Goal: Task Accomplishment & Management: Use online tool/utility

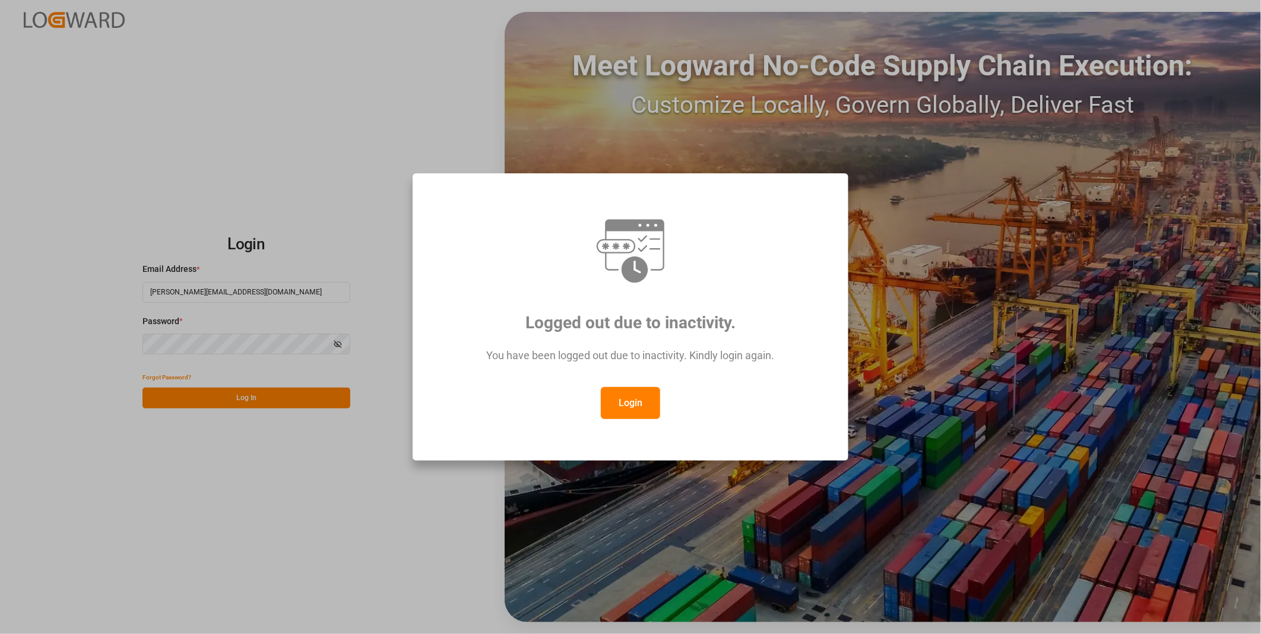
click at [631, 413] on button "Login" at bounding box center [630, 403] width 59 height 32
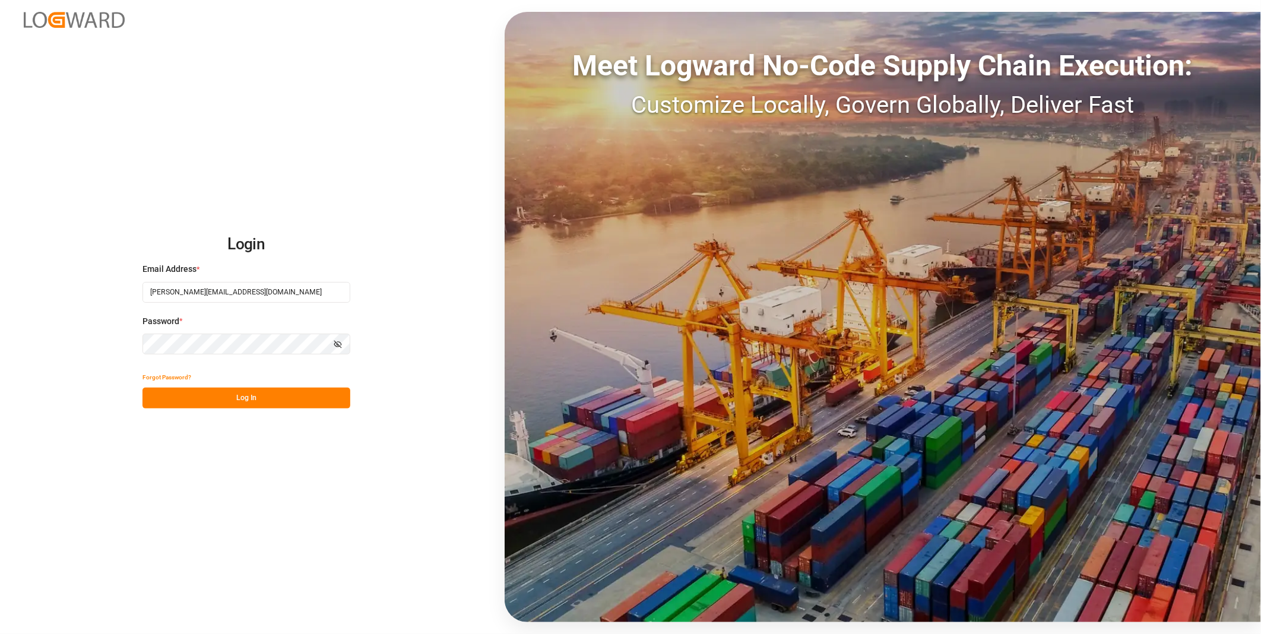
click at [251, 385] on div "Forgot Password?" at bounding box center [246, 377] width 208 height 21
click at [256, 398] on button "Log In" at bounding box center [246, 398] width 208 height 21
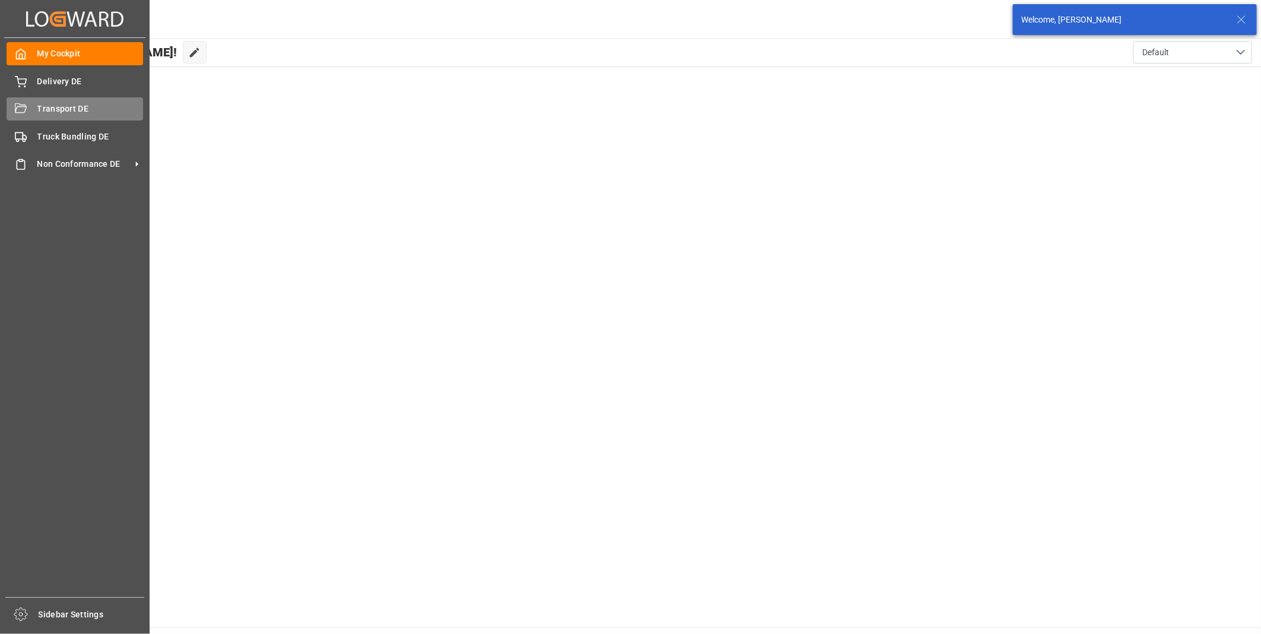
click at [26, 101] on div "Transport DE Transport DE" at bounding box center [75, 108] width 137 height 23
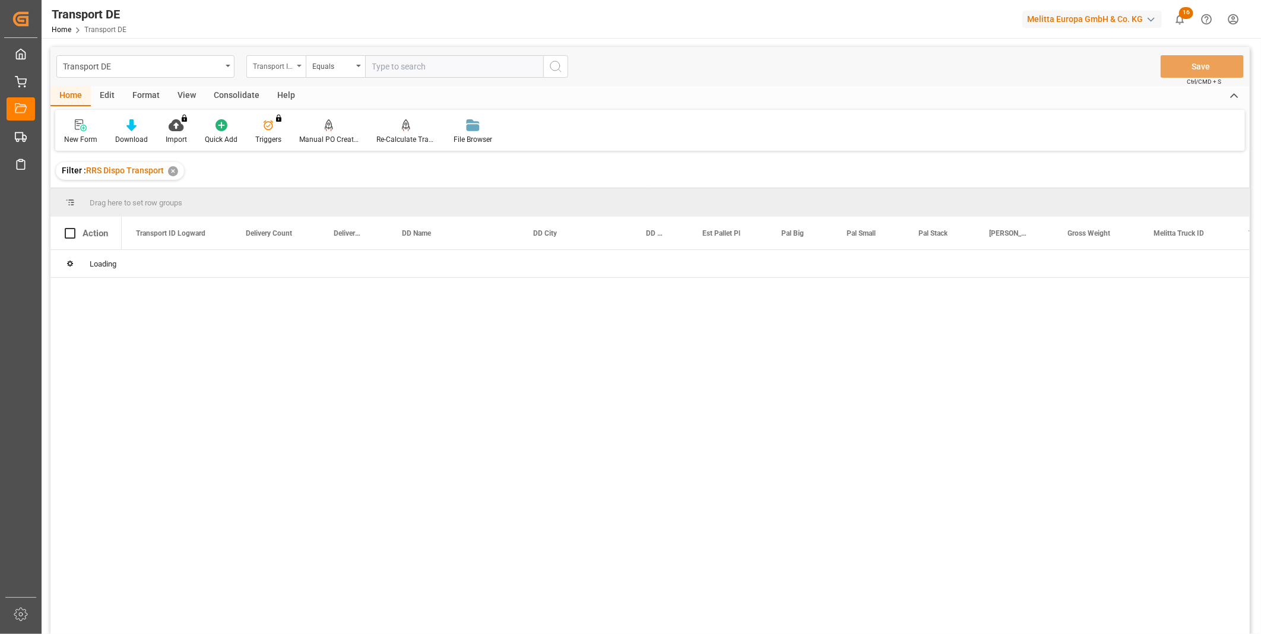
click at [277, 67] on div "Transport ID Logward" at bounding box center [273, 65] width 40 height 14
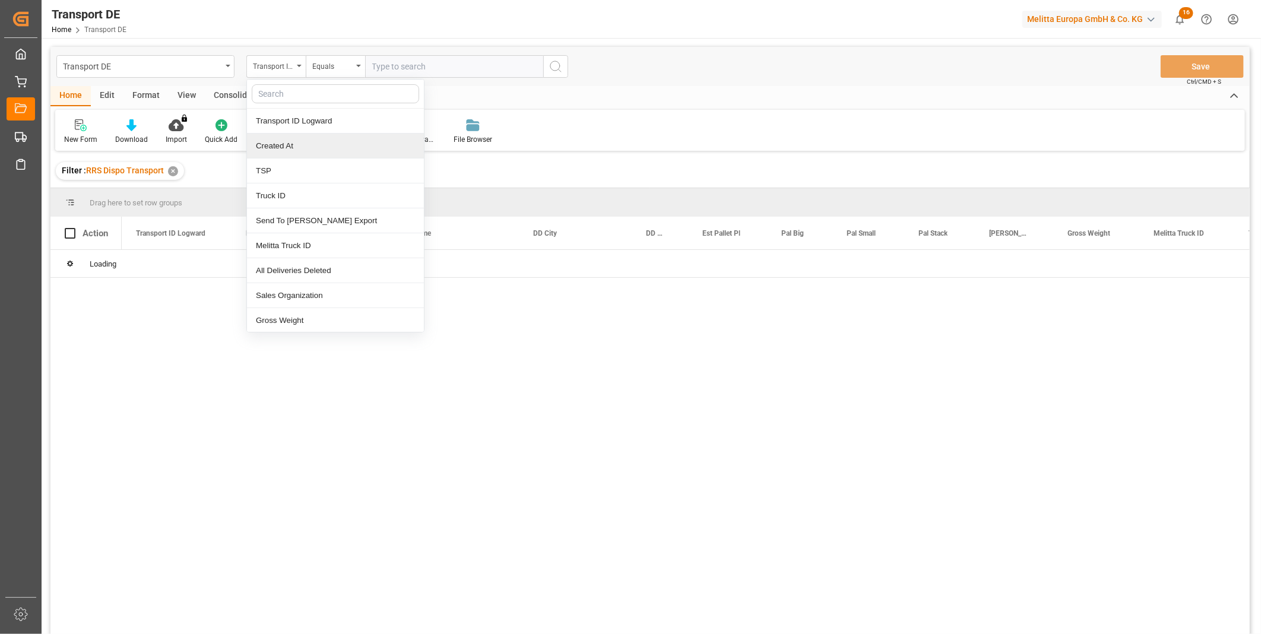
click at [707, 93] on div "Home Edit Format View Consolidate Help" at bounding box center [649, 96] width 1199 height 20
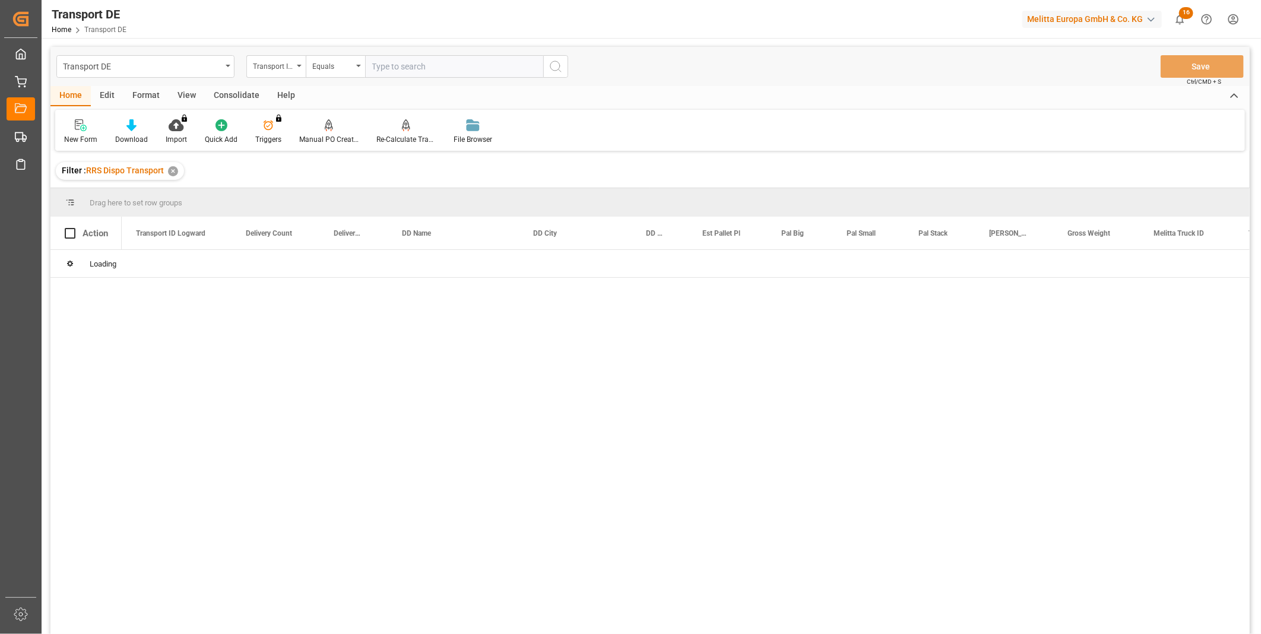
click at [241, 94] on div "Consolidate" at bounding box center [237, 96] width 64 height 20
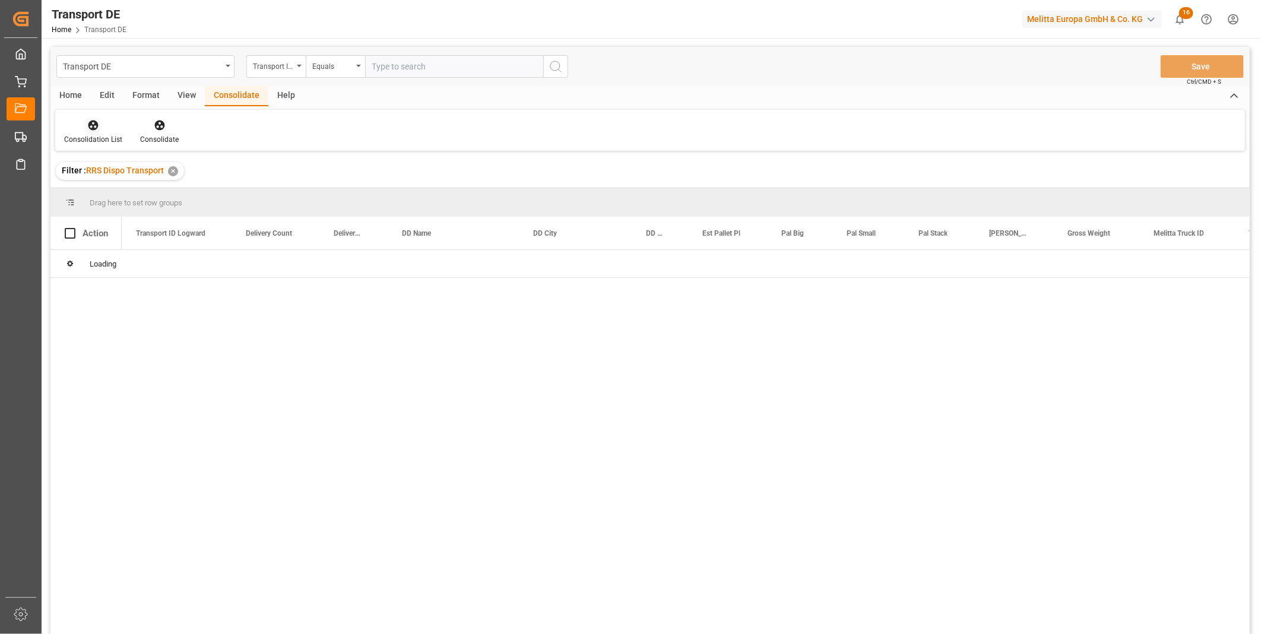
drag, startPoint x: 100, startPoint y: 126, endPoint x: 99, endPoint y: 134, distance: 7.8
click at [100, 127] on div at bounding box center [93, 125] width 58 height 12
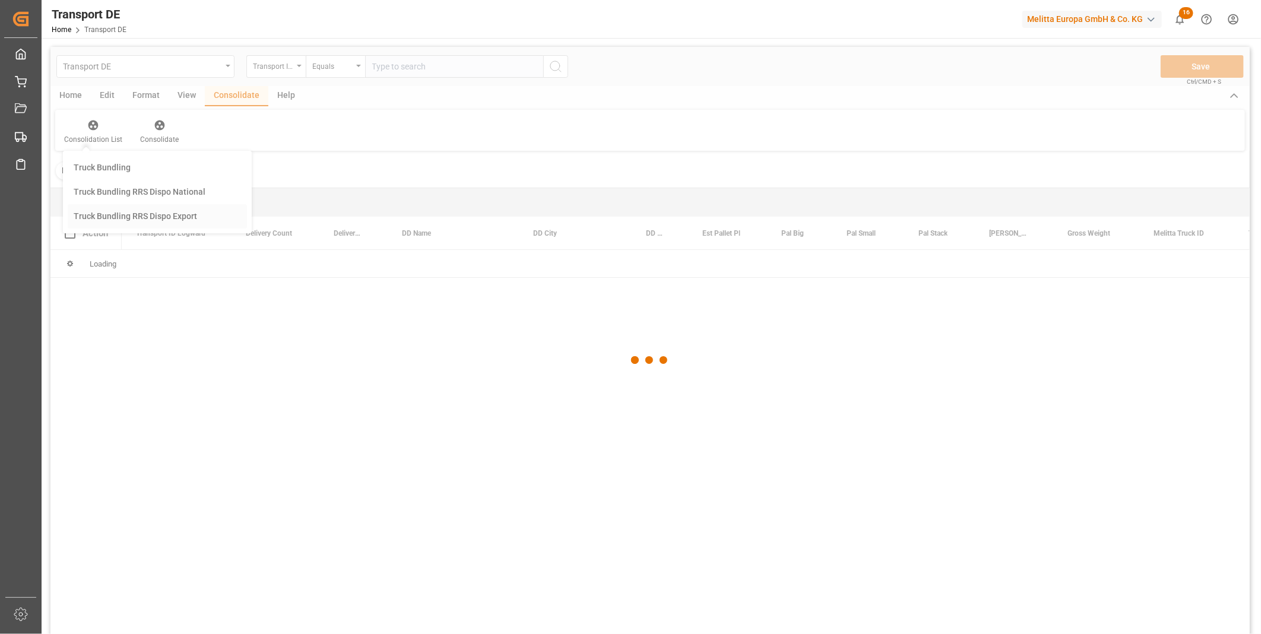
click at [146, 218] on div "Transport DE Transport ID Logward Equals Save Ctrl/CMD + S Home Edit Format Vie…" at bounding box center [649, 356] width 1199 height 618
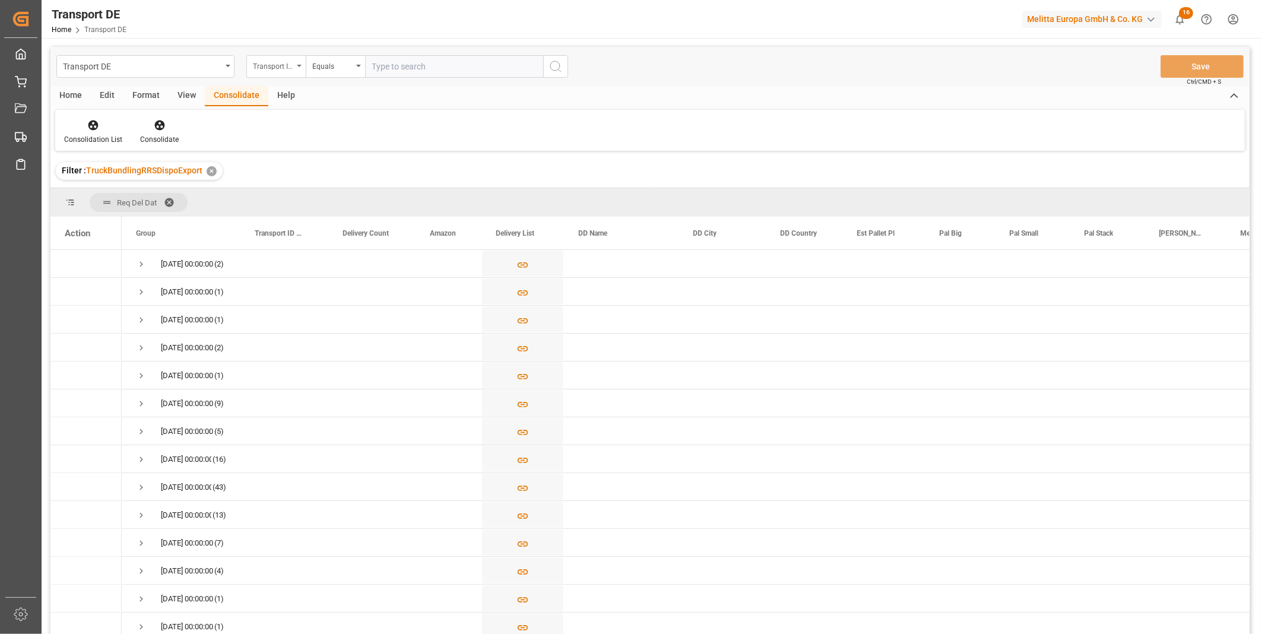
click at [283, 58] on div "Transport ID Logward" at bounding box center [273, 65] width 40 height 14
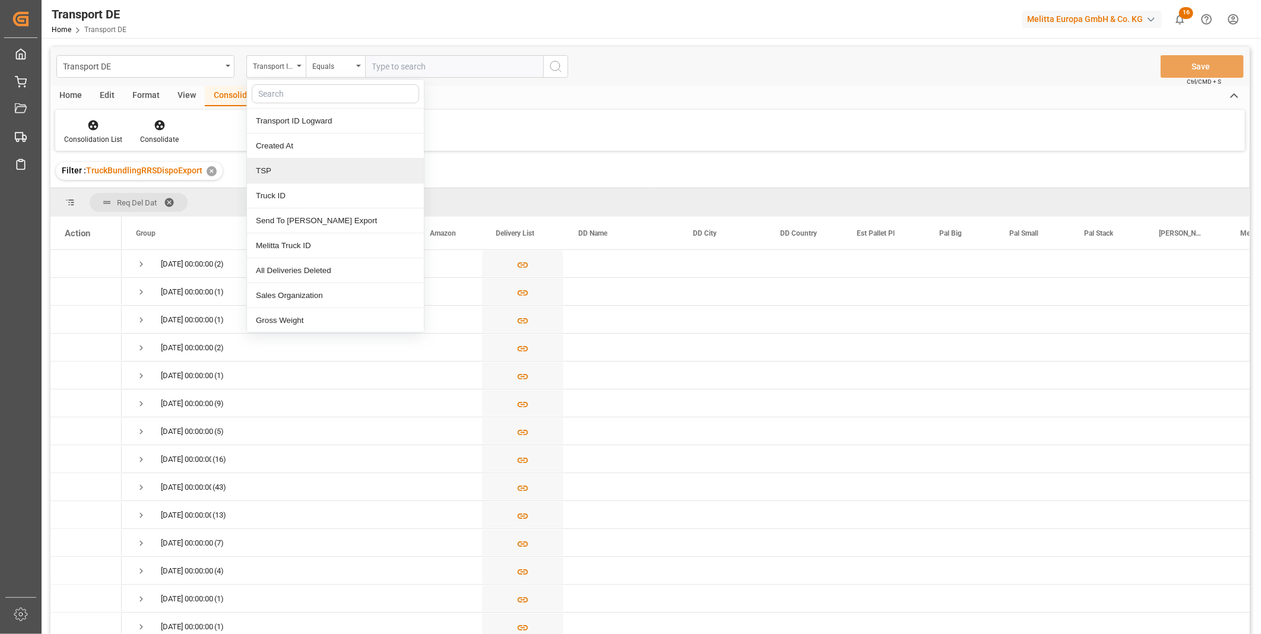
click at [309, 173] on div "TSP" at bounding box center [335, 170] width 177 height 25
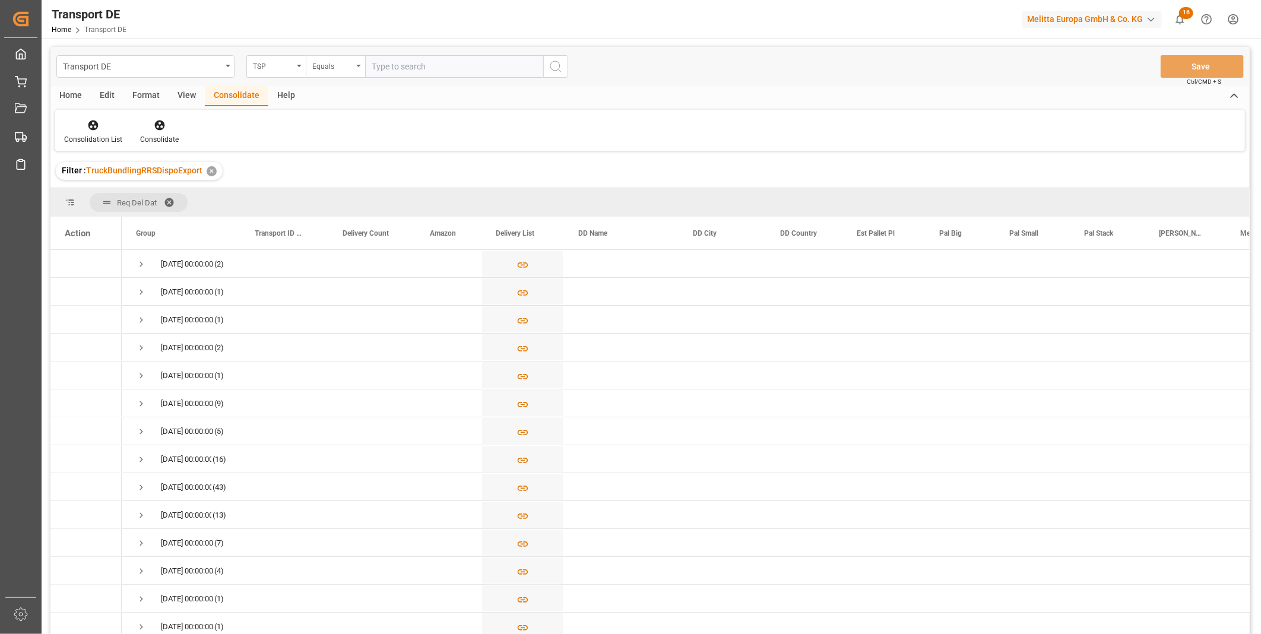
click at [337, 75] on div "Equals" at bounding box center [335, 66] width 59 height 23
click at [349, 197] on div "Starts with" at bounding box center [394, 195] width 177 height 25
type input "Van R"
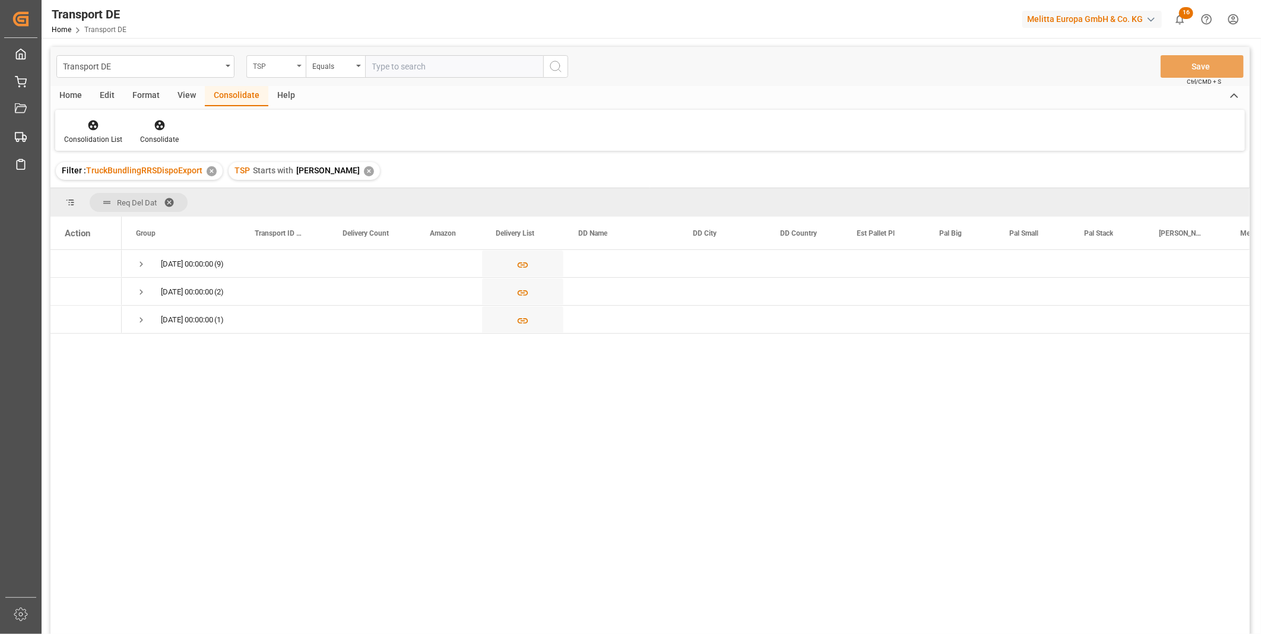
click at [260, 67] on div "TSP" at bounding box center [273, 65] width 40 height 14
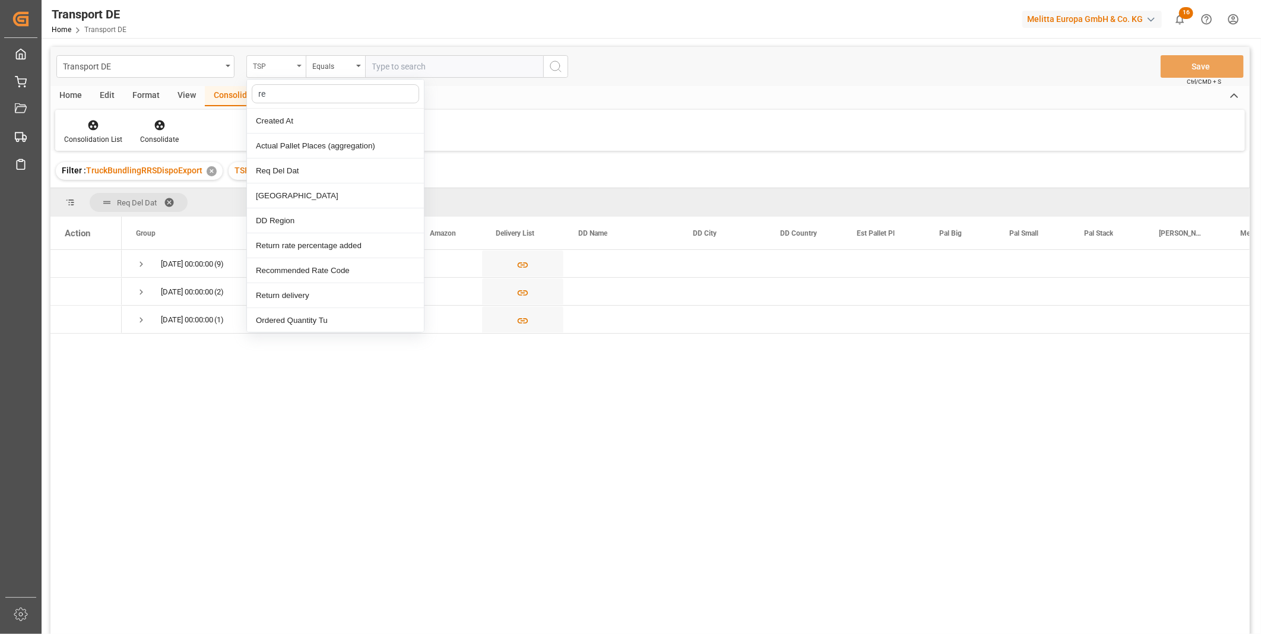
type input "req"
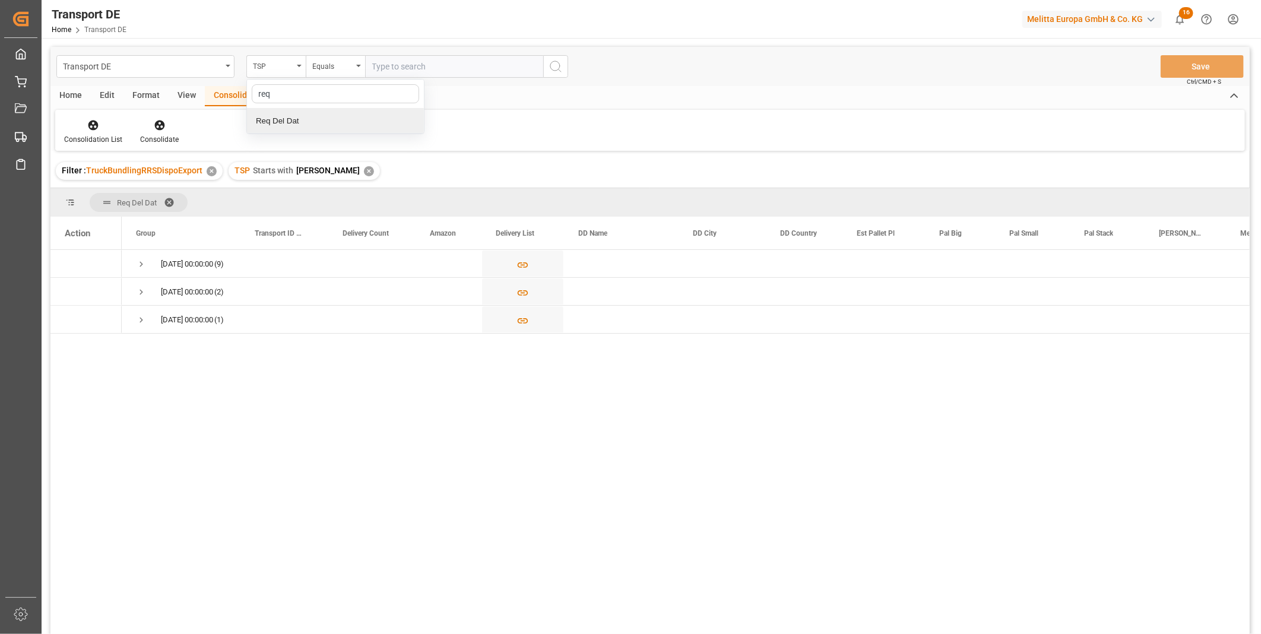
click at [268, 116] on div "Req Del Dat" at bounding box center [335, 121] width 177 height 25
click at [305, 81] on div "Transport DE Req Del Dat Equals Save Ctrl/CMD + S" at bounding box center [649, 66] width 1199 height 39
click at [429, 69] on input "text" at bounding box center [454, 66] width 178 height 23
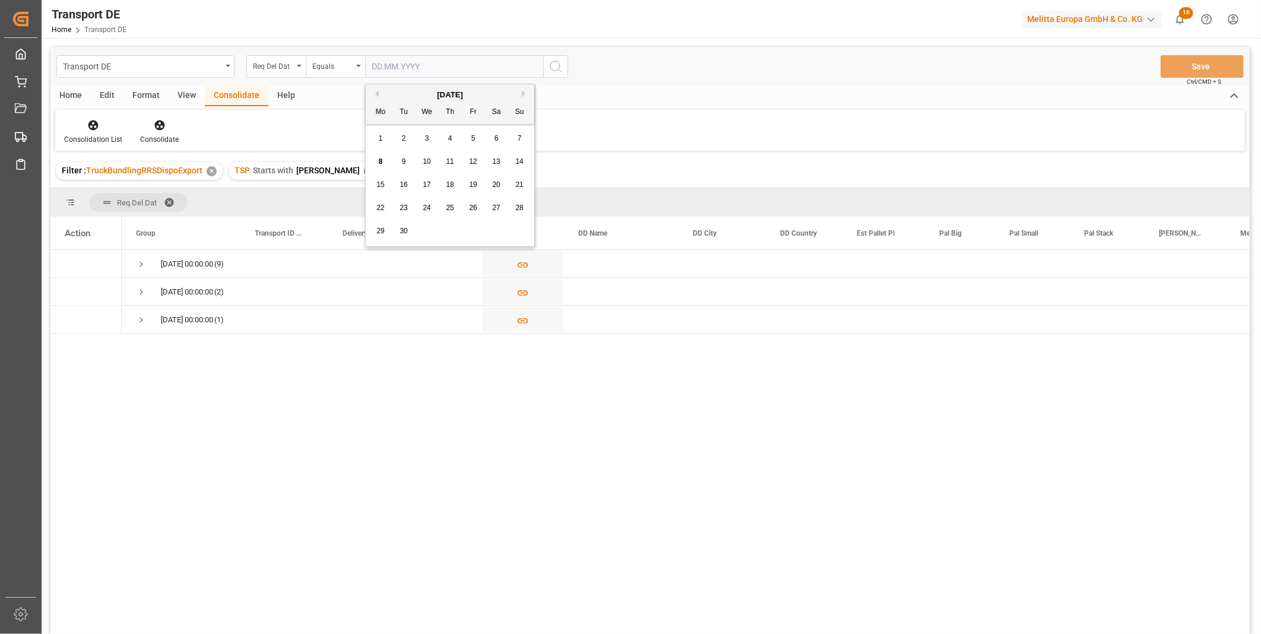
click at [420, 163] on div "10" at bounding box center [427, 162] width 15 height 14
type input "[DATE]"
click at [553, 75] on button "search button" at bounding box center [555, 66] width 25 height 23
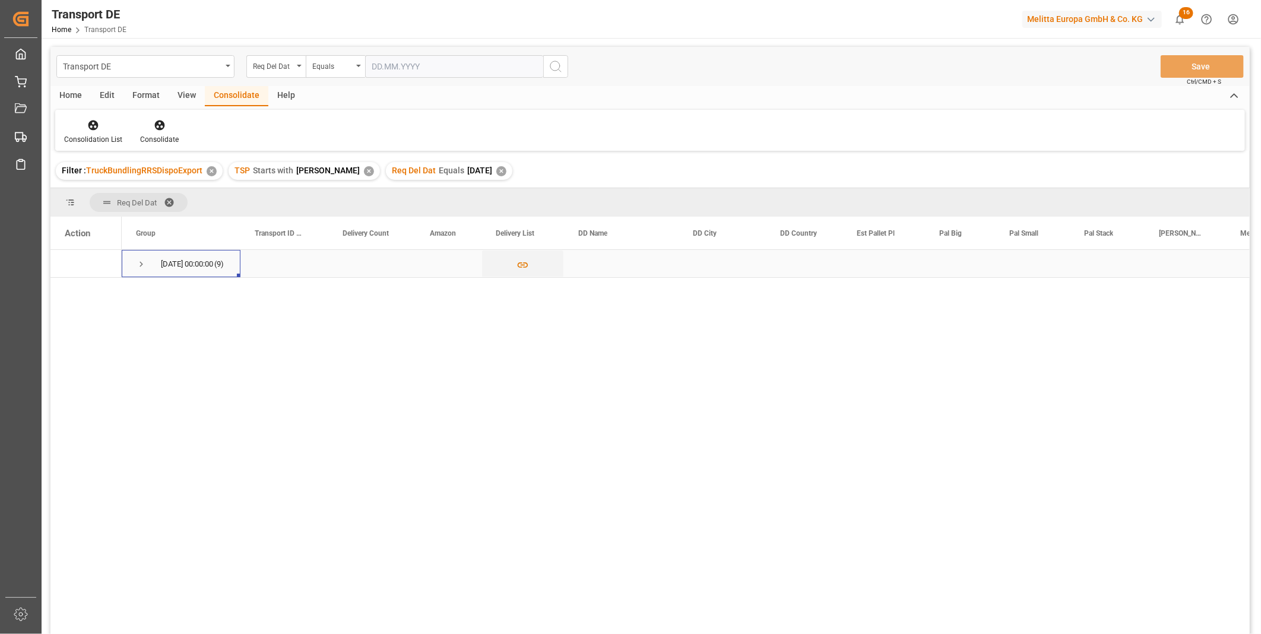
click at [129, 273] on div "10.09.2025 00:00:00 (9)" at bounding box center [181, 263] width 119 height 27
click at [61, 84] on div "Transport DE Req Del Dat Equals Save Ctrl/CMD + S" at bounding box center [649, 66] width 1199 height 39
click at [62, 90] on div "Home" at bounding box center [70, 96] width 40 height 20
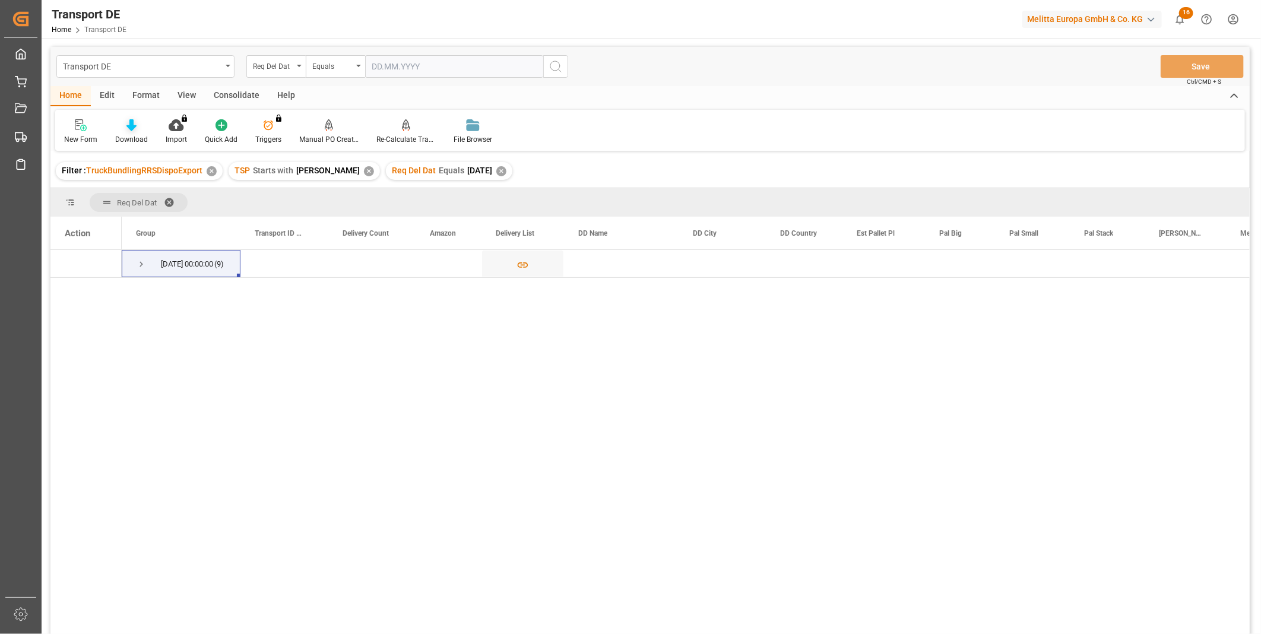
click at [134, 133] on div "Download" at bounding box center [131, 132] width 50 height 26
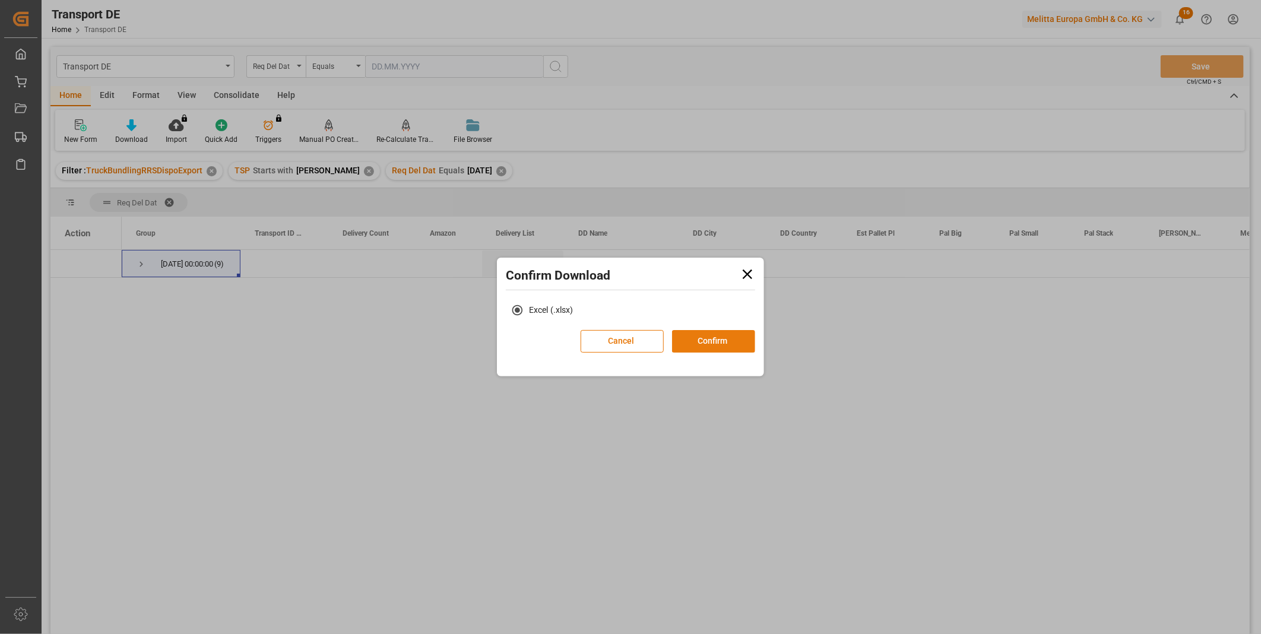
click at [706, 334] on button "Confirm" at bounding box center [713, 341] width 83 height 23
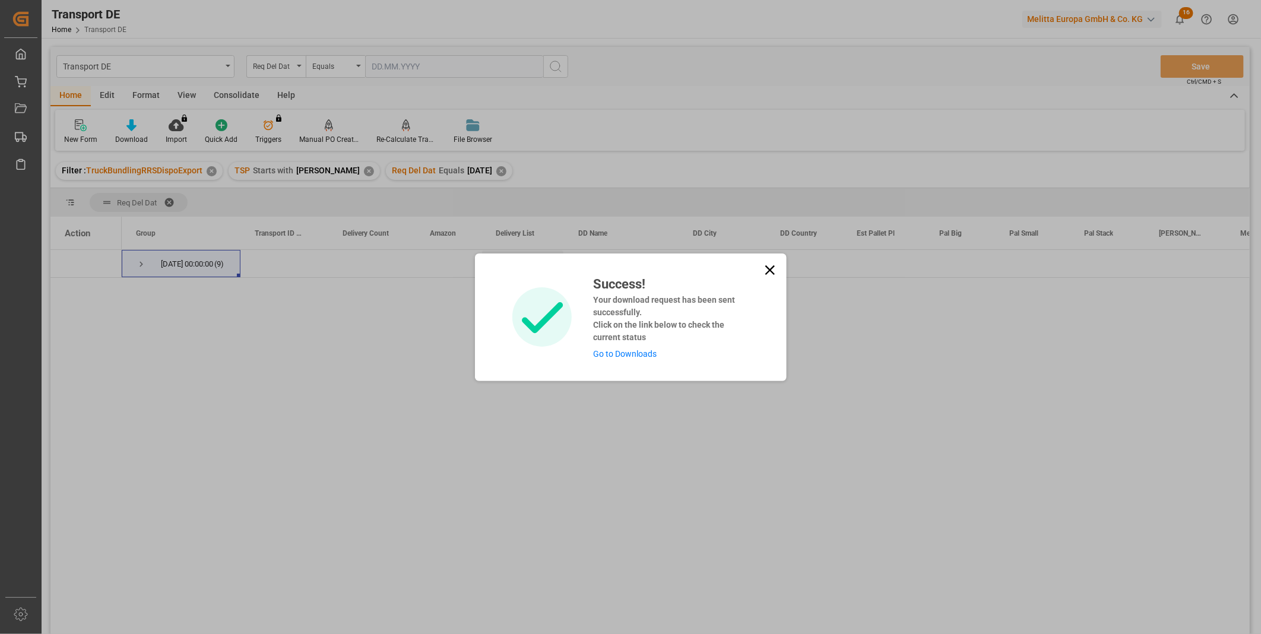
click at [775, 269] on icon at bounding box center [769, 270] width 17 height 17
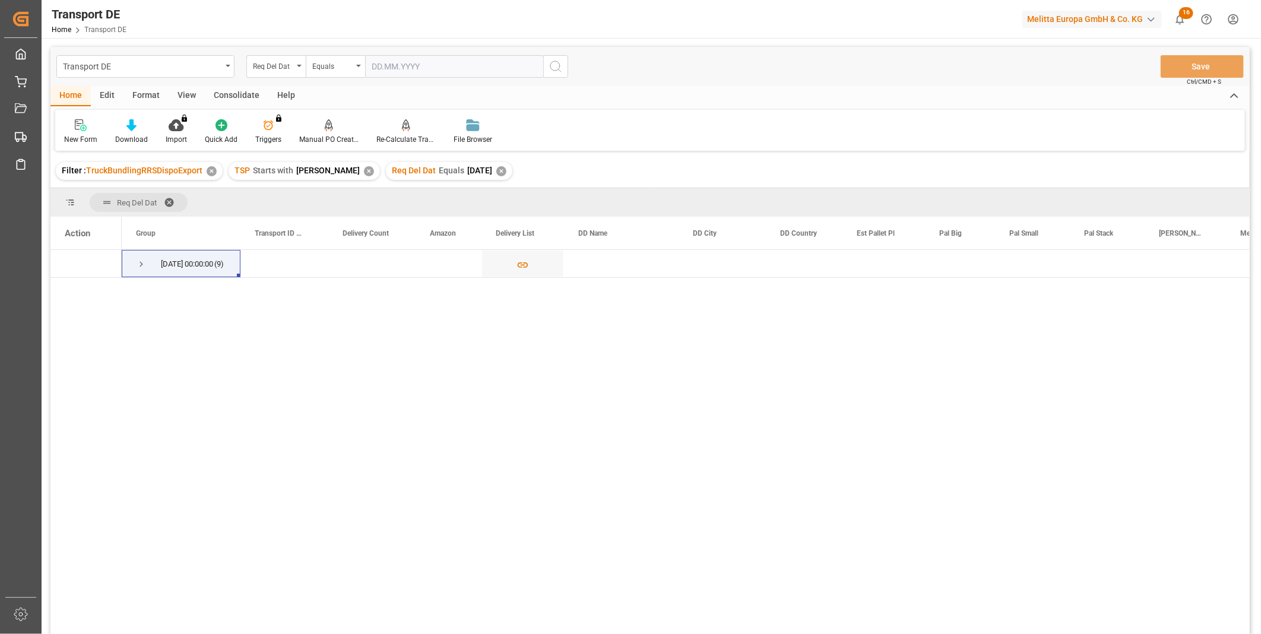
click at [242, 90] on div "Consolidate" at bounding box center [237, 96] width 64 height 20
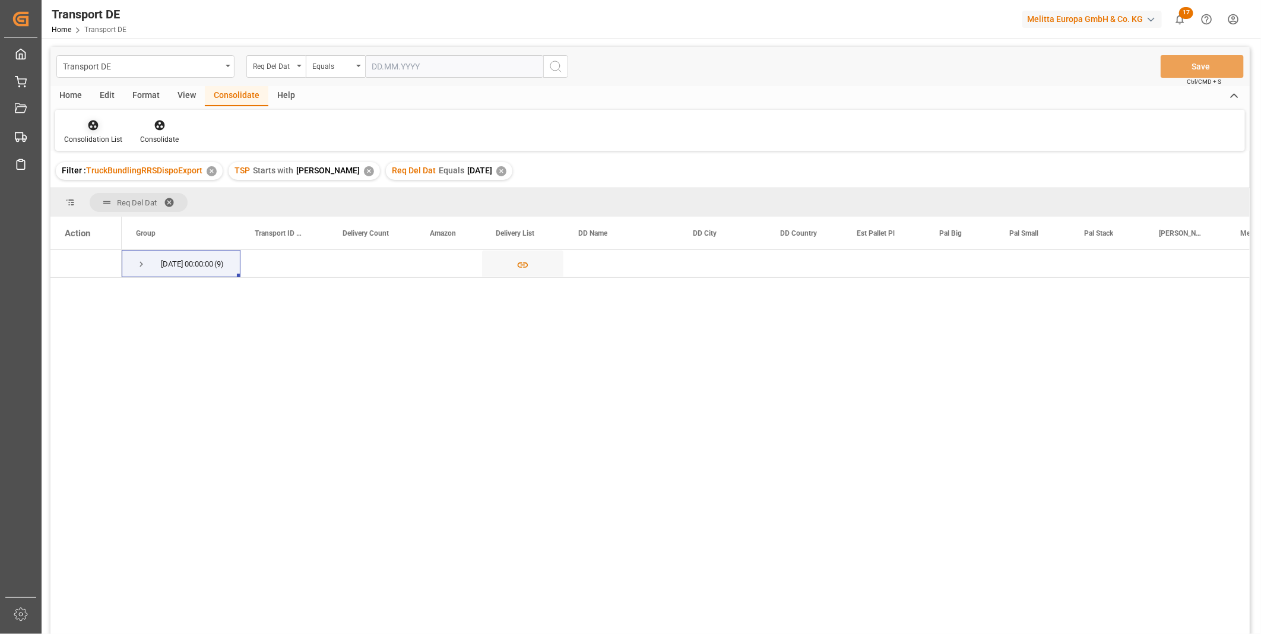
click at [107, 120] on div at bounding box center [93, 125] width 58 height 12
click at [120, 206] on div "Transport DE Req Del Dat Equals Save Ctrl/CMD + S Home Edit Format View Consoli…" at bounding box center [649, 356] width 1199 height 618
click at [103, 117] on div "Consolidation List Consolidate" at bounding box center [649, 130] width 1189 height 41
click at [98, 121] on icon at bounding box center [93, 125] width 12 height 12
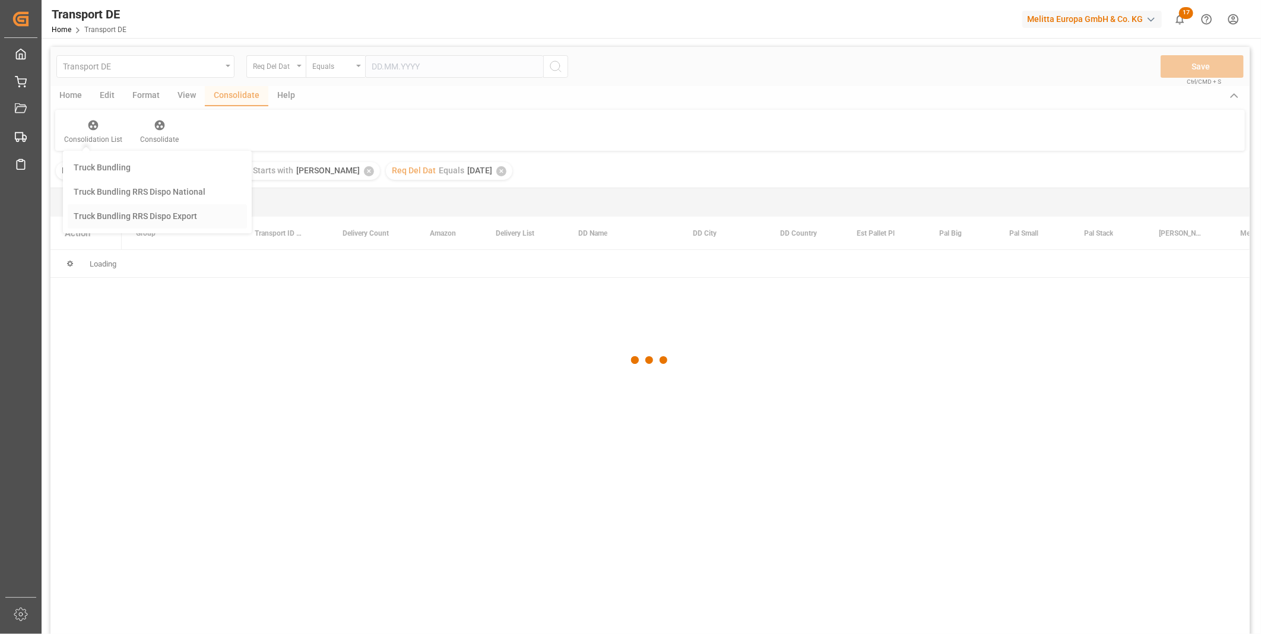
click at [134, 209] on div "Transport DE Req Del Dat Equals Save Ctrl/CMD + S Home Edit Format View Consoli…" at bounding box center [649, 356] width 1199 height 618
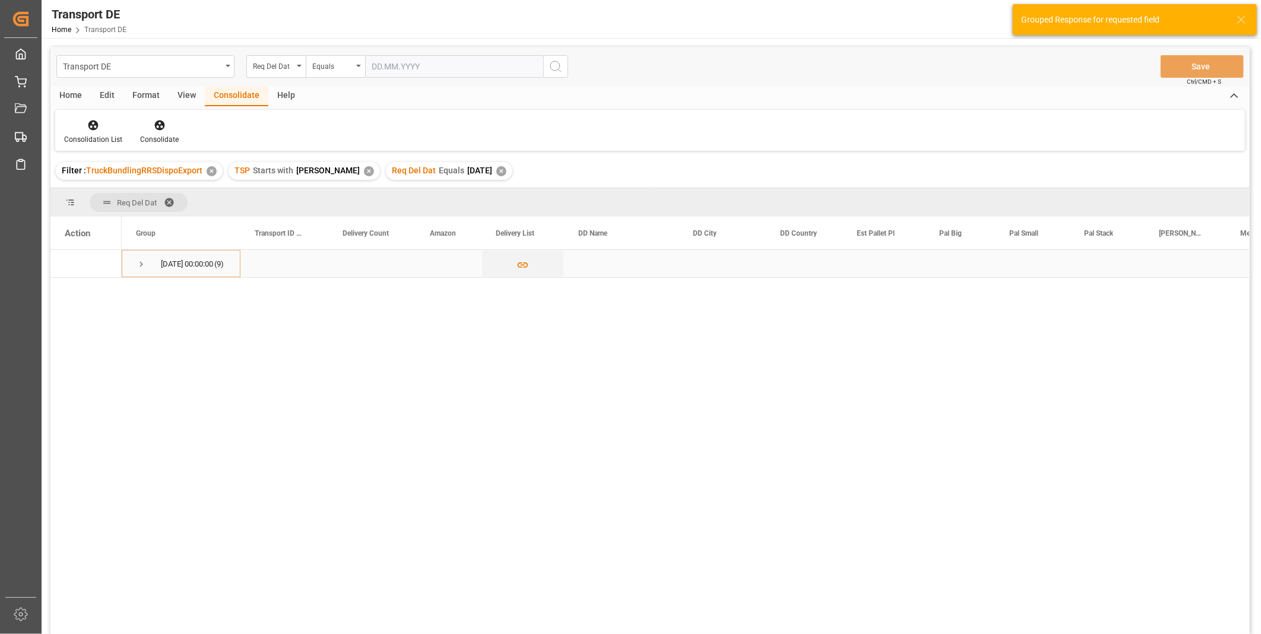
click at [145, 265] on span "Press SPACE to select this row." at bounding box center [141, 264] width 11 height 11
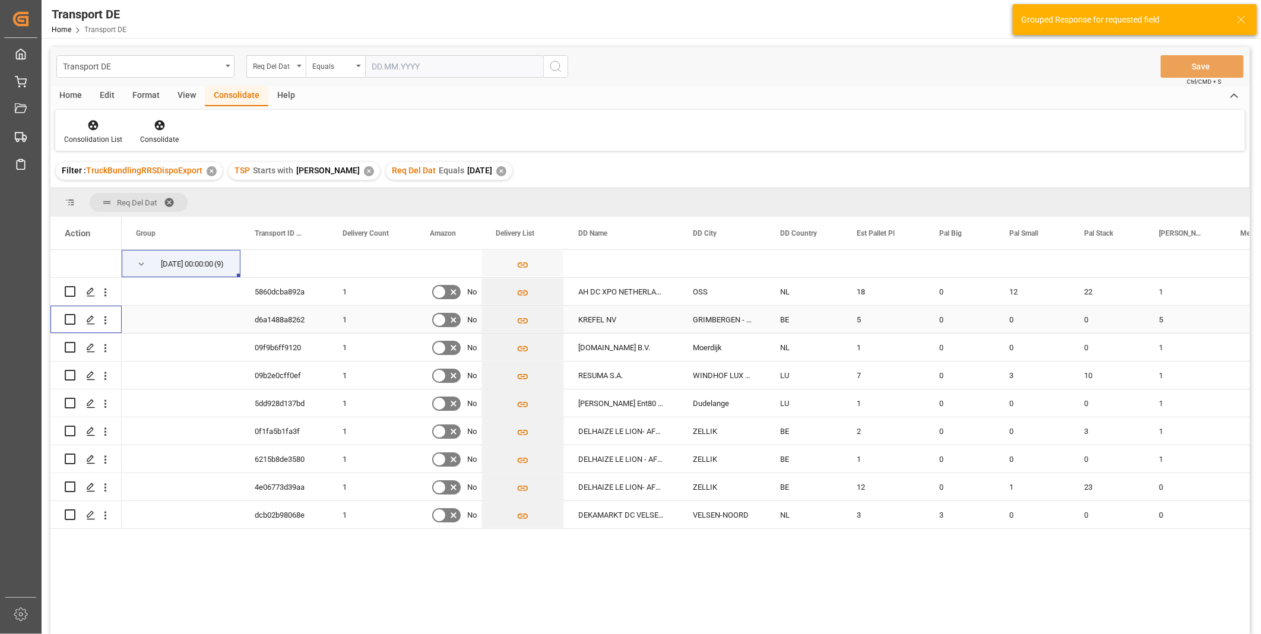
click at [70, 321] on input "Press Space to toggle row selection (unchecked)" at bounding box center [70, 319] width 11 height 11
checkbox input "true"
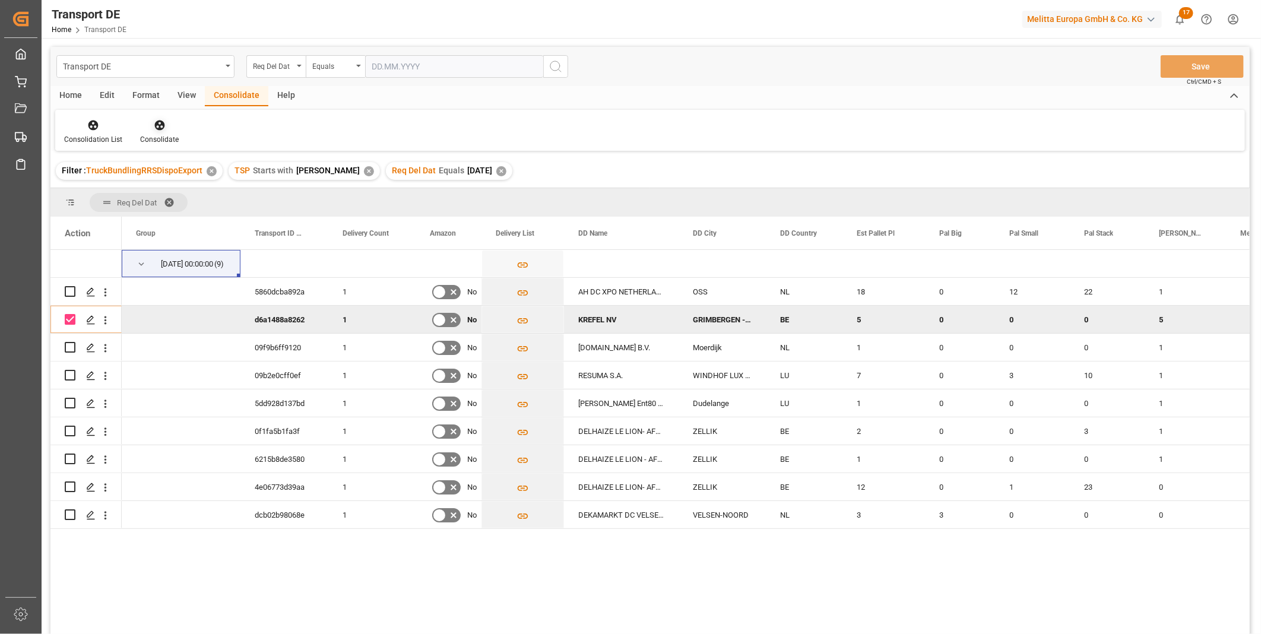
click at [156, 134] on div "Consolidate" at bounding box center [159, 139] width 39 height 11
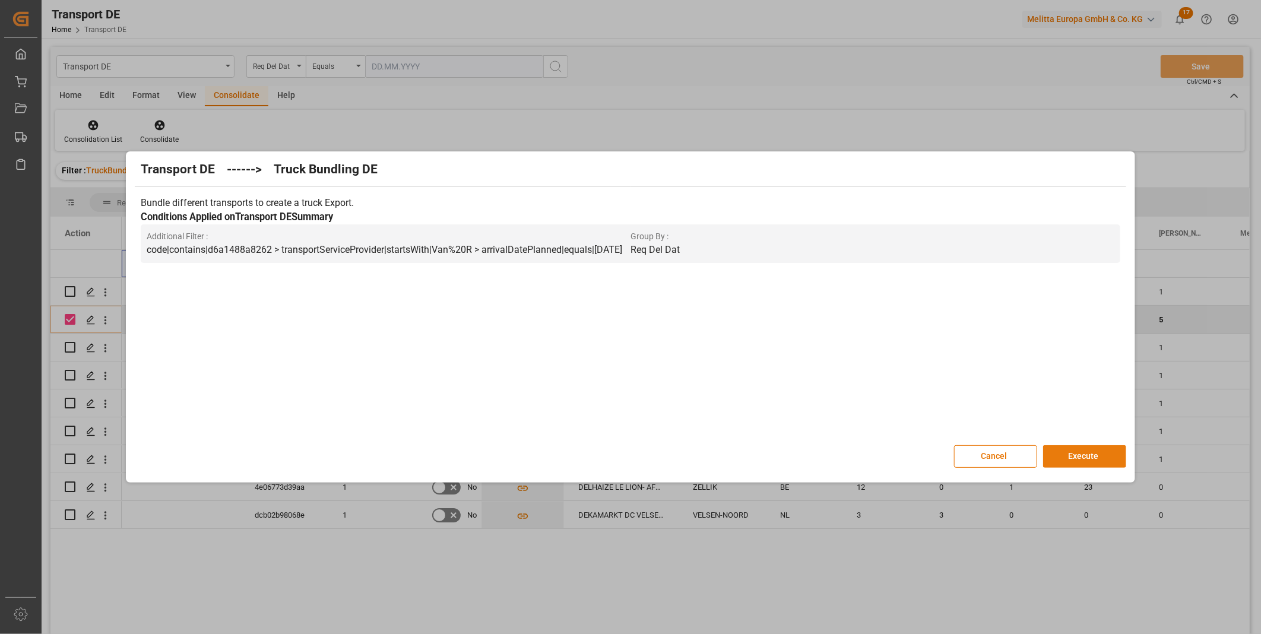
click at [1079, 458] on button "Execute" at bounding box center [1084, 456] width 83 height 23
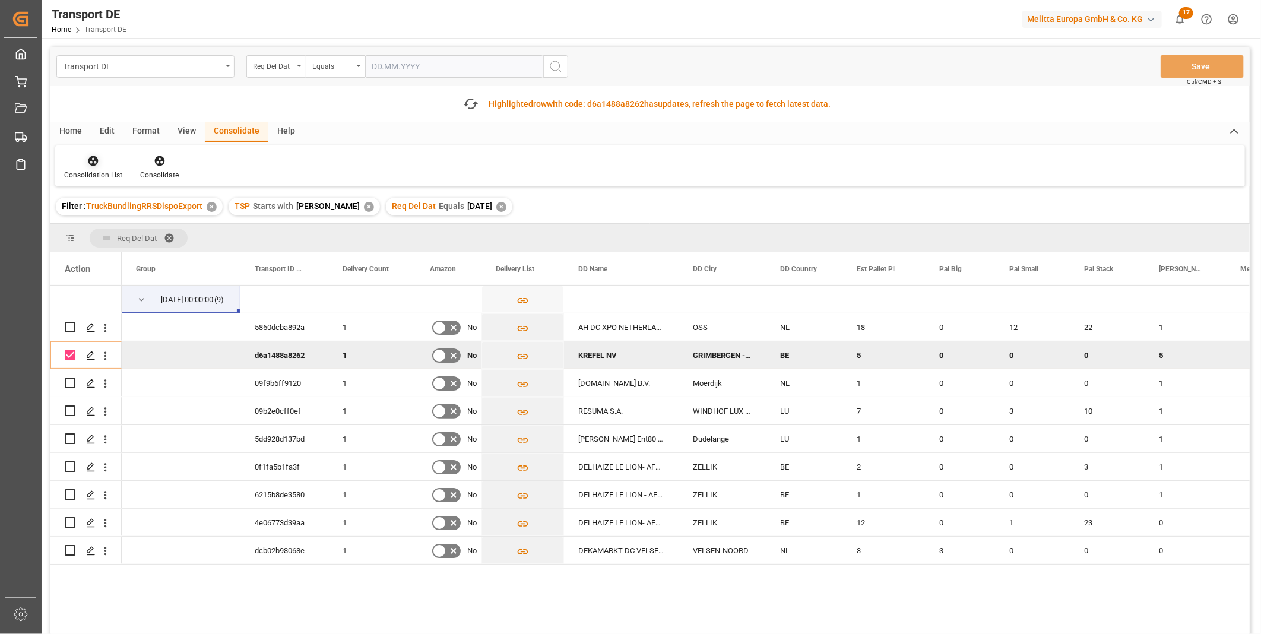
click at [93, 161] on icon at bounding box center [93, 161] width 10 height 10
click at [140, 256] on div "Transport DE Req Del Dat Equals Save Ctrl/CMD + S Fetch latest updates Highligh…" at bounding box center [649, 374] width 1199 height 654
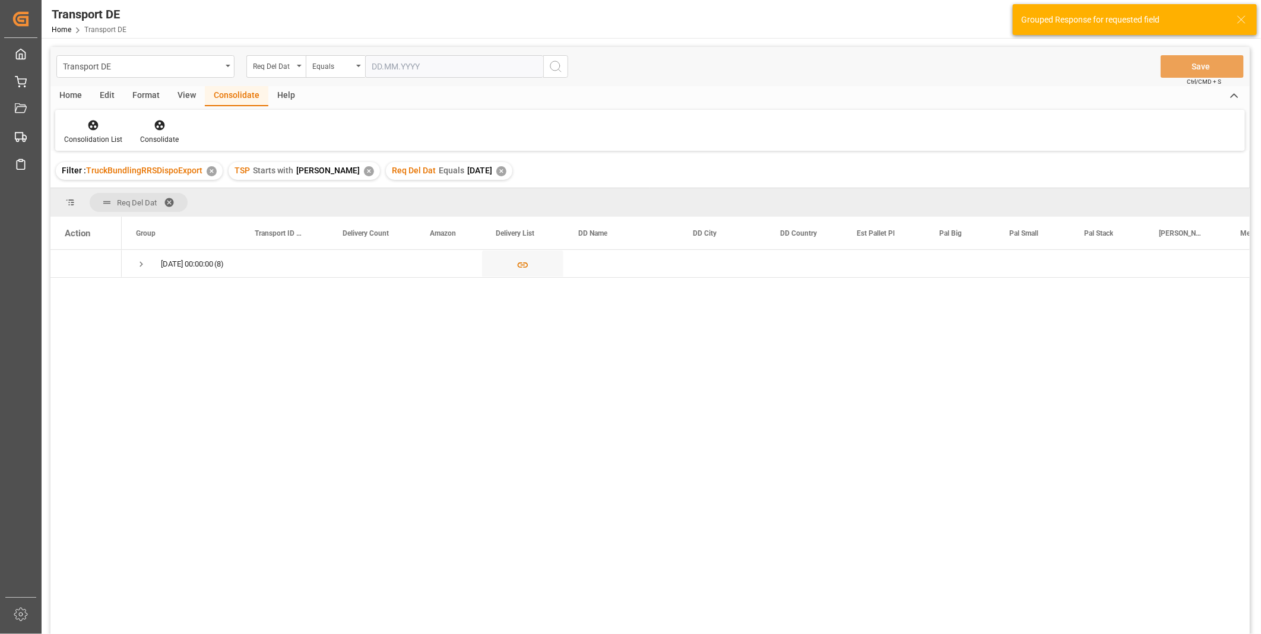
click at [135, 293] on div "10.09.2025 00:00:00 (8)" at bounding box center [686, 446] width 1128 height 392
click at [135, 269] on div "10.09.2025 00:00:00 (8)" at bounding box center [181, 263] width 119 height 27
click at [140, 269] on span "Press SPACE to select this row." at bounding box center [141, 263] width 11 height 27
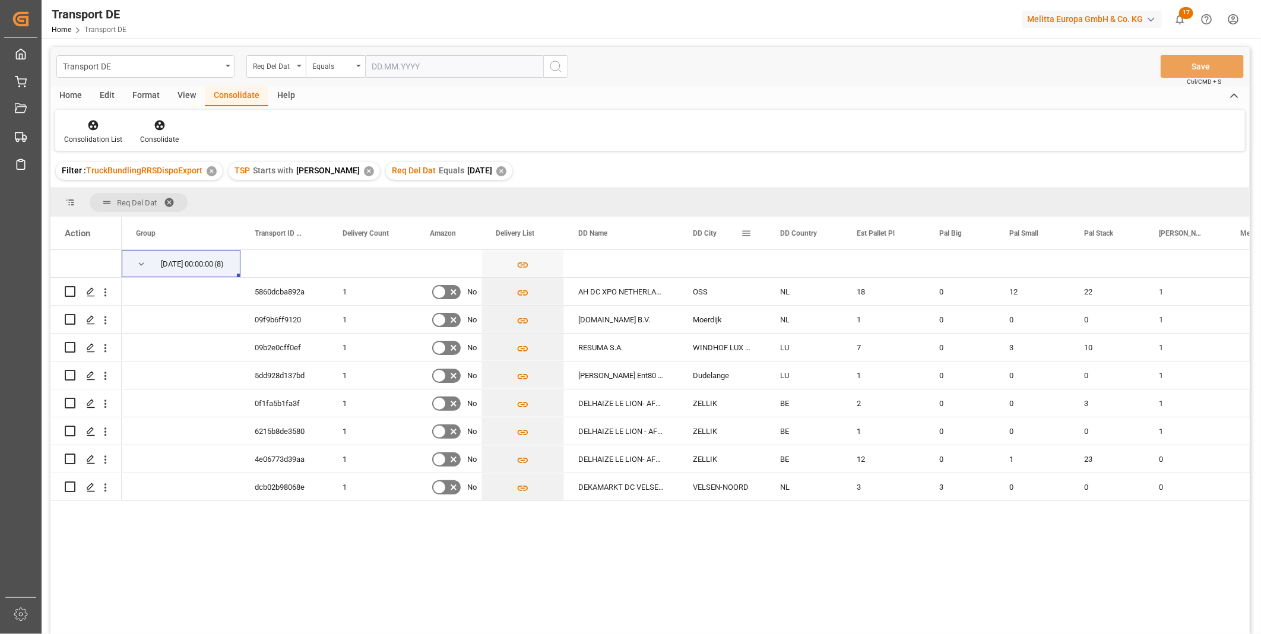
drag, startPoint x: 678, startPoint y: 230, endPoint x: 686, endPoint y: 229, distance: 7.8
click at [686, 229] on div "DD City" at bounding box center [721, 233] width 87 height 33
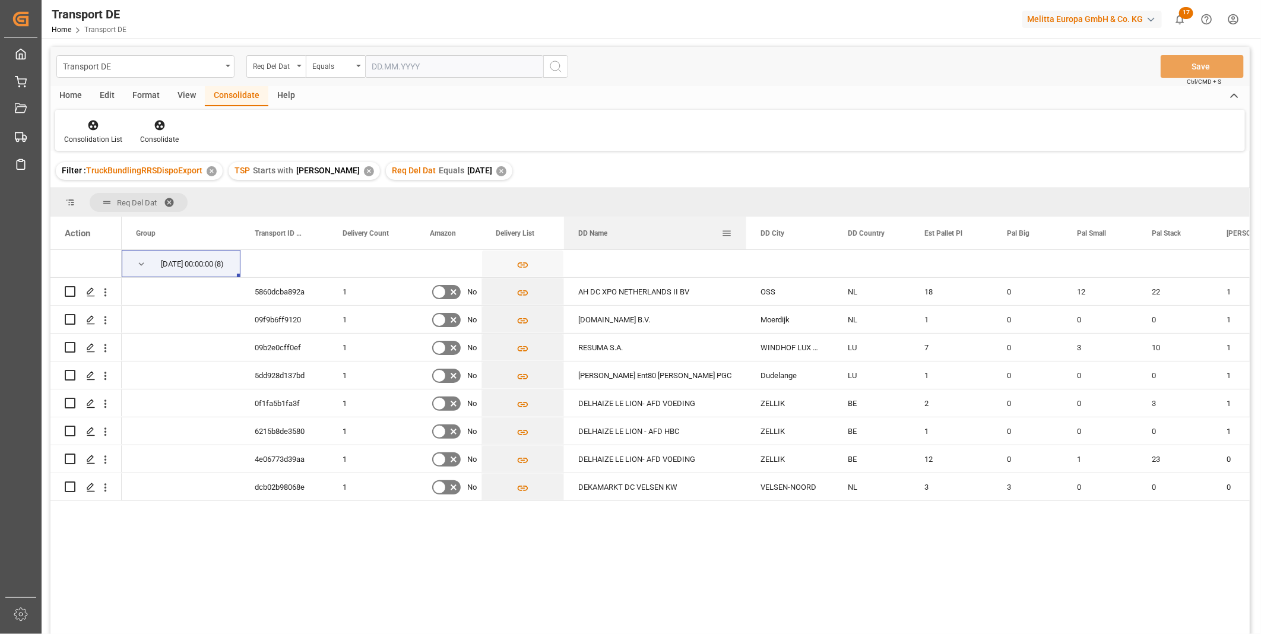
drag, startPoint x: 677, startPoint y: 229, endPoint x: 745, endPoint y: 228, distance: 67.7
click at [745, 228] on div at bounding box center [746, 233] width 5 height 33
click at [84, 401] on div "Press SPACE to select this row." at bounding box center [90, 404] width 18 height 22
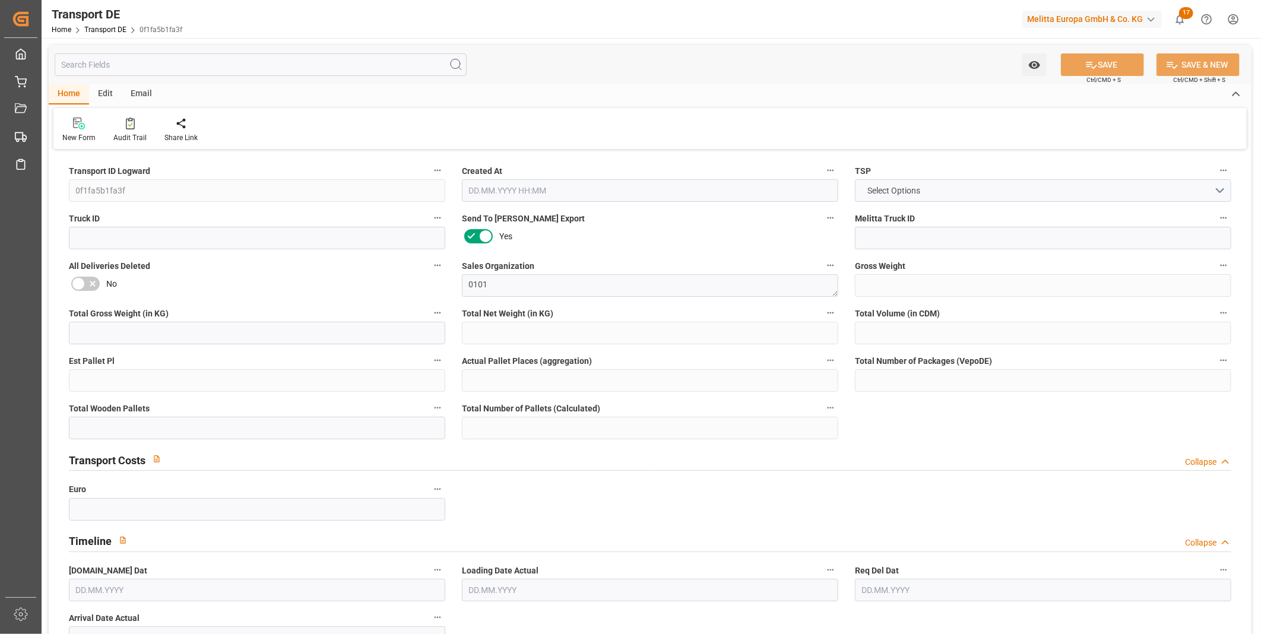
type input "895.232"
type input "797.592"
type input "616.336"
type input "3248.032"
type input "2"
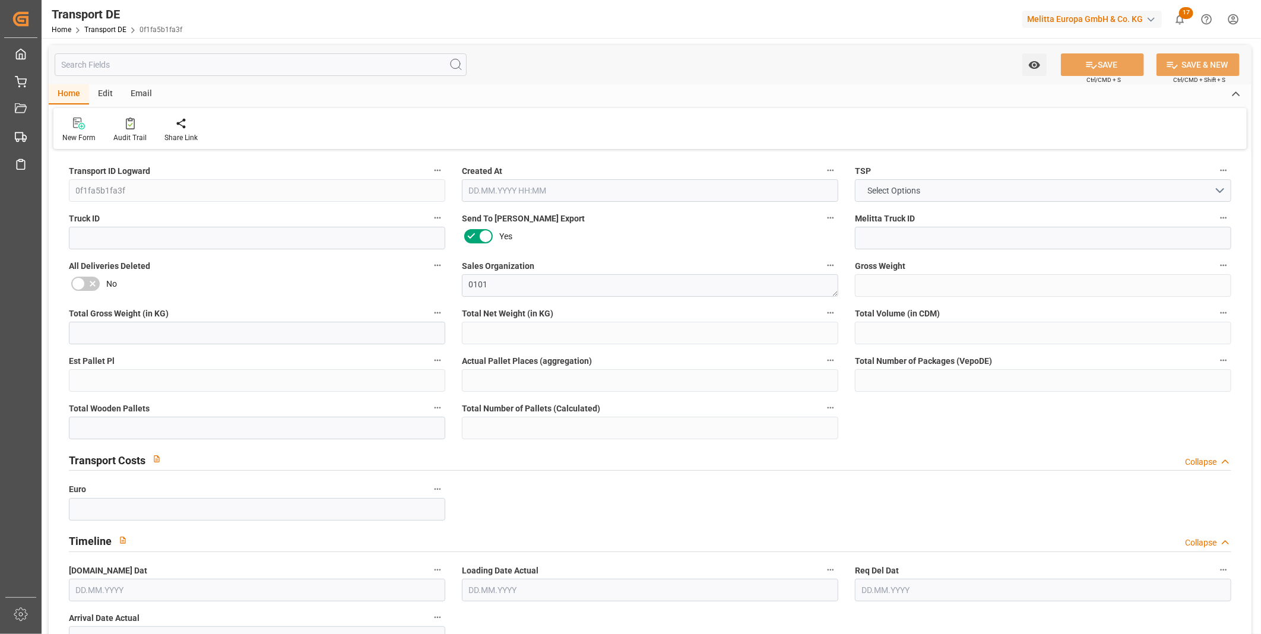
type input "0"
type input "4"
type input "2"
type input "0"
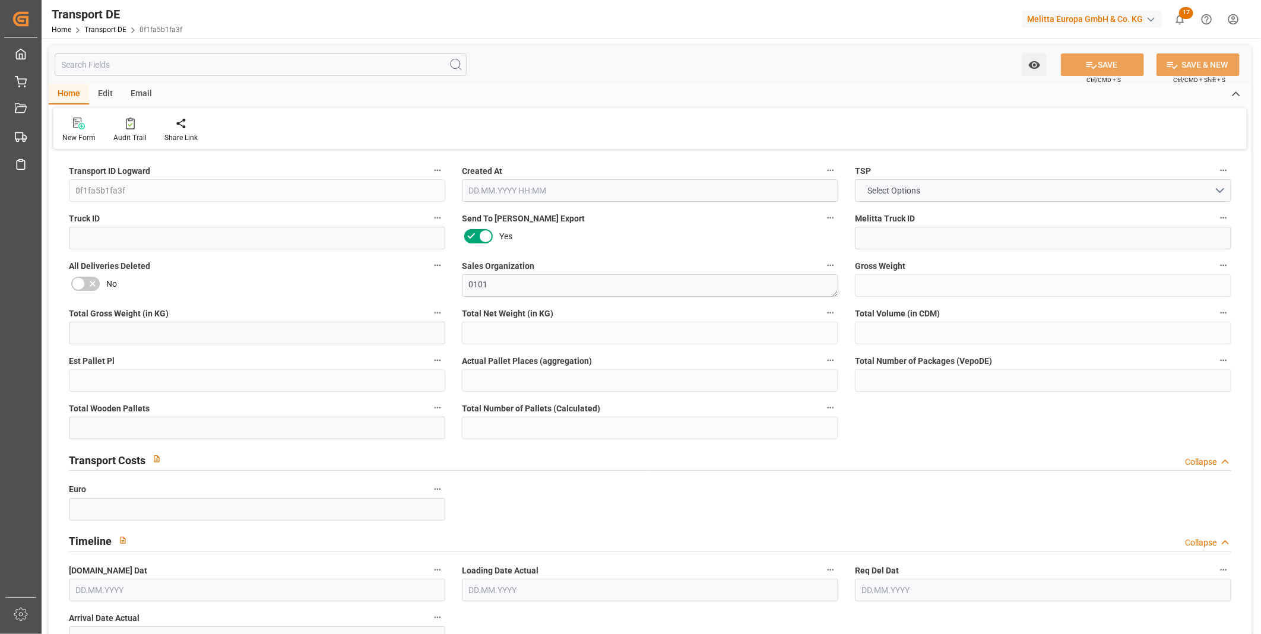
type input "17"
type input "0"
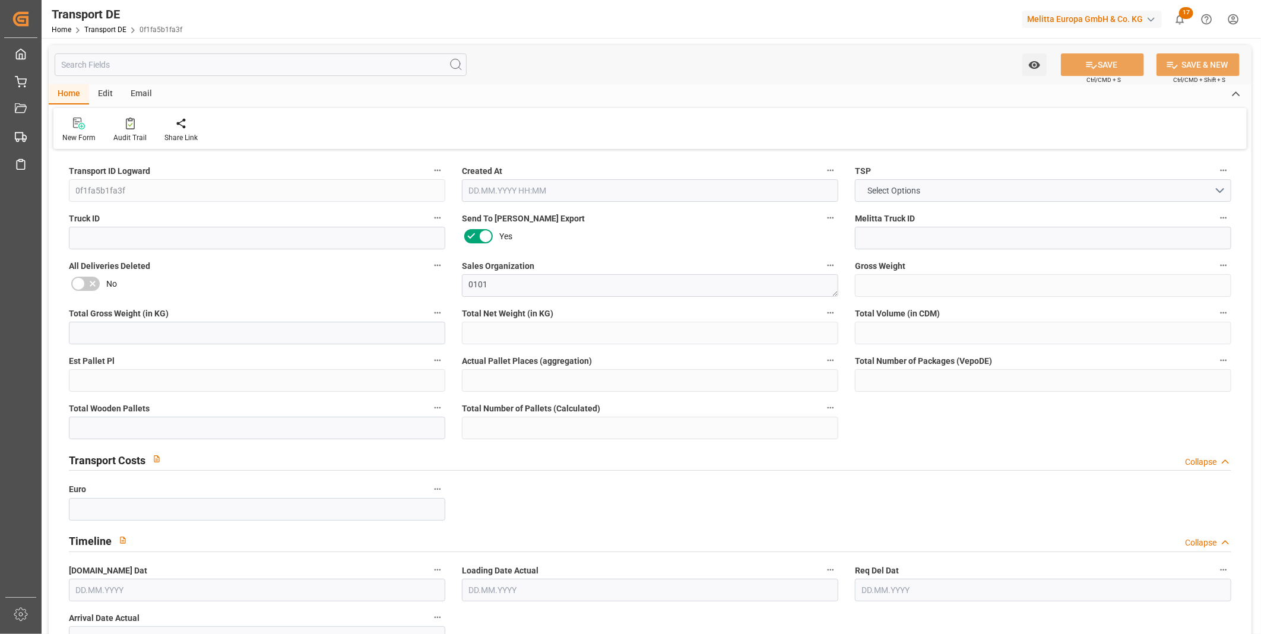
type input "0"
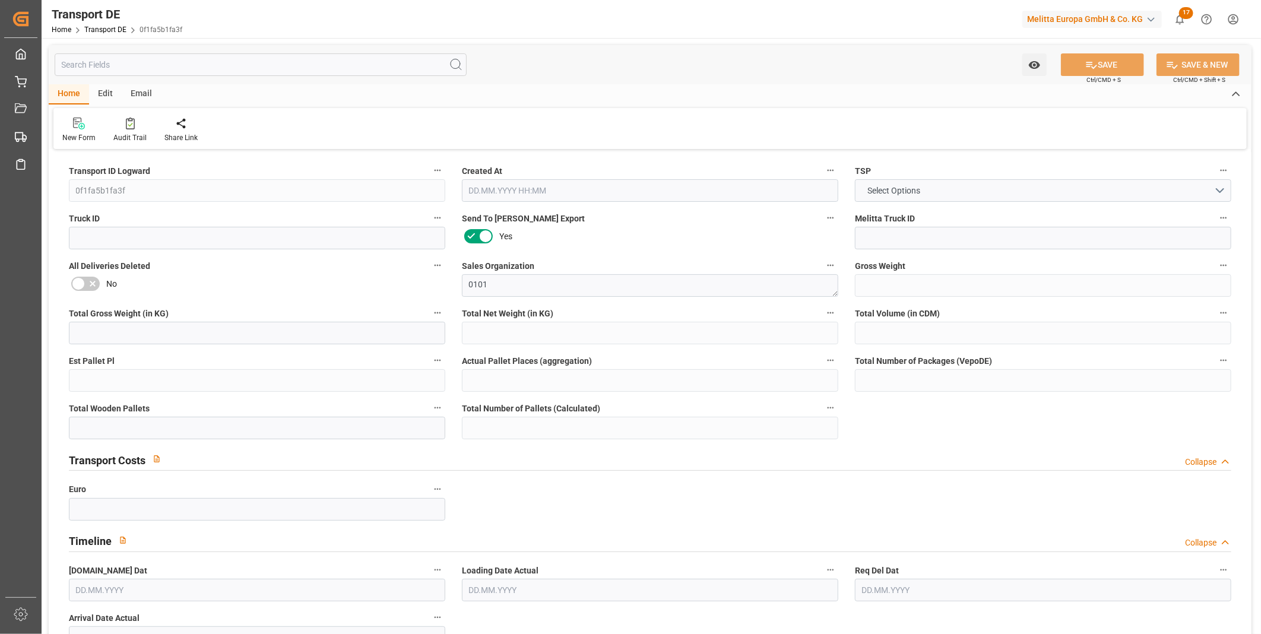
type input "0"
type input "3"
type input "0"
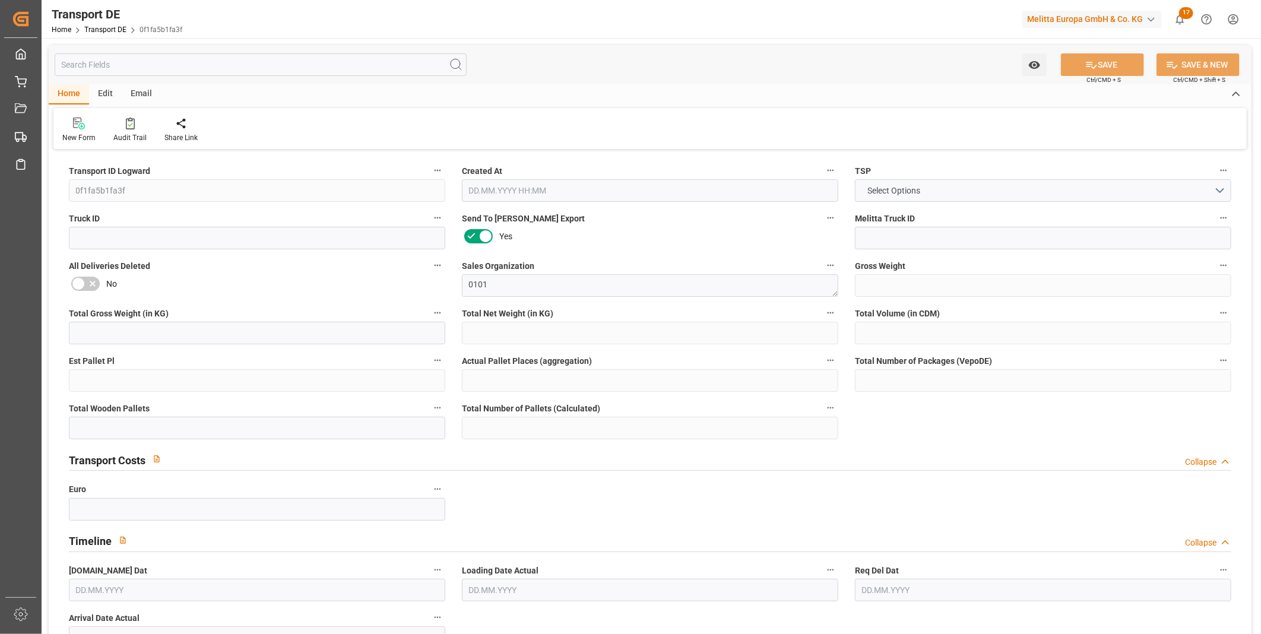
type input "0"
type input "1"
type input "0"
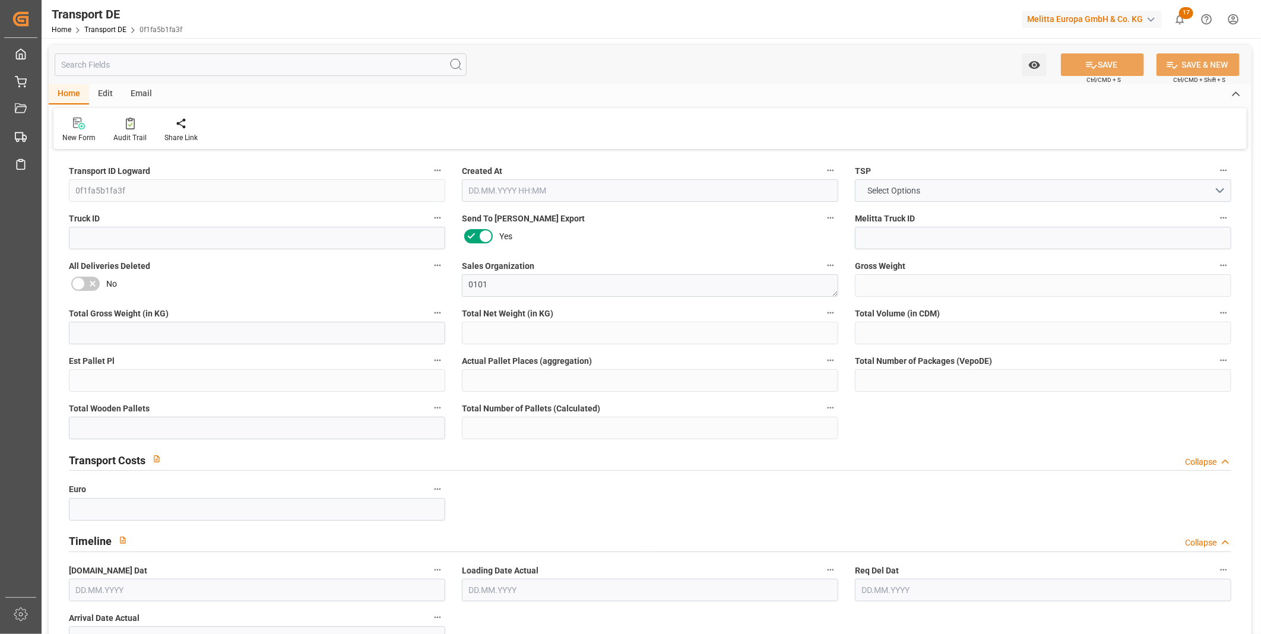
type input "500"
type input "137.0335"
type input "115.2745"
type input "08.09.2025 11:23"
type input "[DATE]"
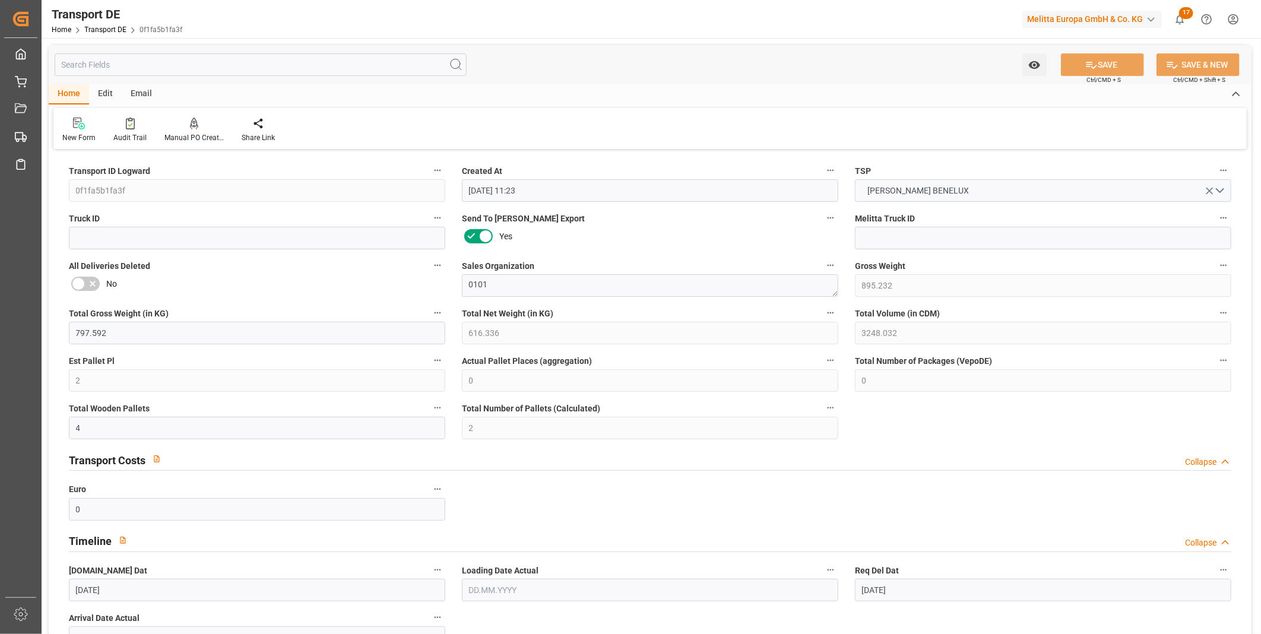
type input "[DATE]"
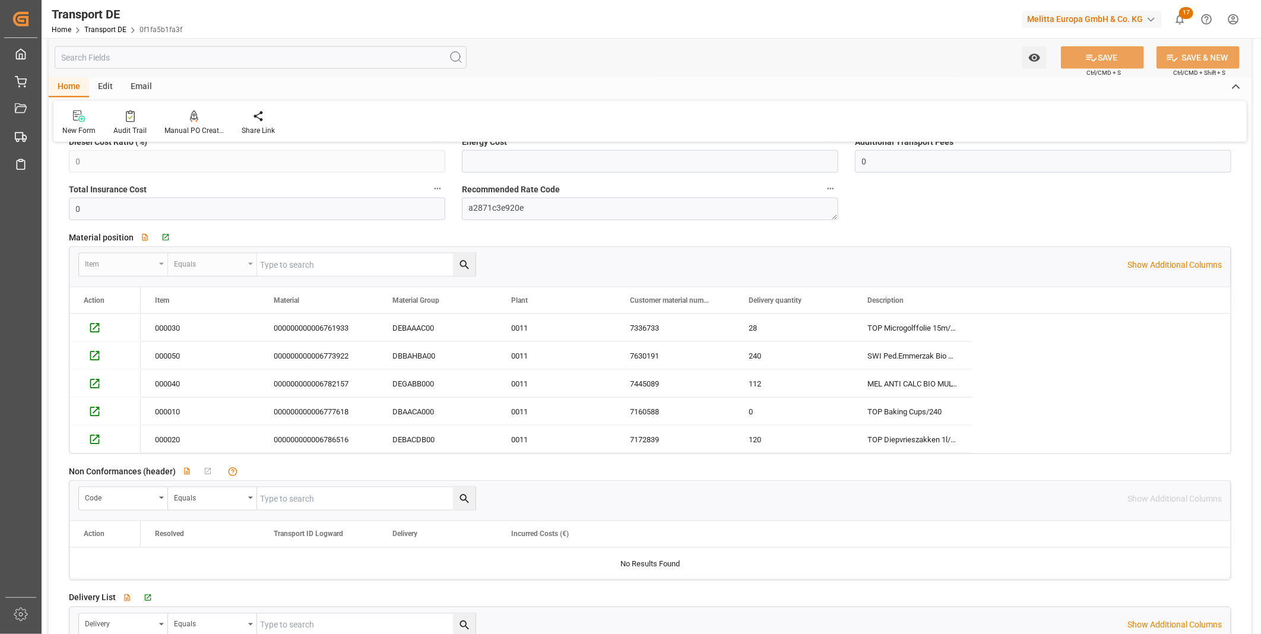
scroll to position [594, 0]
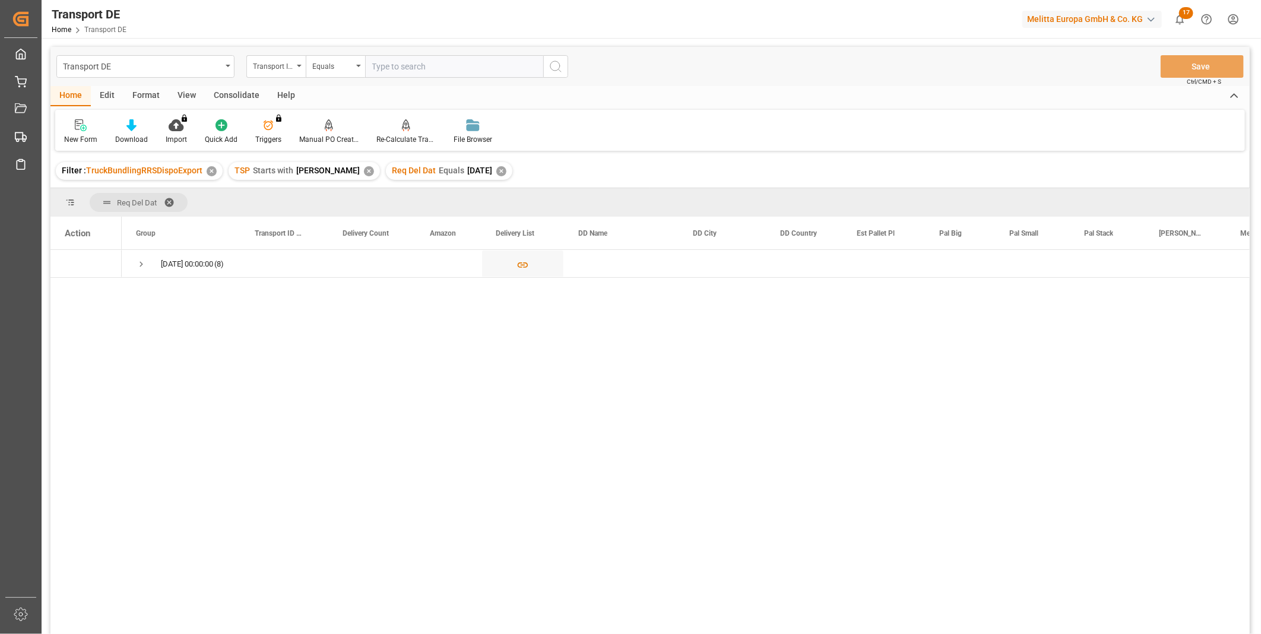
click at [231, 96] on div "Consolidate" at bounding box center [237, 96] width 64 height 20
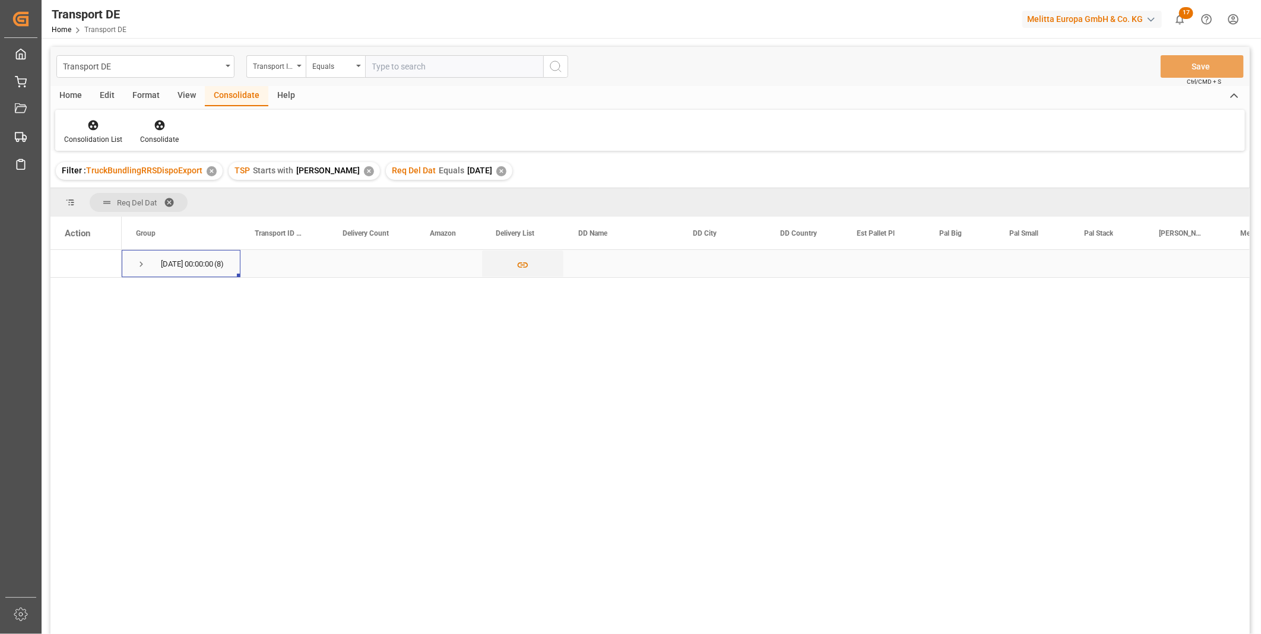
click at [138, 264] on span "Press SPACE to select this row." at bounding box center [141, 264] width 11 height 11
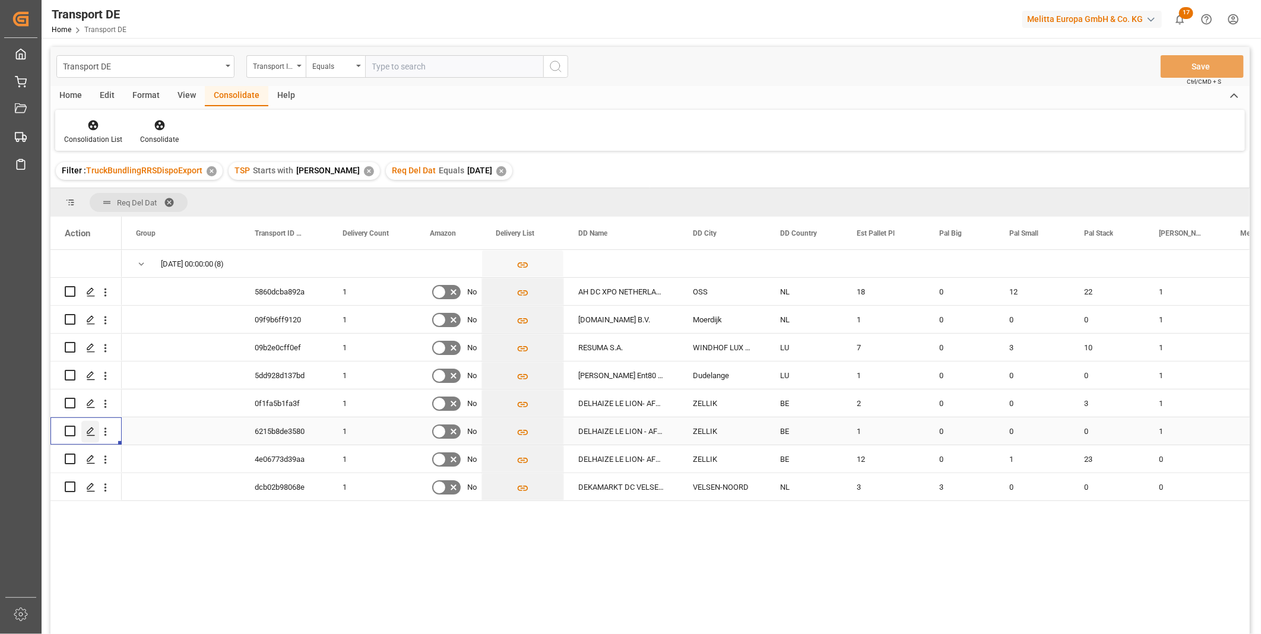
click at [84, 429] on div "Press SPACE to select this row." at bounding box center [90, 432] width 18 height 22
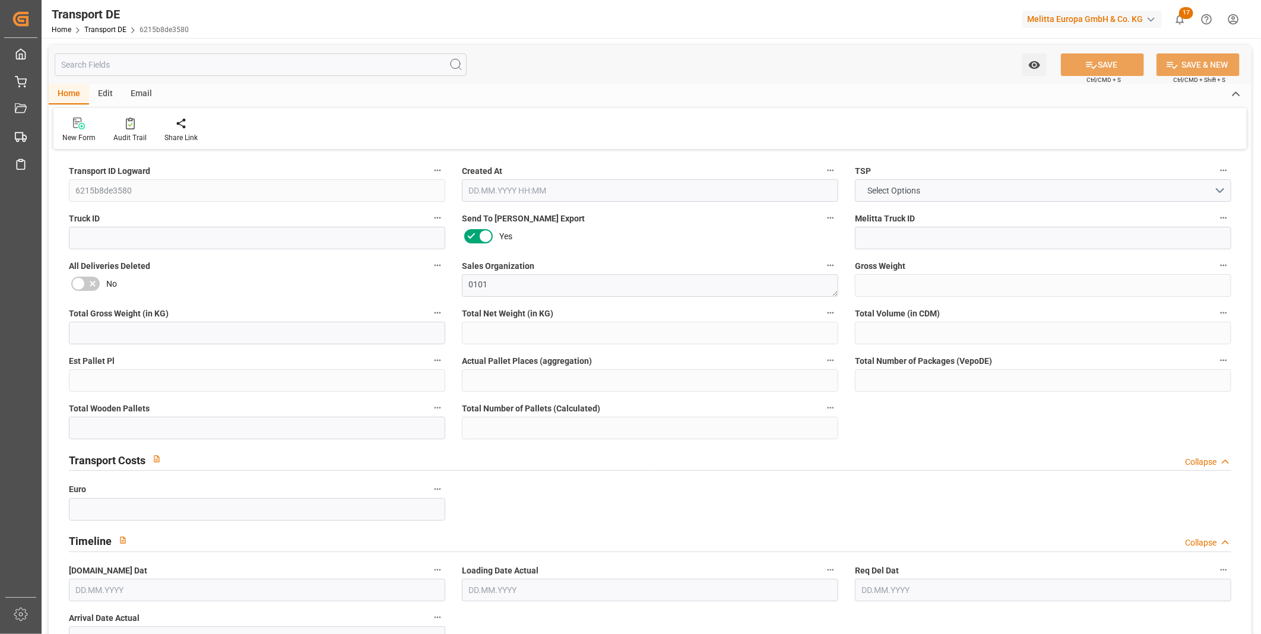
type input "30.93"
type input "6.93"
type input "4.515"
type input "190.74"
type input "1"
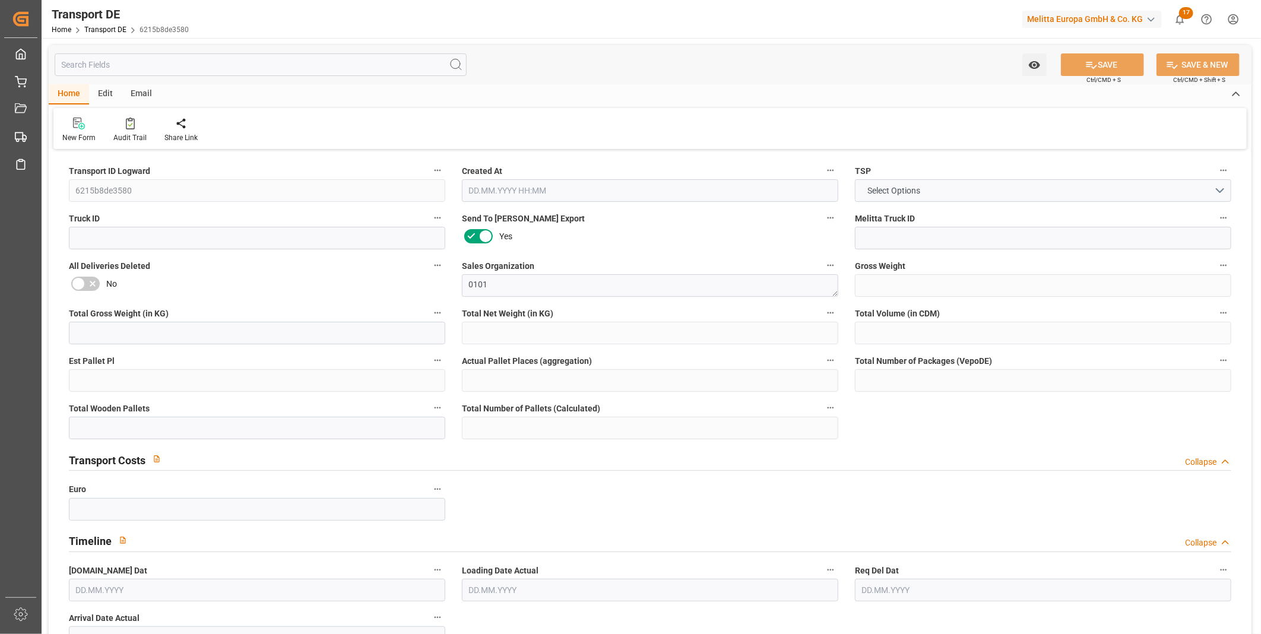
type input "0"
type input "1"
type input "0"
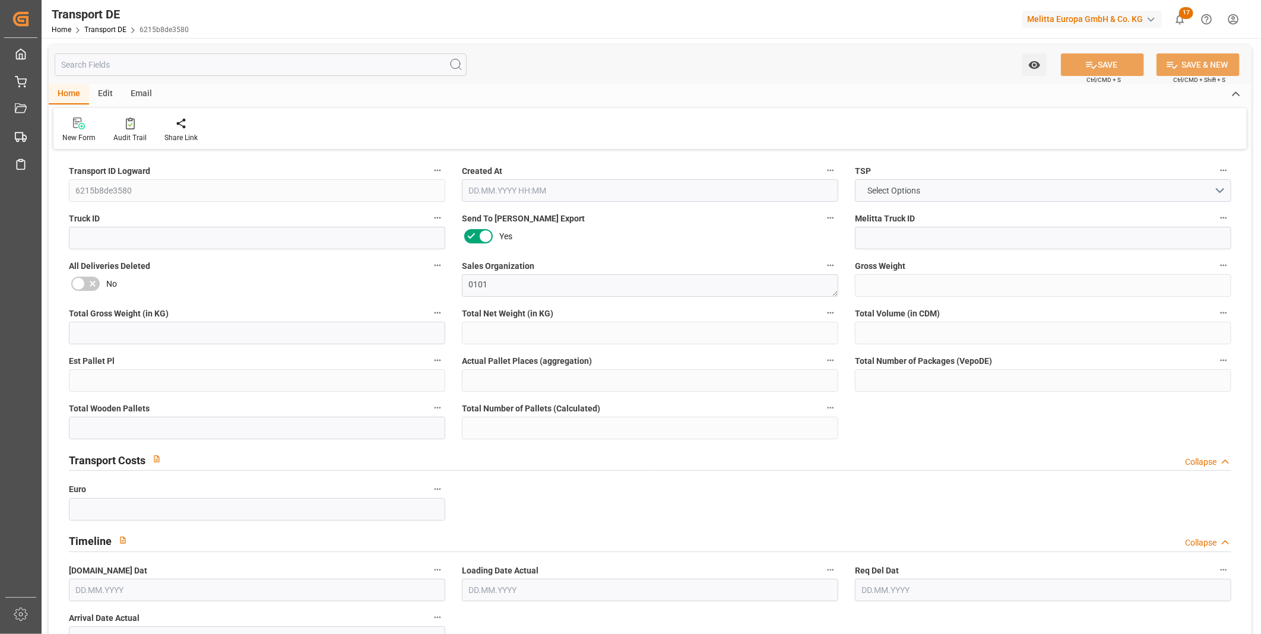
type input "17"
type input "0"
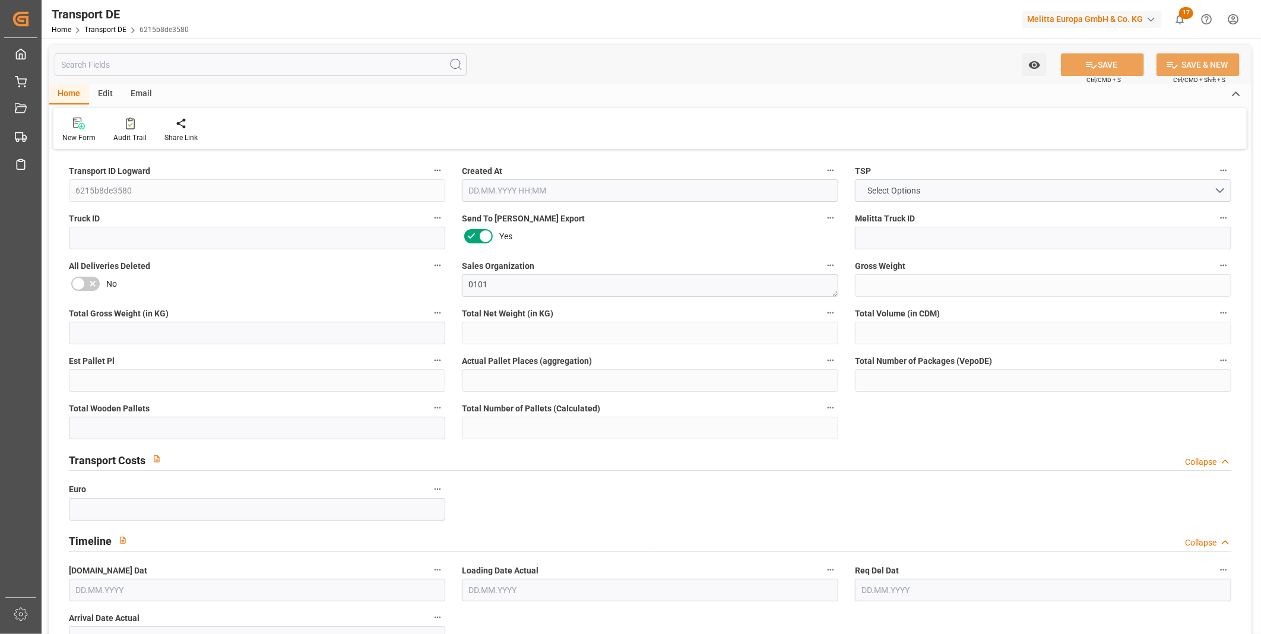
type input "0"
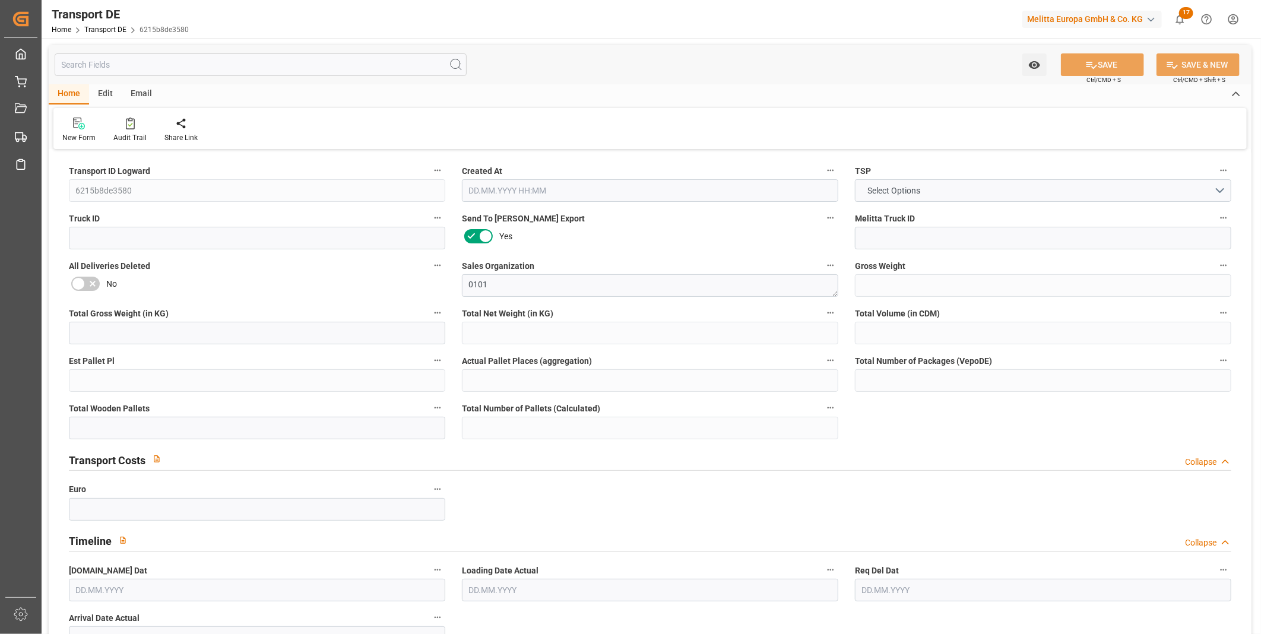
type input "0"
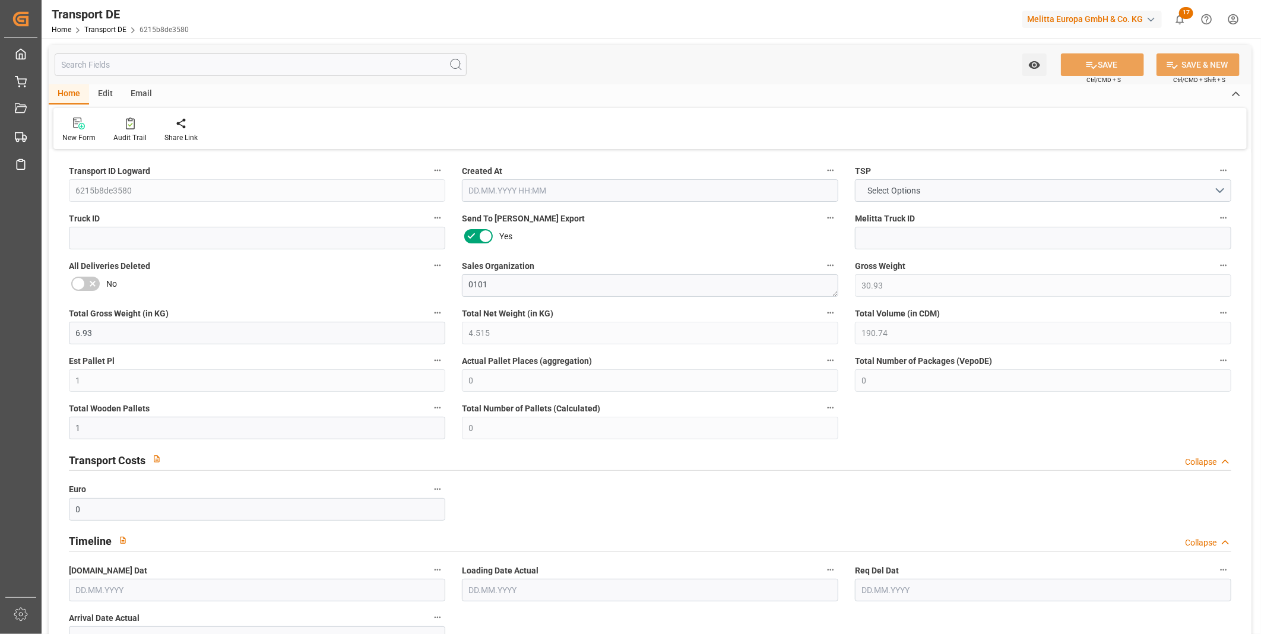
type input "0"
type input "1"
type input "0"
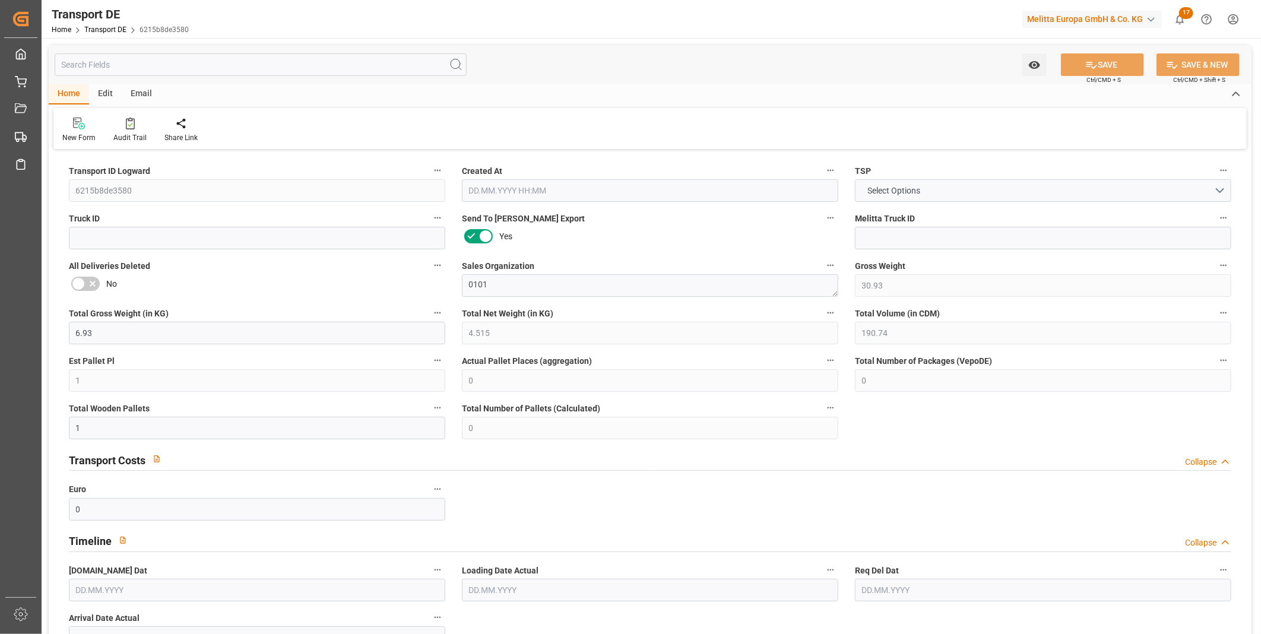
type input "7"
type input "75.4318"
type input "65.5398"
type input "08.09.2025 11:23"
type input "[DATE]"
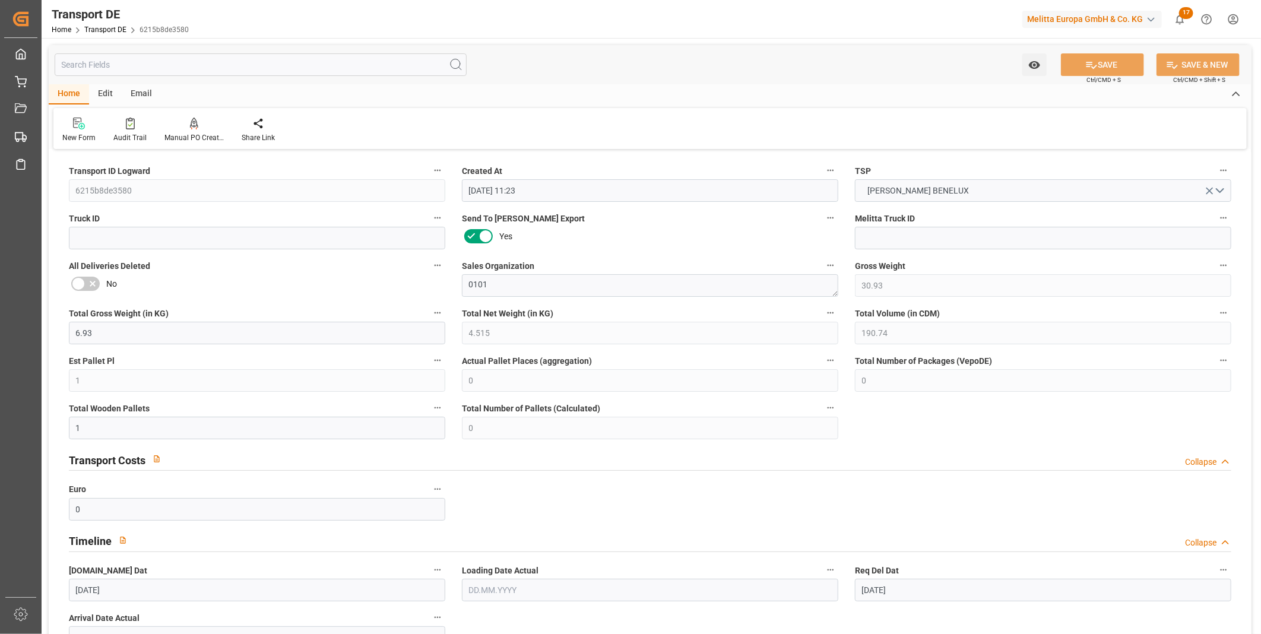
type input "[DATE]"
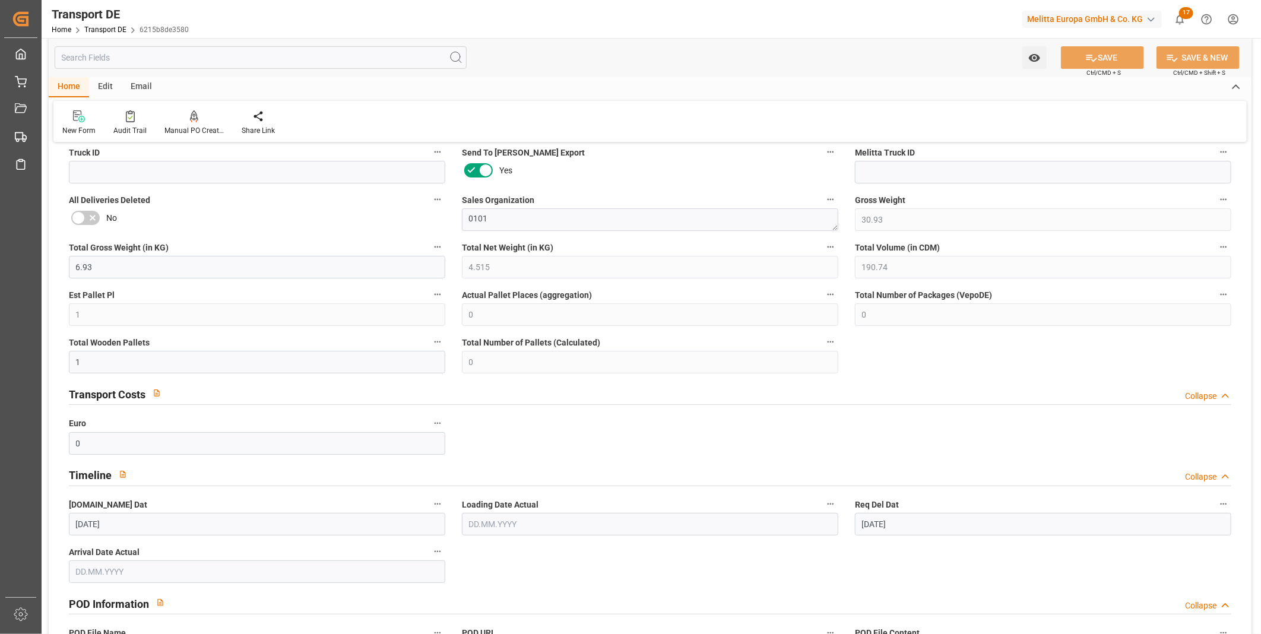
scroll to position [329, 0]
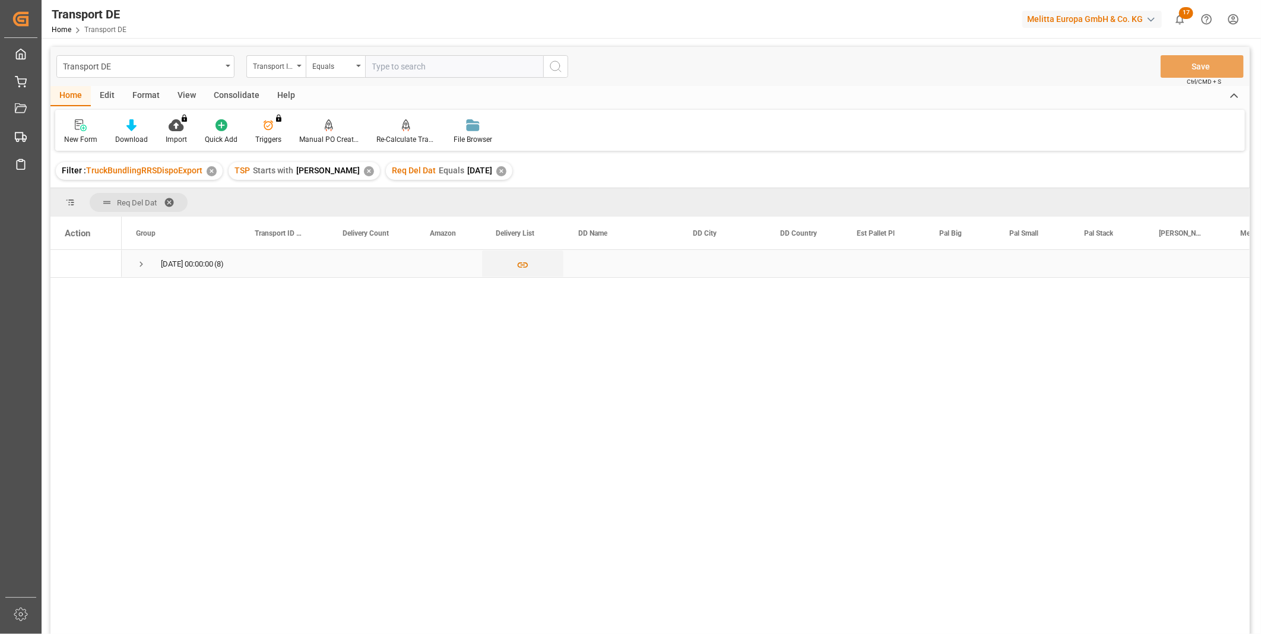
click at [149, 268] on span "10.09.2025 00:00:00 (8)" at bounding box center [181, 263] width 90 height 26
click at [138, 265] on span "Press SPACE to select this row." at bounding box center [141, 264] width 11 height 11
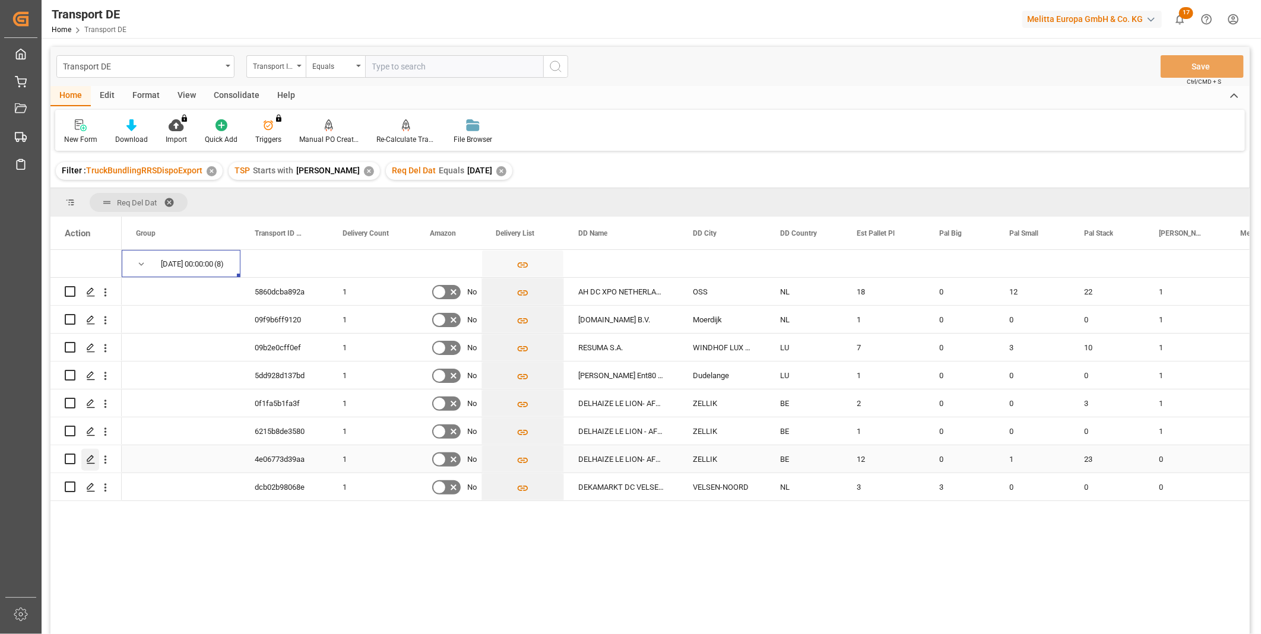
click at [90, 455] on icon "Press SPACE to select this row." at bounding box center [90, 459] width 9 height 9
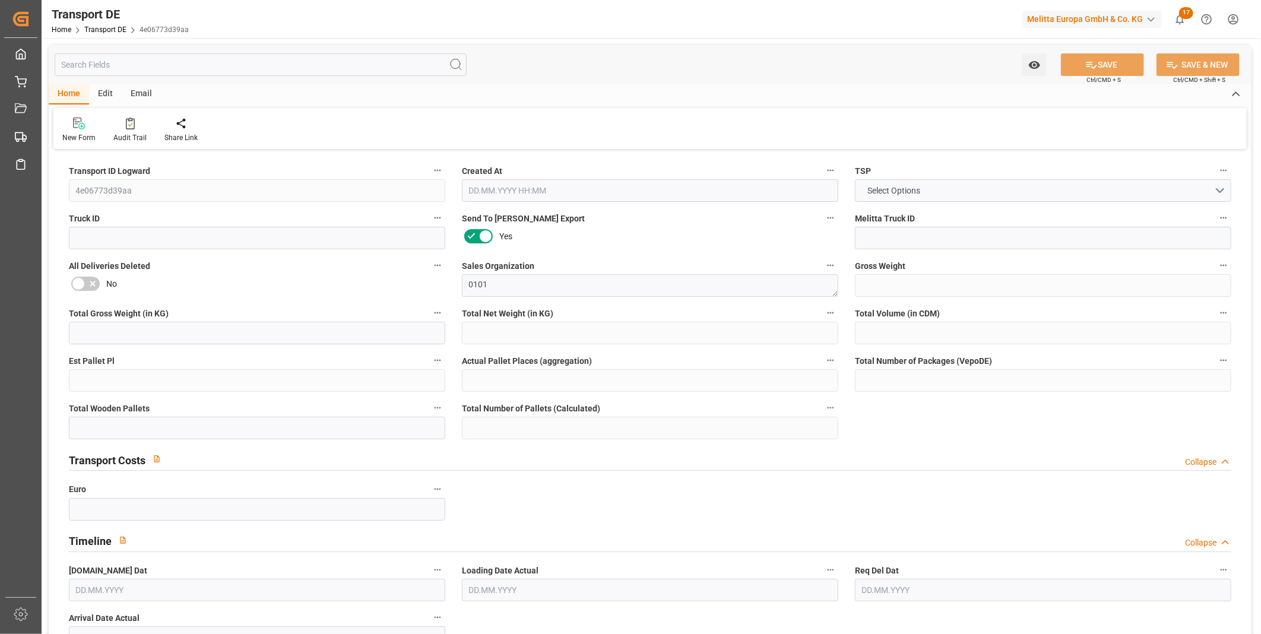
type input "5565.639"
type input "4928.863"
type input "3796.848"
type input "19606.036"
type input "12"
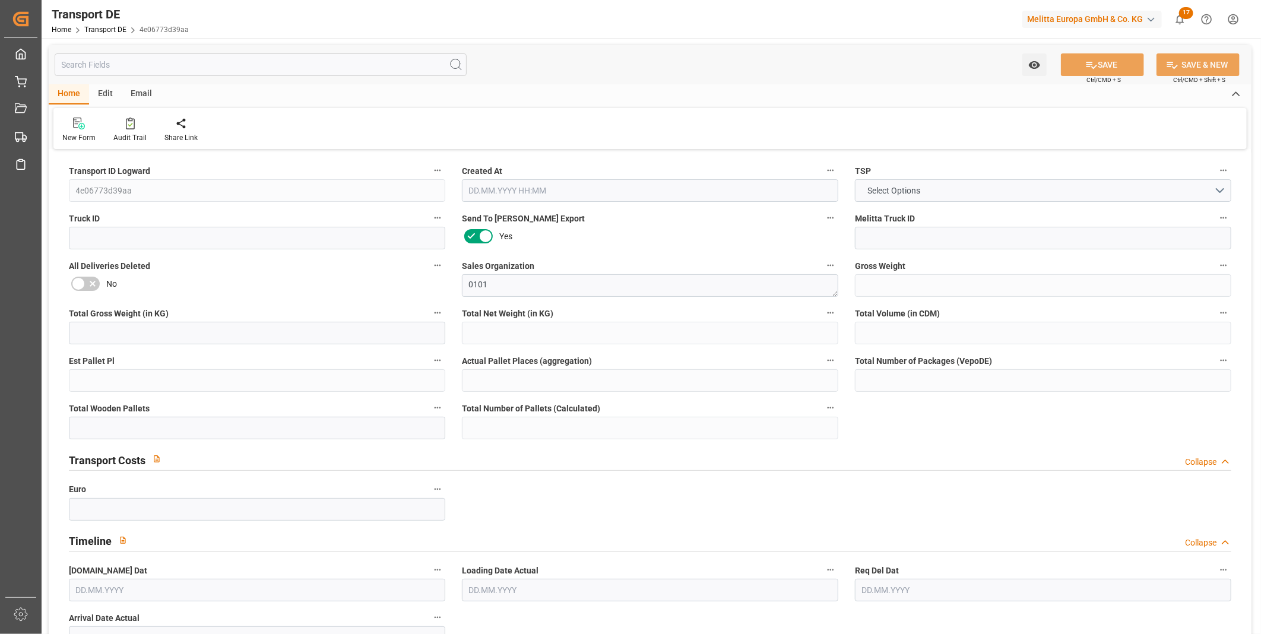
type input "0"
type input "25"
type input "23"
type input "0"
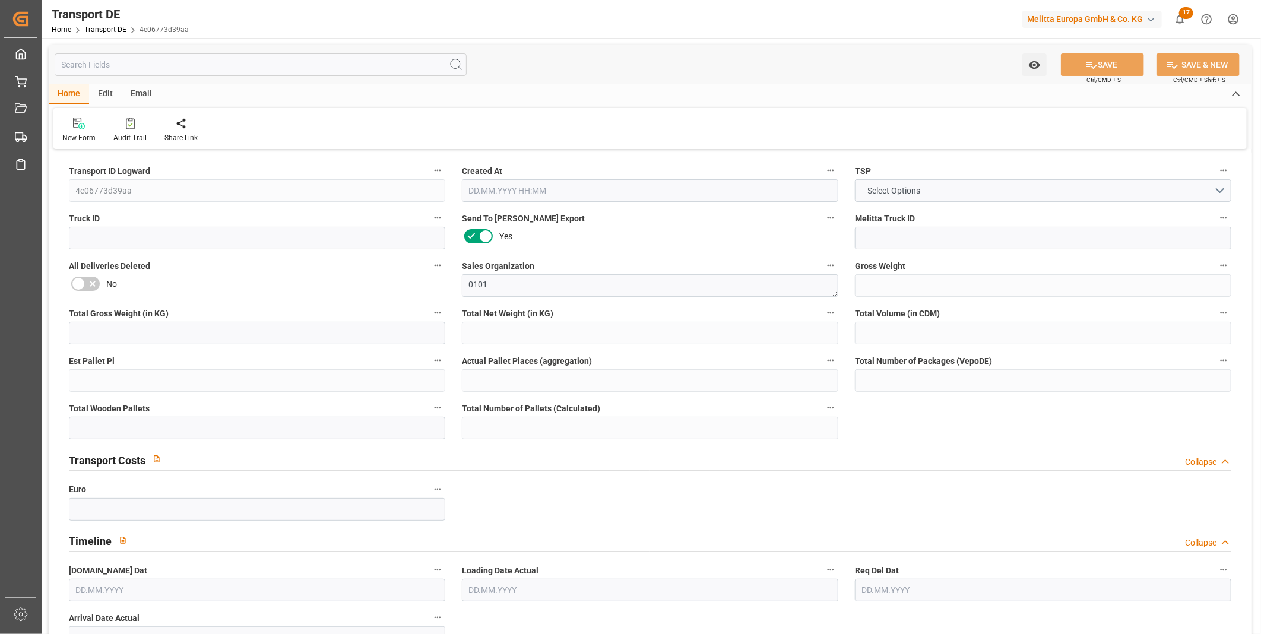
type input "17"
type input "0"
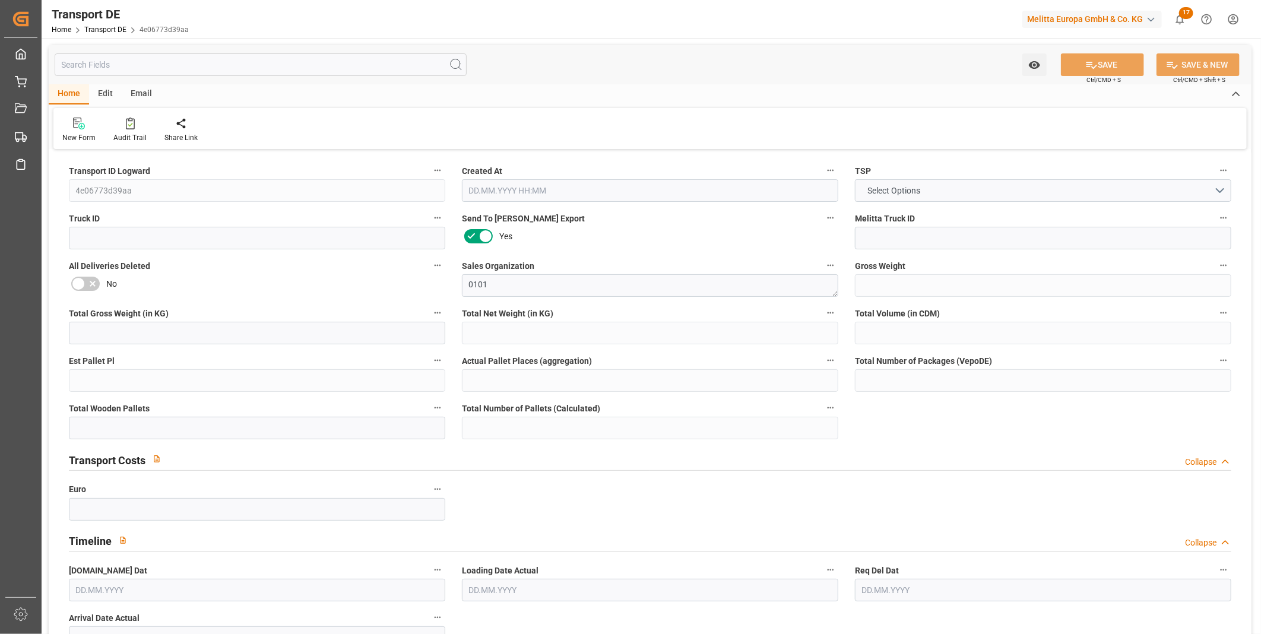
type input "0"
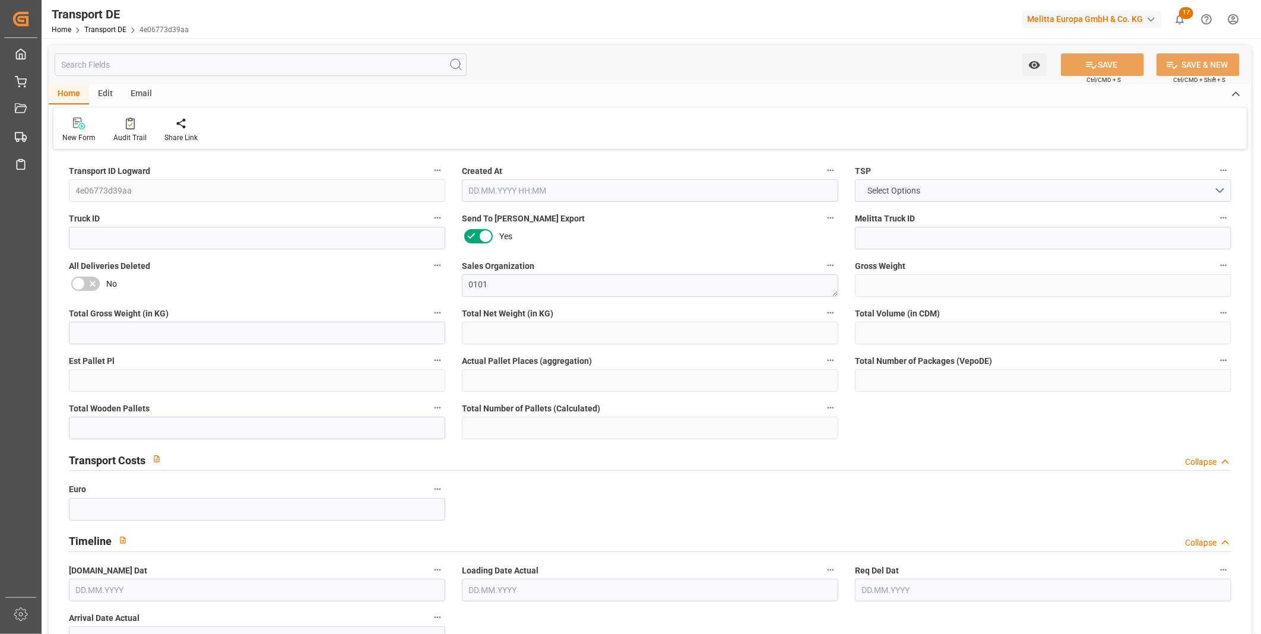
type input "0"
type input "1"
type input "23"
type input "0"
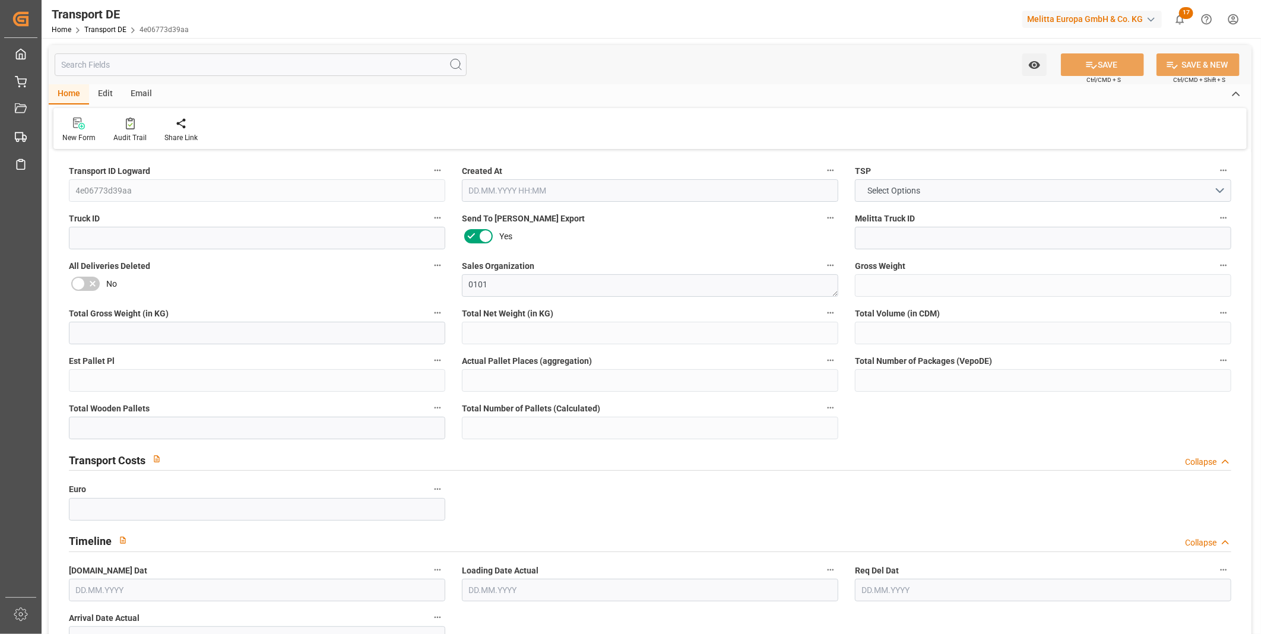
type input "0"
type input "1"
type input "0"
type input "1"
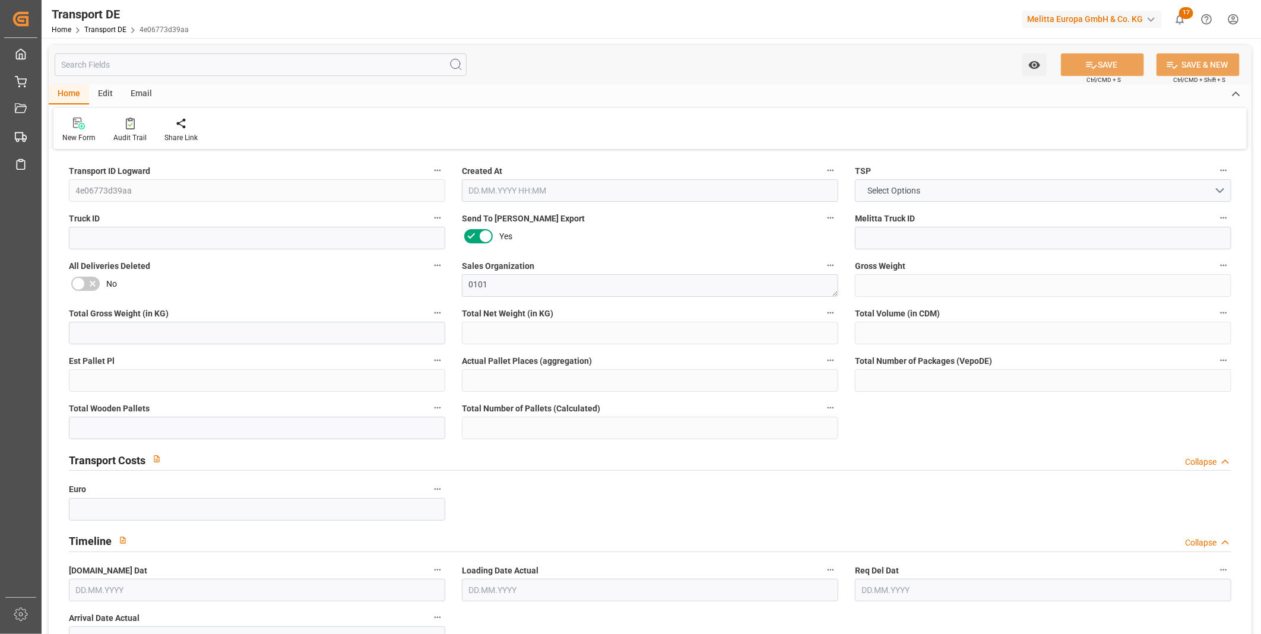
type input "1681"
type input "592.8612"
type input "547.6522"
type input "08.09.2025 11:22"
type input "[DATE]"
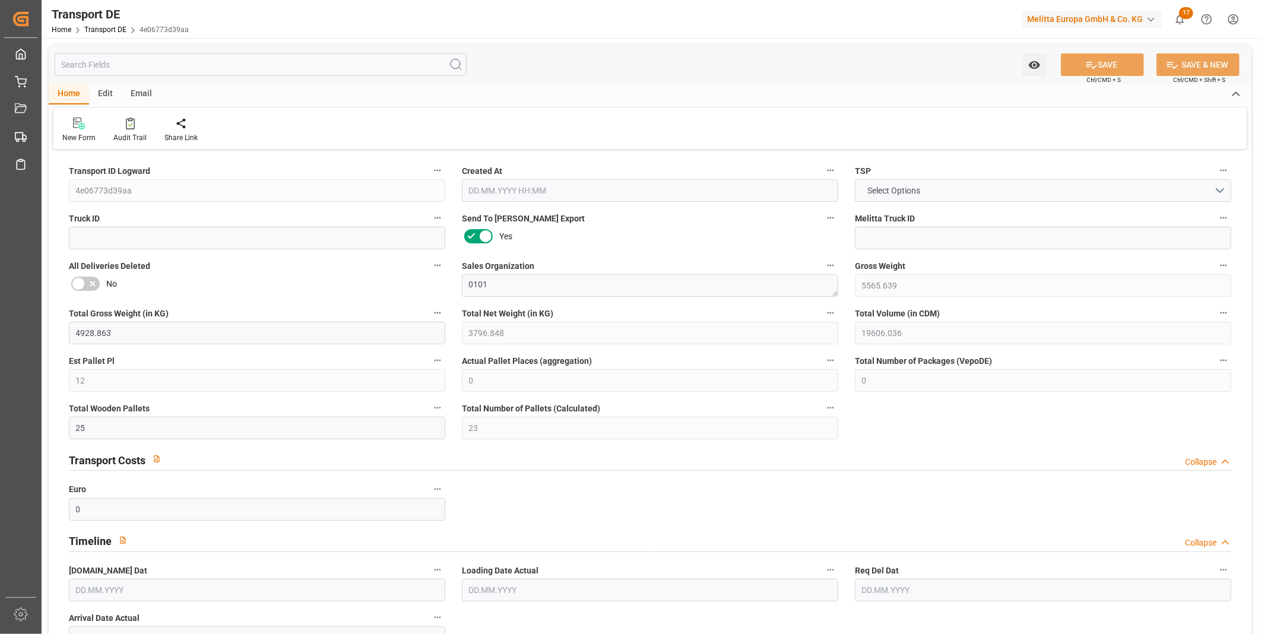
type input "[DATE]"
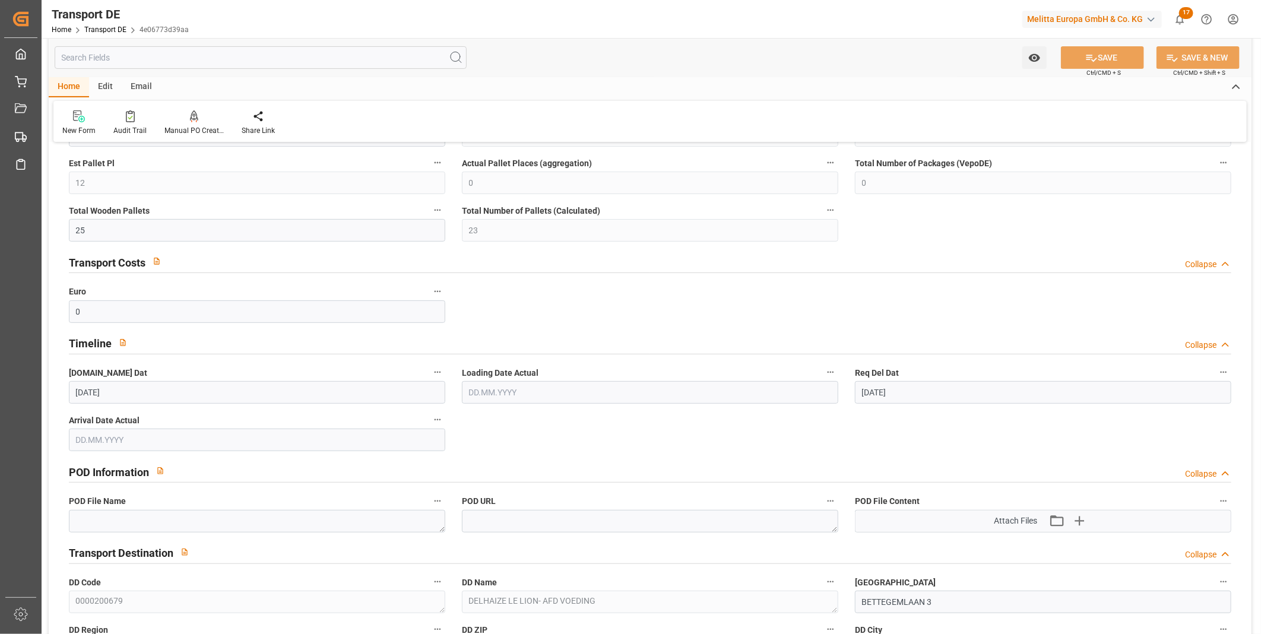
scroll to position [329, 0]
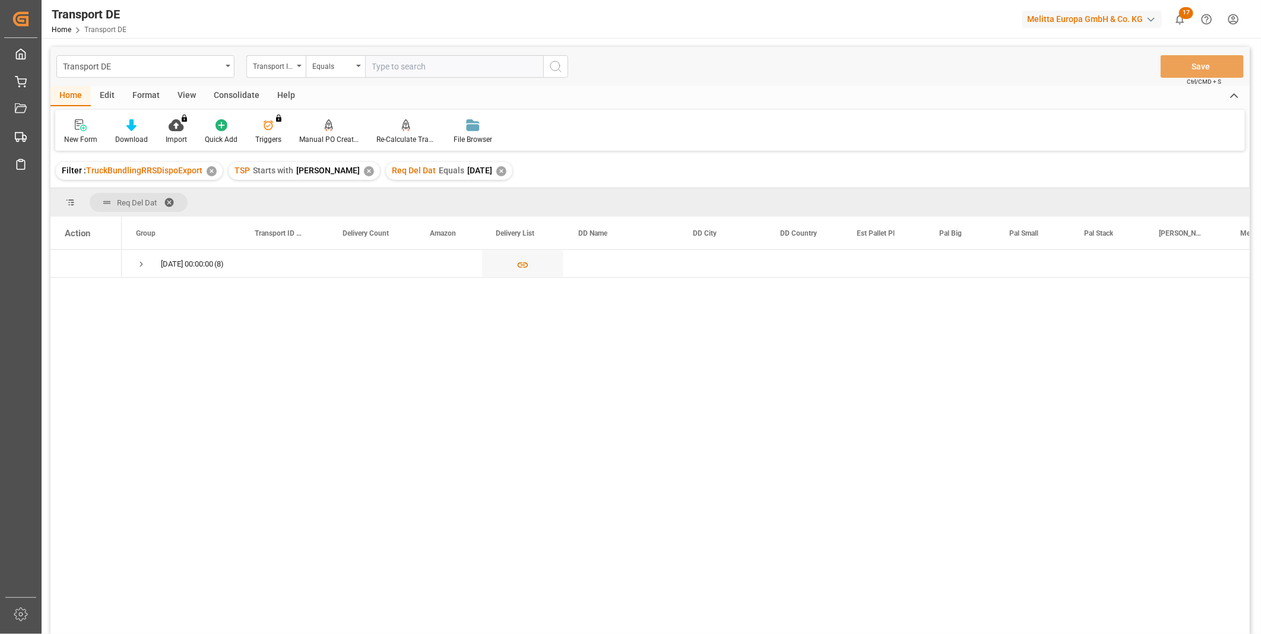
click at [242, 93] on div "Consolidate" at bounding box center [237, 96] width 64 height 20
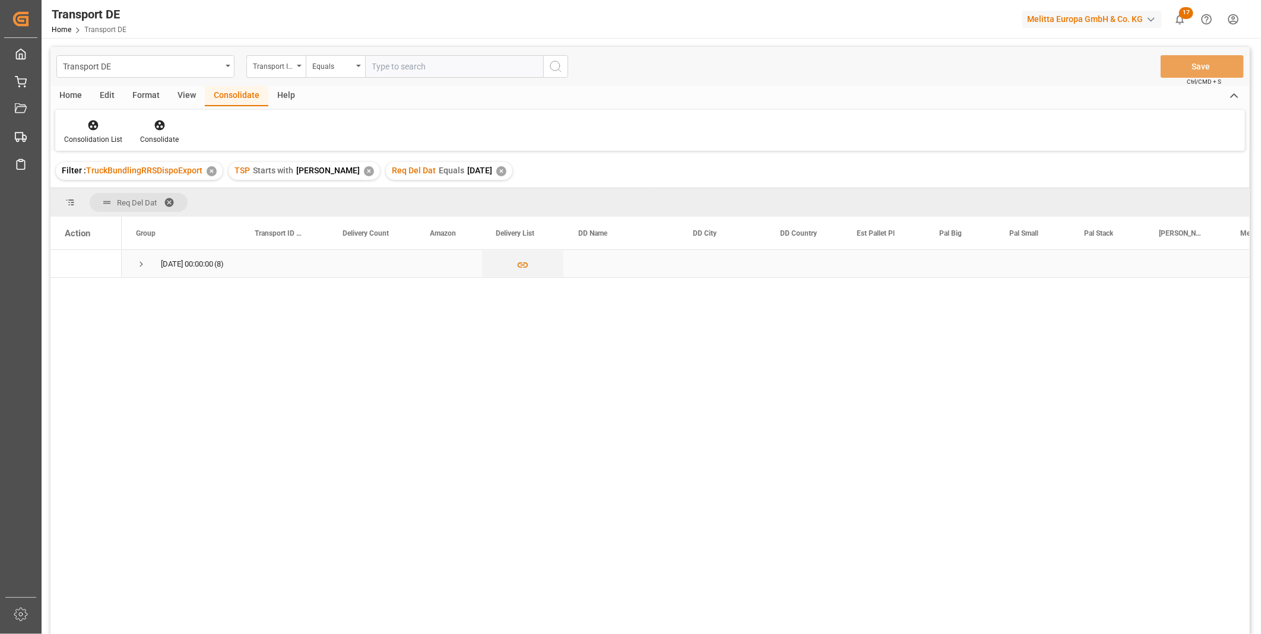
click at [140, 264] on span "Press SPACE to select this row." at bounding box center [141, 264] width 11 height 11
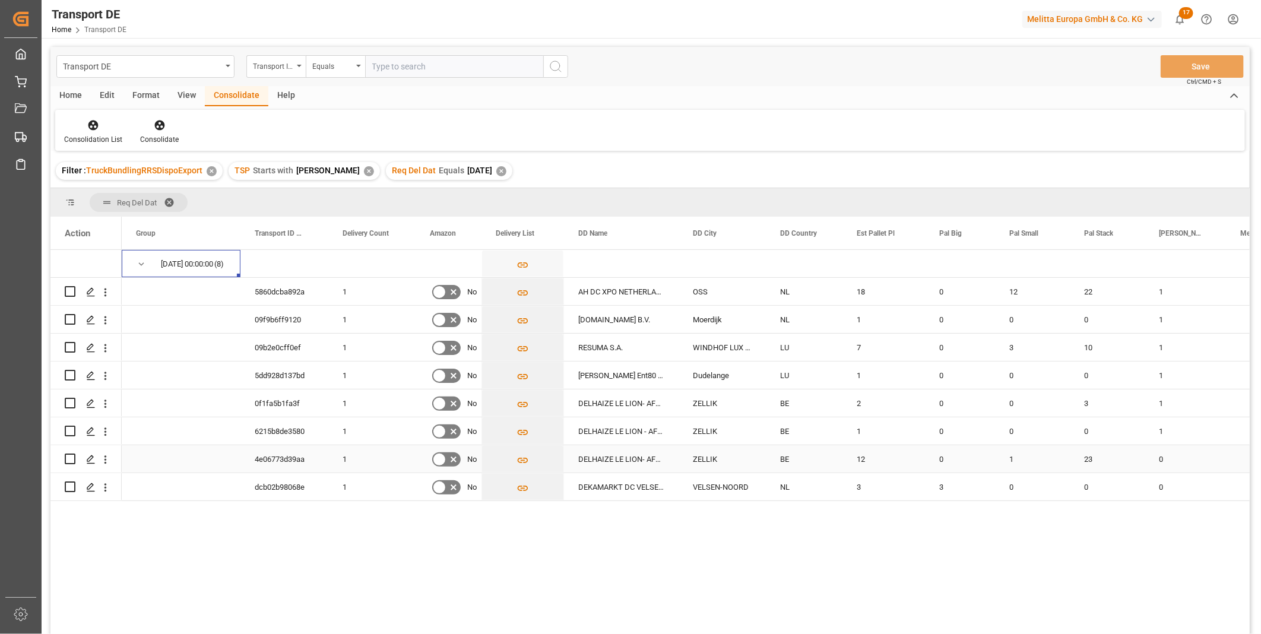
click at [69, 456] on input "Press Space to toggle row selection (unchecked)" at bounding box center [70, 458] width 11 height 11
checkbox input "true"
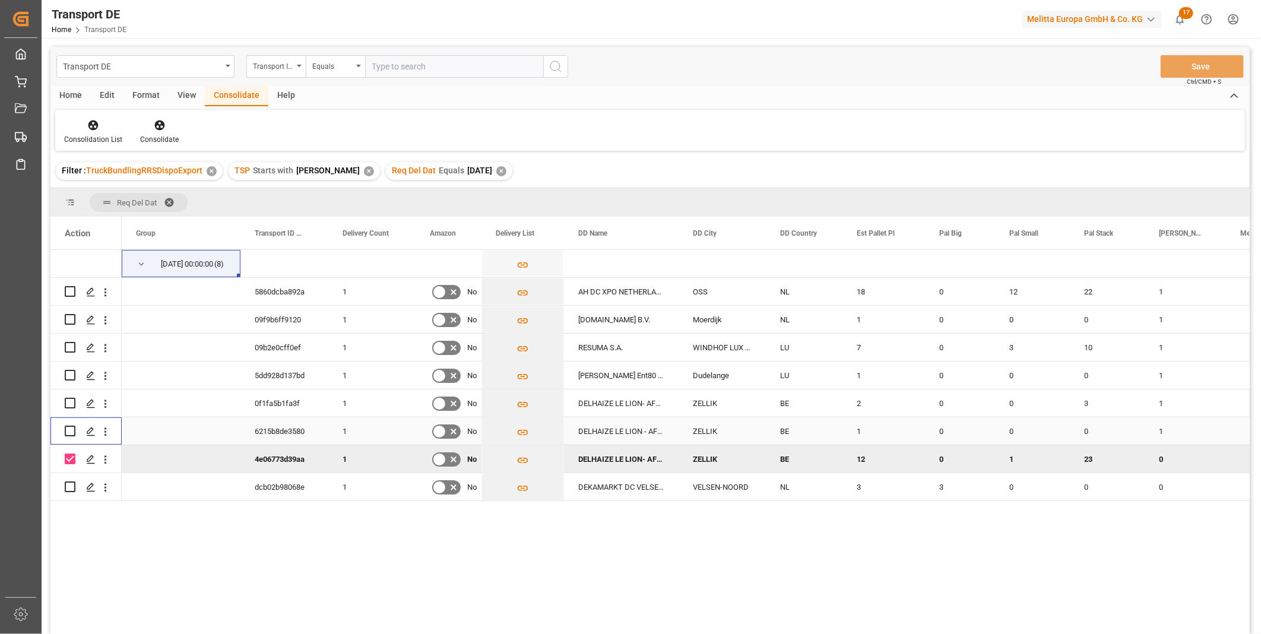
click at [69, 436] on div "Press SPACE to select this row." at bounding box center [70, 430] width 11 height 27
click at [66, 432] on input "Press Space to toggle row selection (unchecked)" at bounding box center [70, 431] width 11 height 11
checkbox input "true"
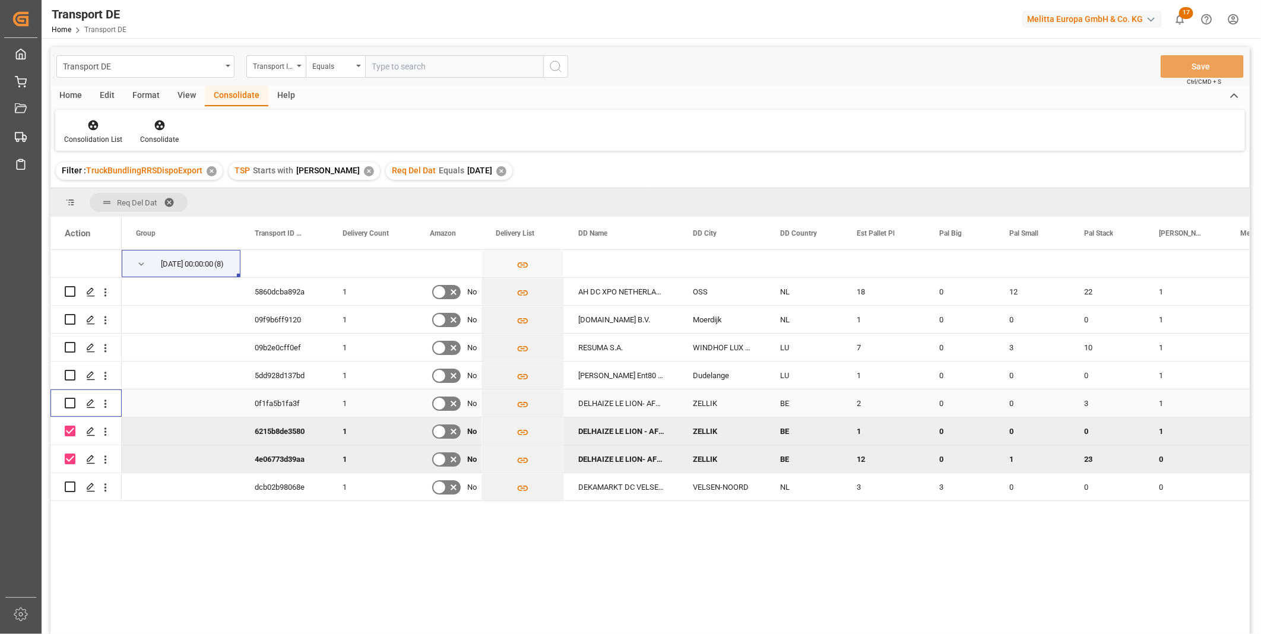
click at [69, 401] on input "Press Space to toggle row selection (unchecked)" at bounding box center [70, 403] width 11 height 11
checkbox input "true"
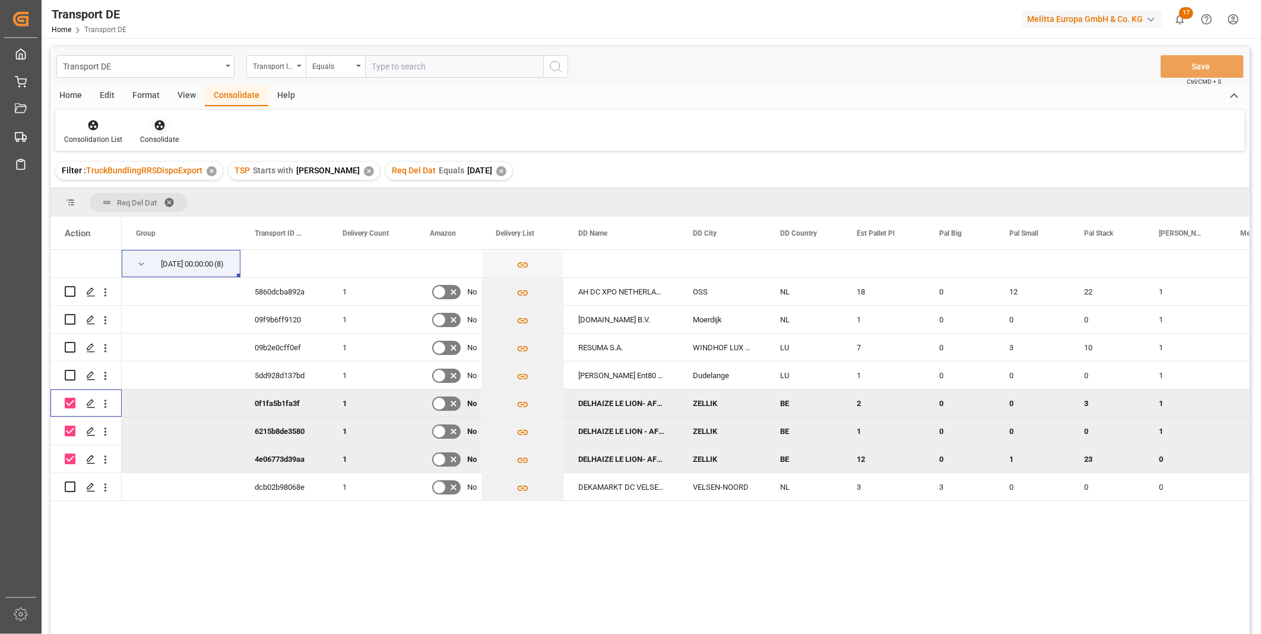
click at [161, 126] on icon at bounding box center [160, 125] width 12 height 12
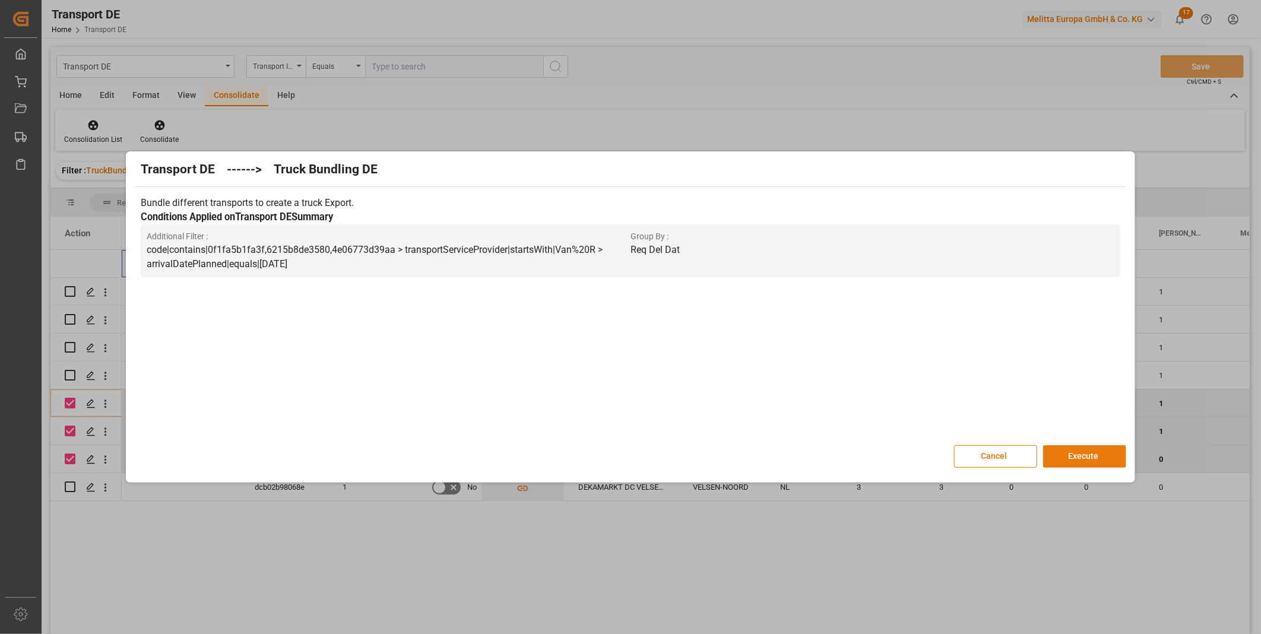
click at [1095, 464] on button "Execute" at bounding box center [1084, 456] width 83 height 23
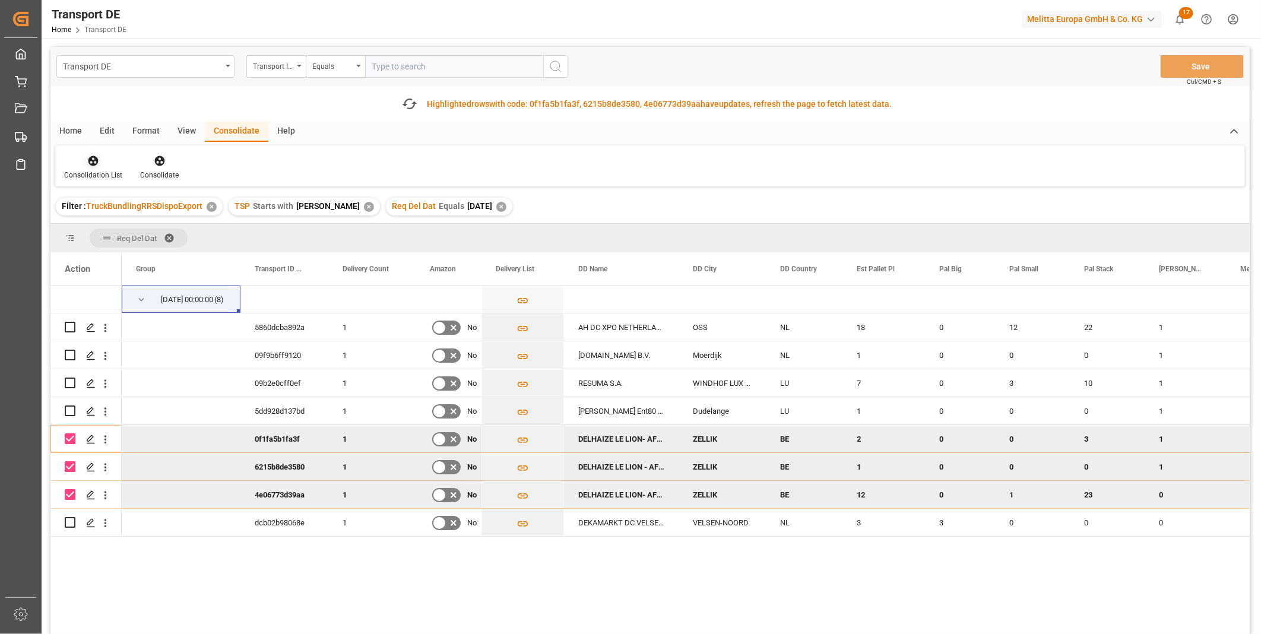
click at [93, 161] on icon at bounding box center [93, 161] width 12 height 12
click at [116, 248] on div "Transport DE Transport ID Logward Equals Save Ctrl/CMD + S Fetch latest updates…" at bounding box center [649, 374] width 1199 height 654
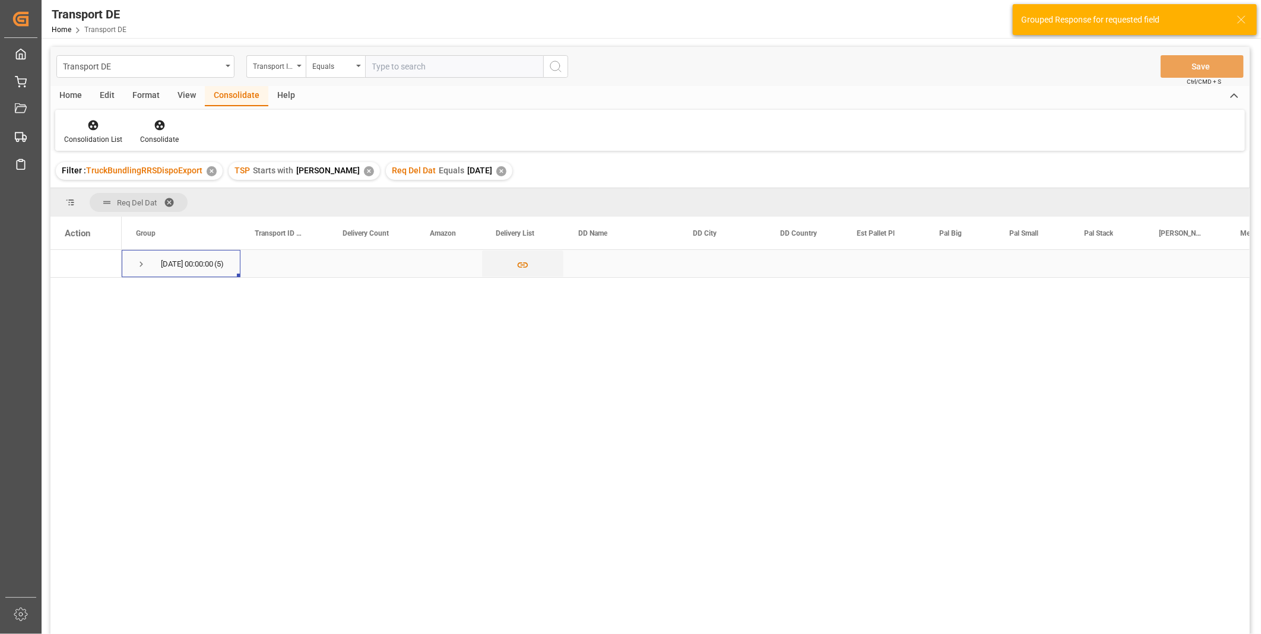
click at [144, 263] on span "Press SPACE to select this row." at bounding box center [141, 264] width 11 height 11
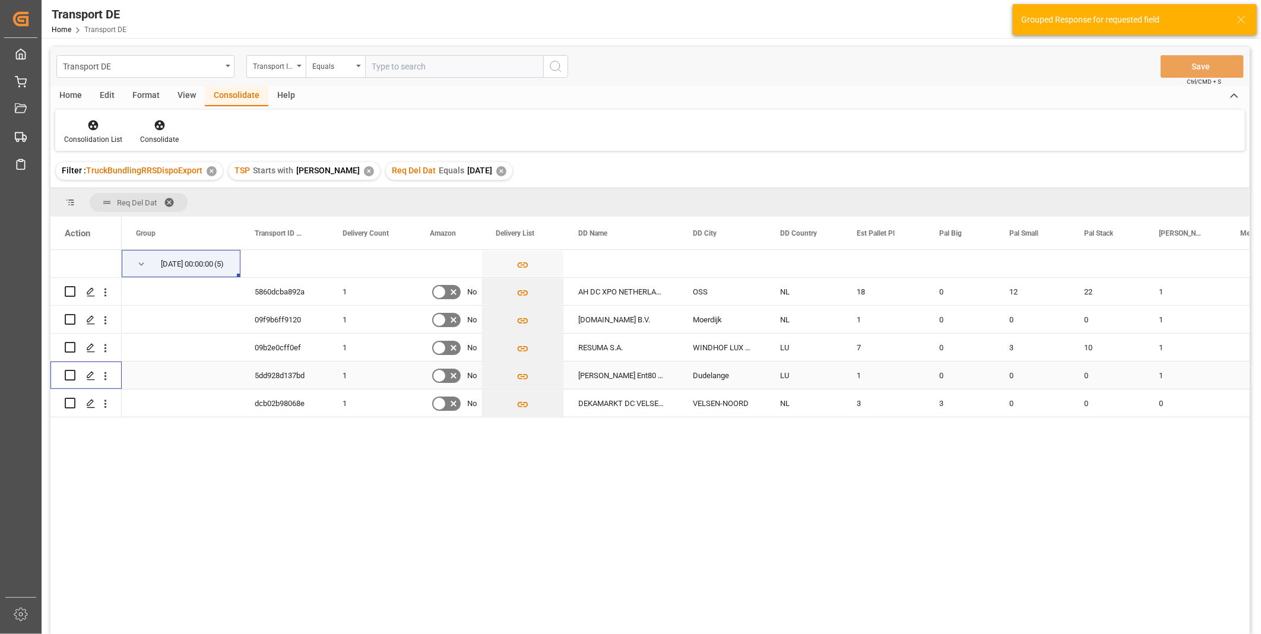
click at [73, 375] on input "Press Space to toggle row selection (unchecked)" at bounding box center [70, 375] width 11 height 11
checkbox input "true"
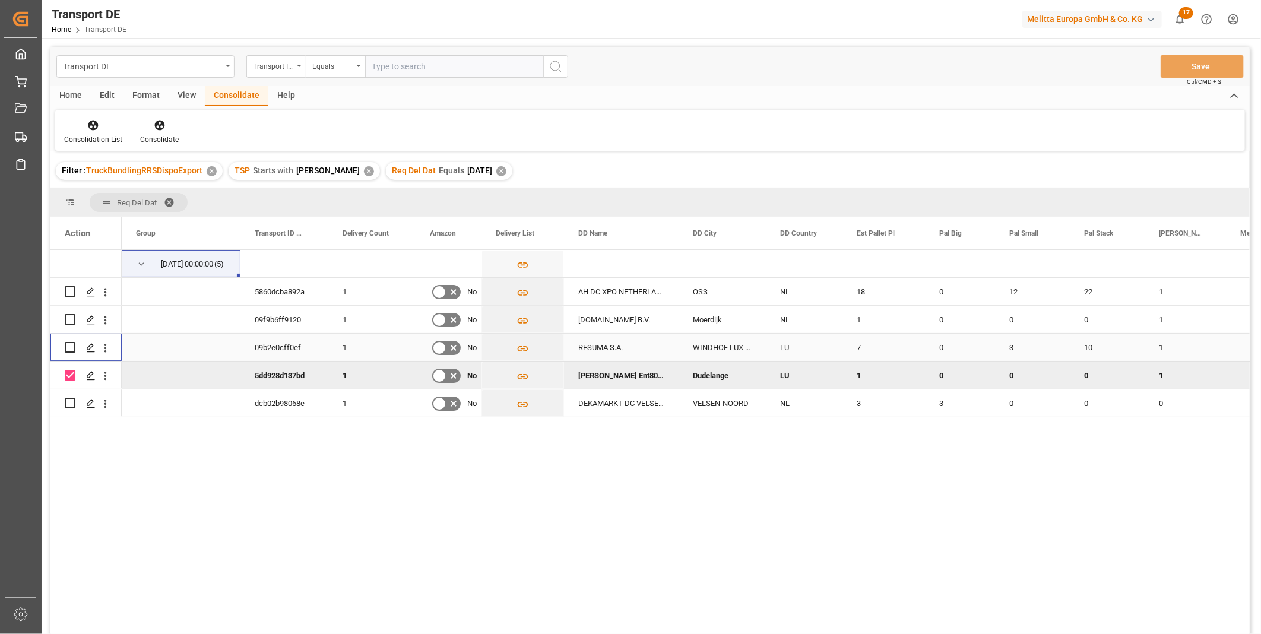
click at [68, 345] on input "Press Space to toggle row selection (unchecked)" at bounding box center [70, 347] width 11 height 11
checkbox input "true"
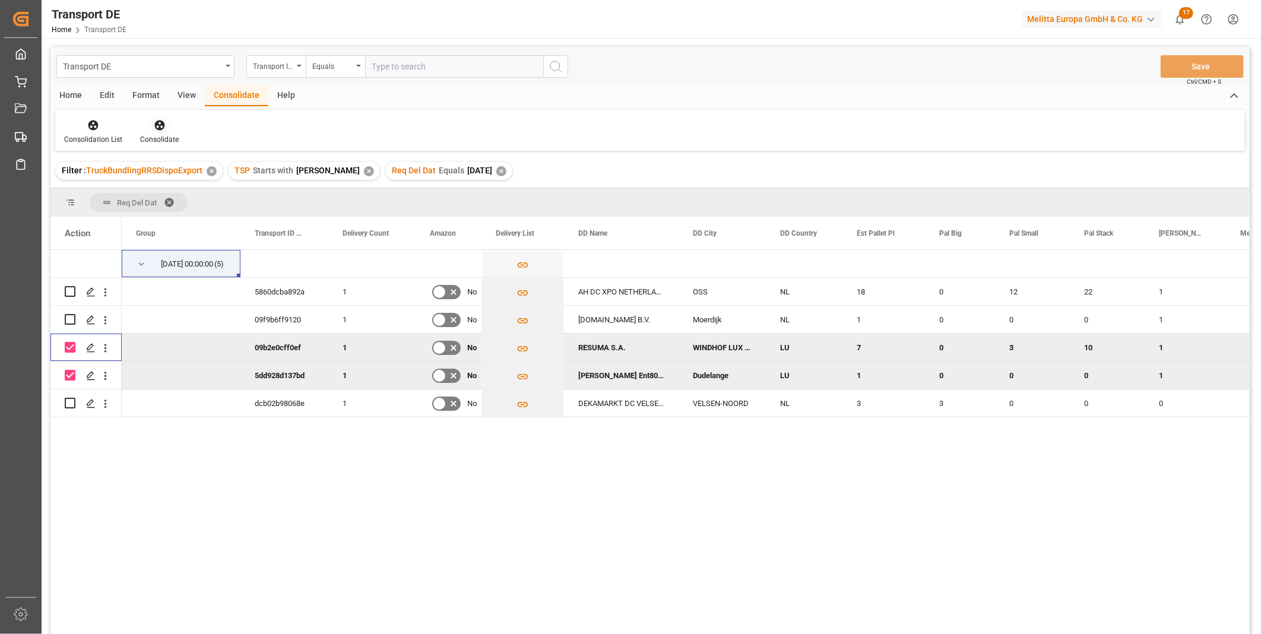
click at [176, 134] on div "Consolidate" at bounding box center [159, 139] width 39 height 11
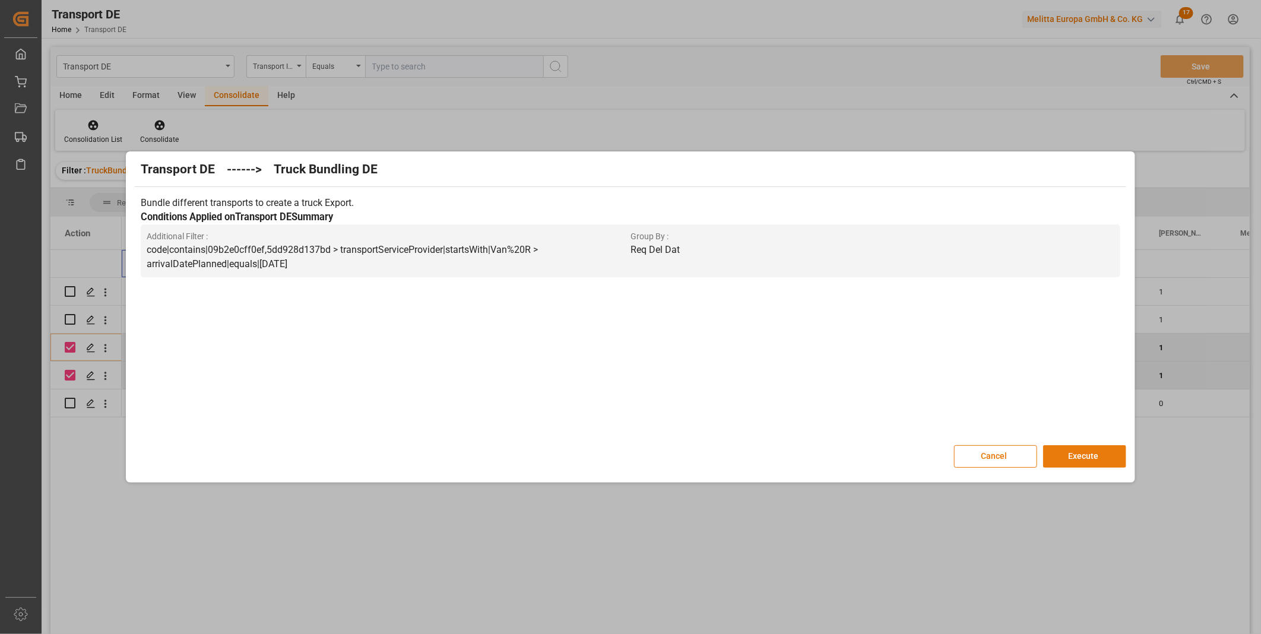
click at [1088, 447] on button "Execute" at bounding box center [1084, 456] width 83 height 23
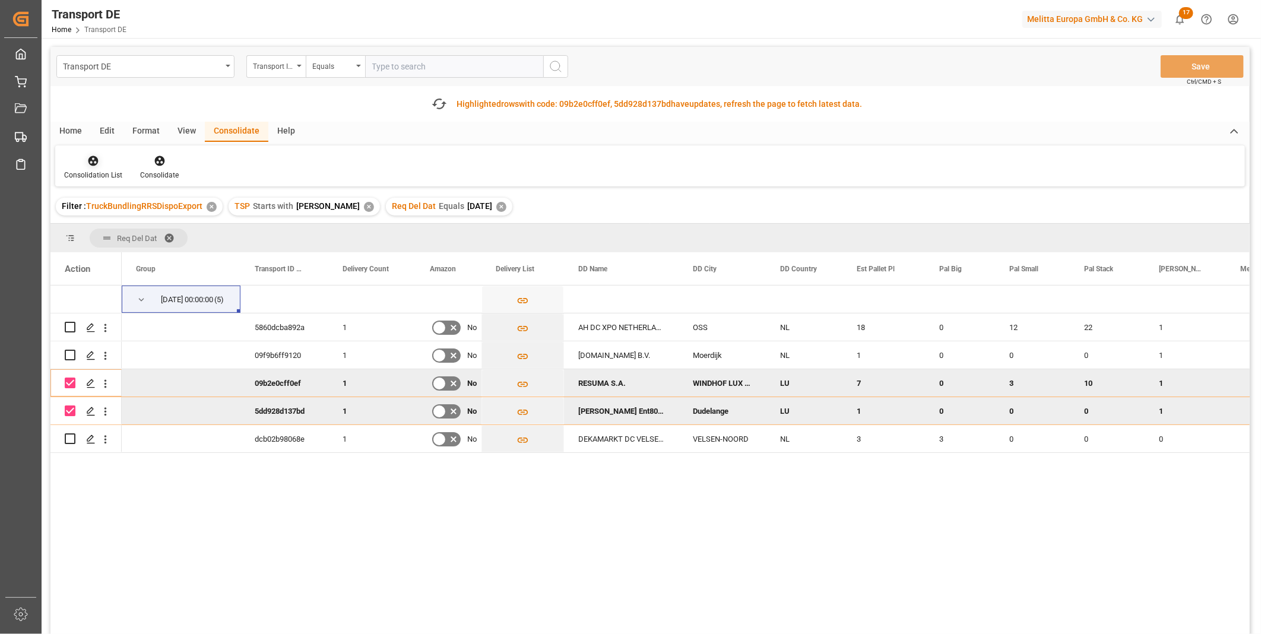
click at [105, 166] on div at bounding box center [93, 160] width 58 height 12
click at [160, 258] on div "Transport DE Transport ID Logward Equals Save Ctrl/CMD + S Fetch latest updates…" at bounding box center [649, 374] width 1199 height 654
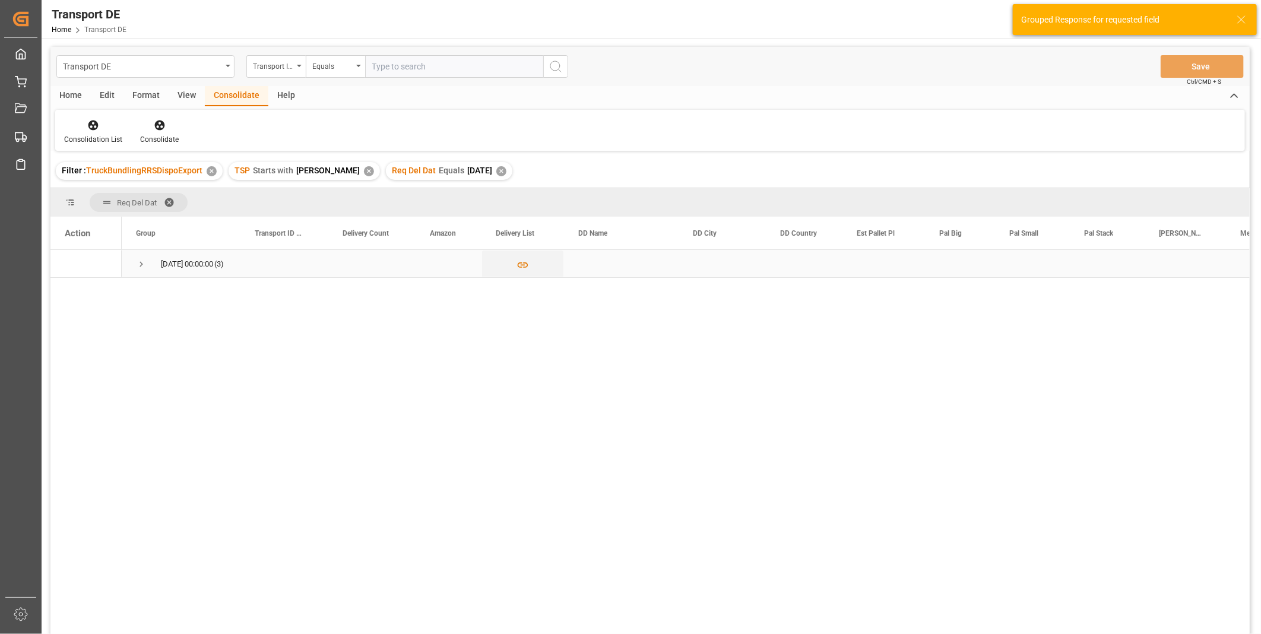
click at [142, 270] on span "Press SPACE to select this row." at bounding box center [141, 263] width 11 height 27
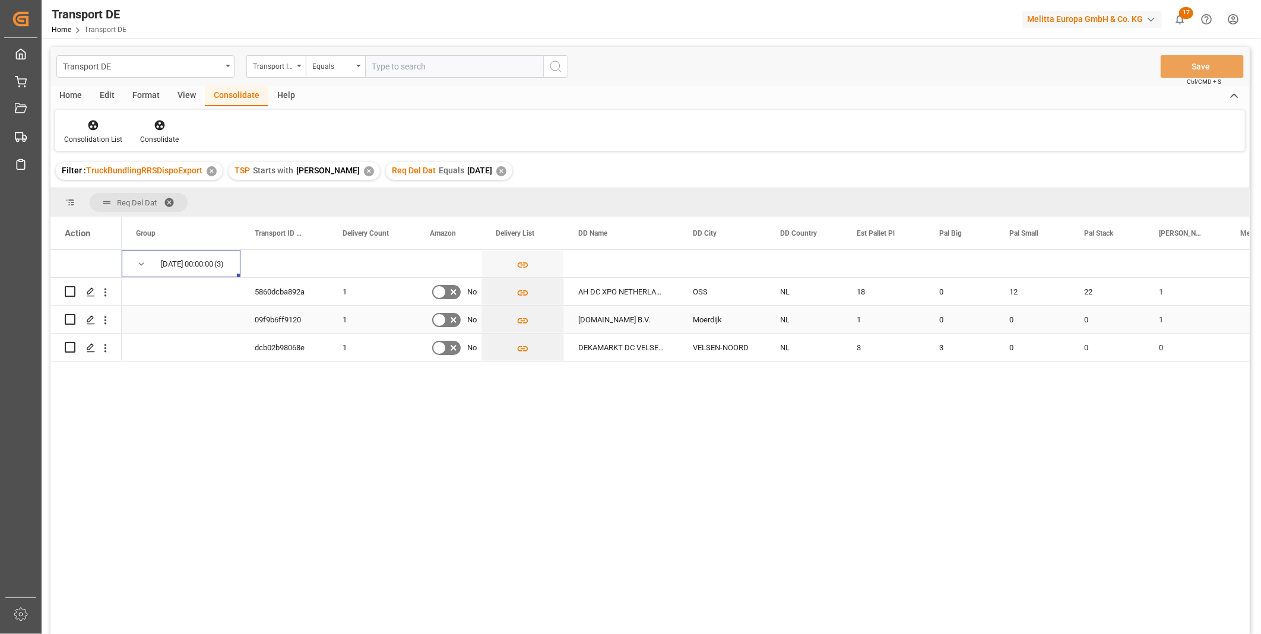
click at [68, 321] on input "Press Space to toggle row selection (unchecked)" at bounding box center [70, 319] width 11 height 11
checkbox input "true"
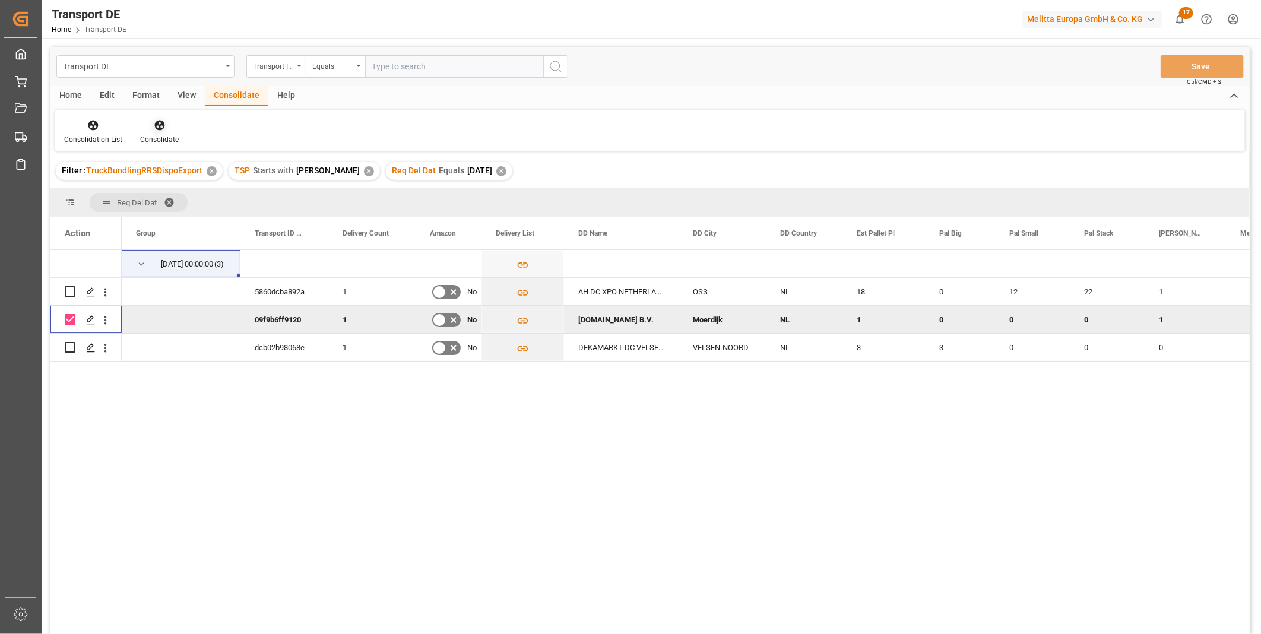
click at [160, 135] on div "Consolidate" at bounding box center [159, 139] width 39 height 11
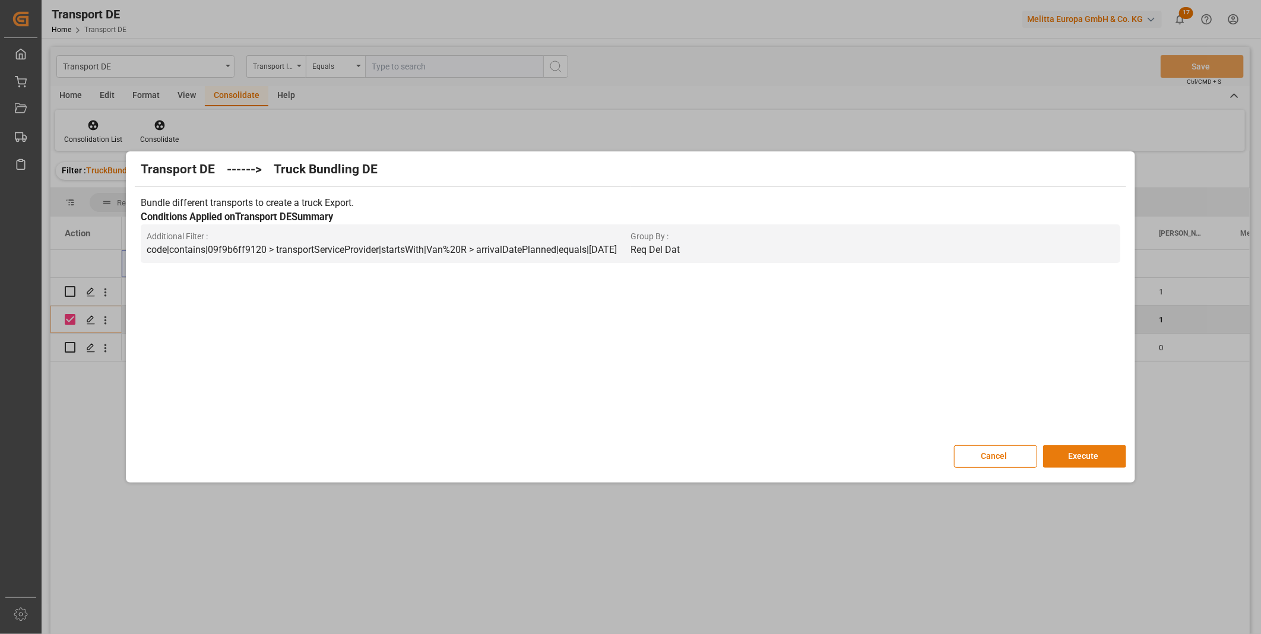
click at [1087, 460] on button "Execute" at bounding box center [1084, 456] width 83 height 23
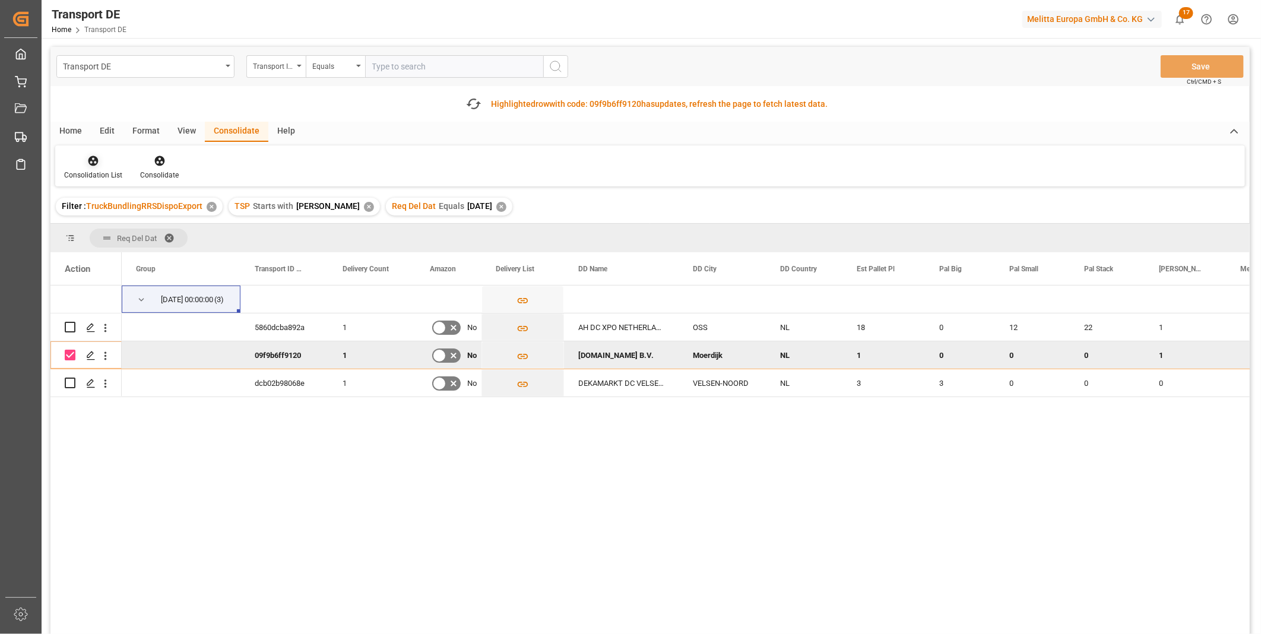
click at [91, 158] on icon at bounding box center [93, 161] width 12 height 12
click at [125, 248] on div "Transport DE Transport ID Logward Equals Save Ctrl/CMD + S Fetch latest updates…" at bounding box center [649, 374] width 1199 height 654
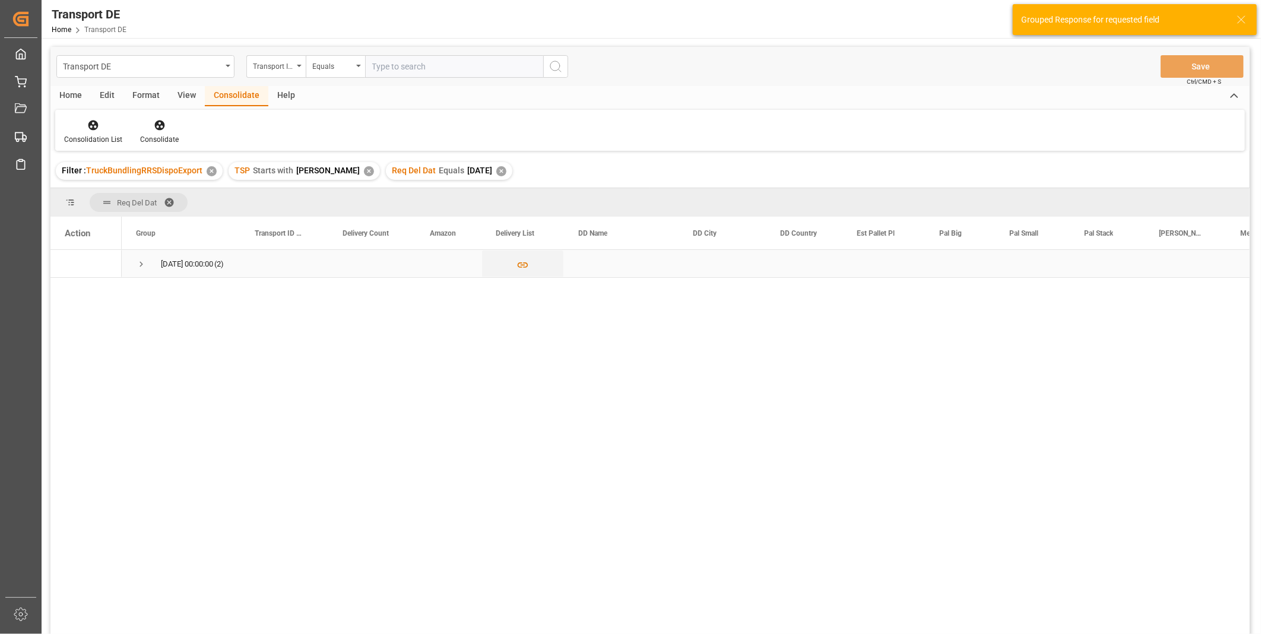
drag, startPoint x: 131, startPoint y: 266, endPoint x: 138, endPoint y: 264, distance: 6.8
click at [135, 265] on div "10.09.2025 00:00:00 (2)" at bounding box center [181, 263] width 119 height 27
click at [138, 264] on span "Press SPACE to select this row." at bounding box center [141, 264] width 11 height 11
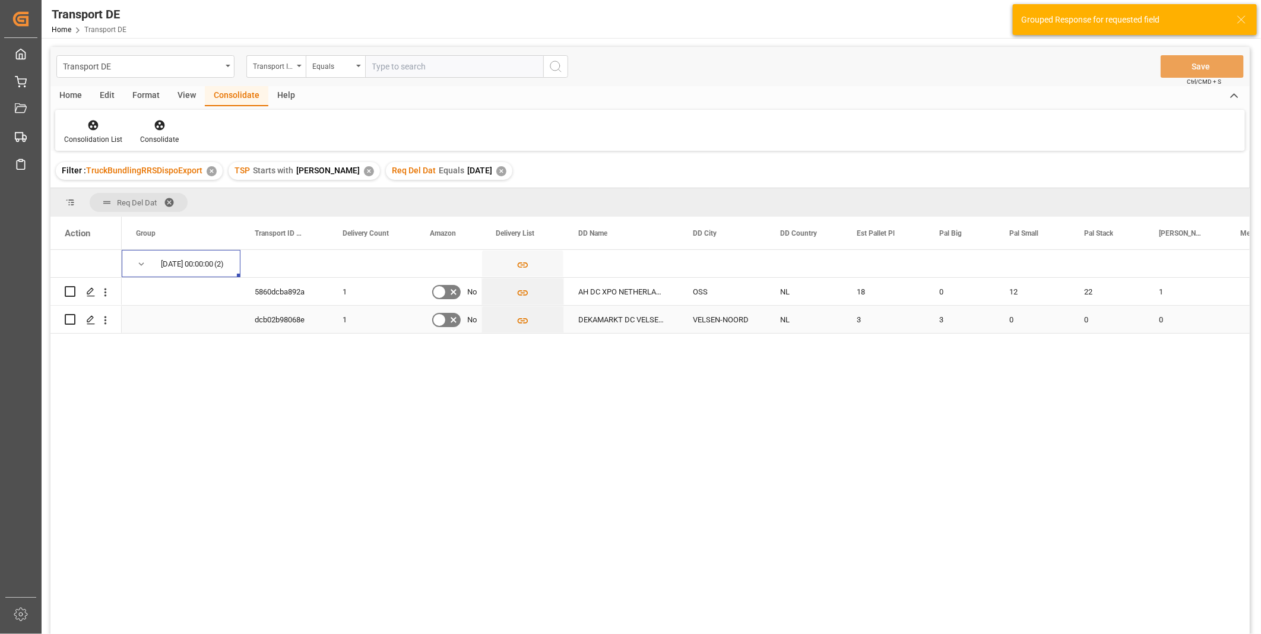
click at [71, 321] on input "Press Space to toggle row selection (unchecked)" at bounding box center [70, 319] width 11 height 11
checkbox input "true"
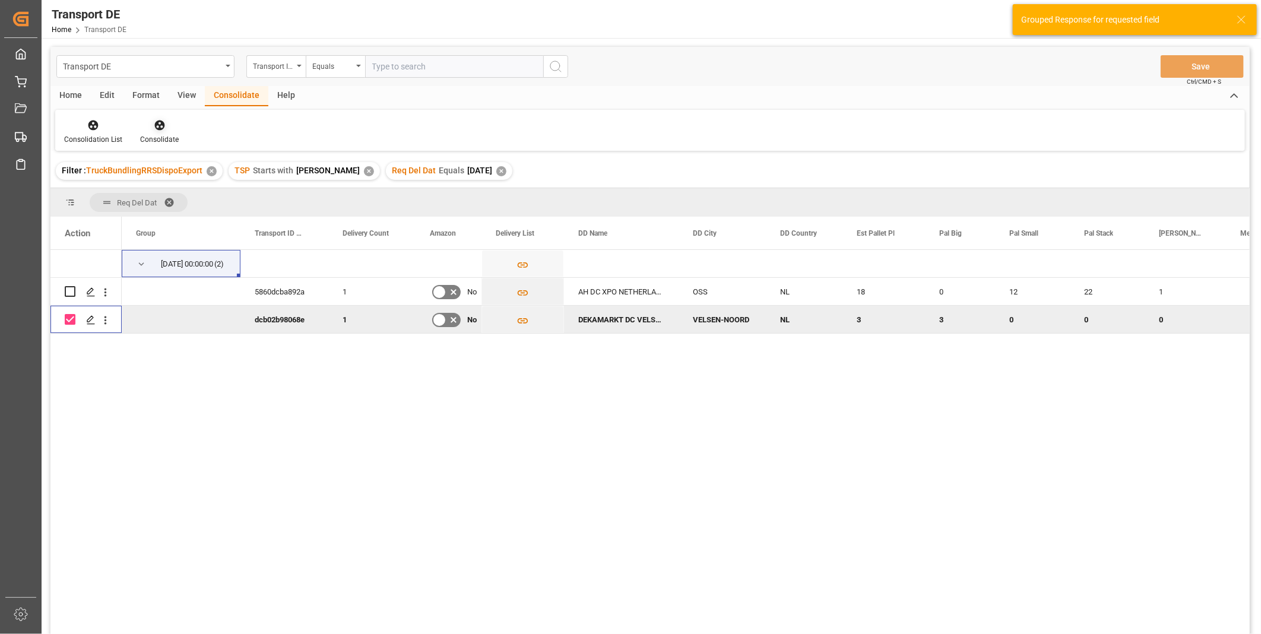
click at [151, 138] on div "Consolidate" at bounding box center [159, 139] width 39 height 11
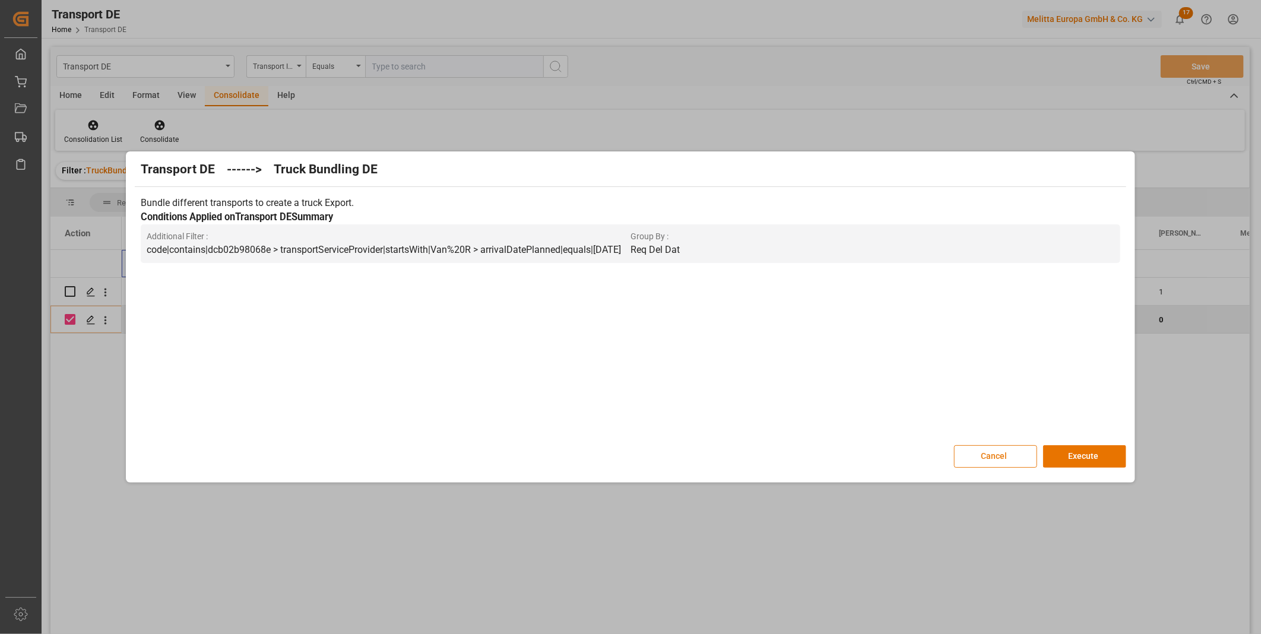
click at [1006, 446] on button "Cancel" at bounding box center [995, 456] width 83 height 23
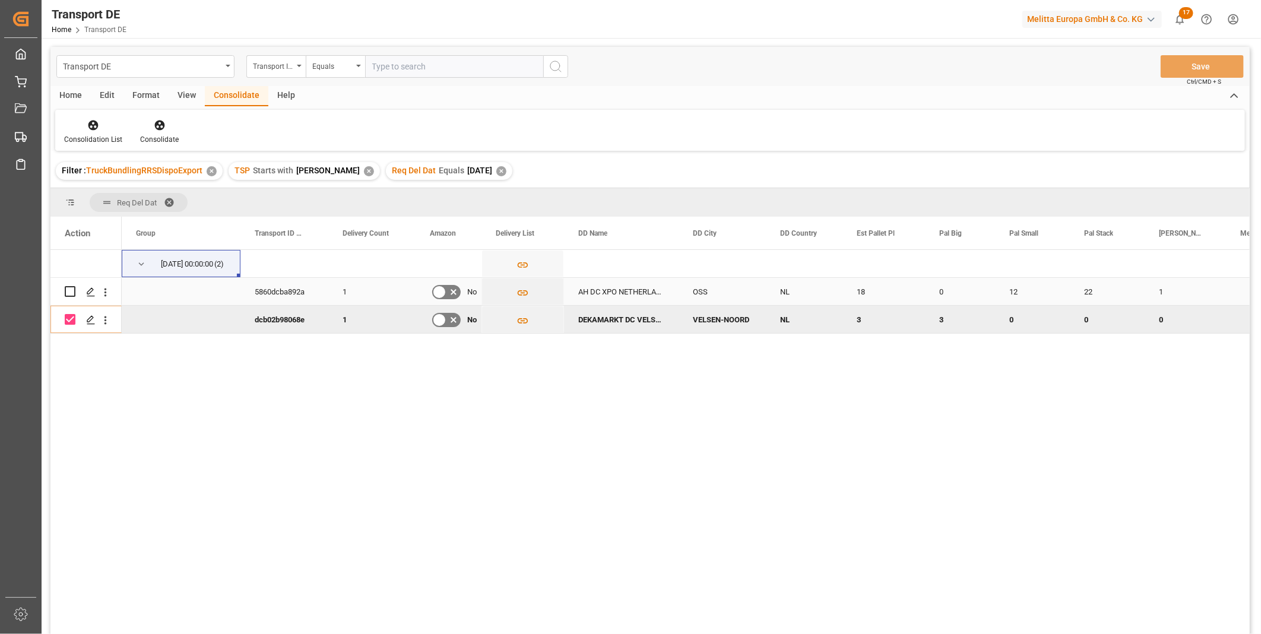
click at [72, 286] on input "Press Space to toggle row selection (unchecked)" at bounding box center [70, 291] width 11 height 11
checkbox input "true"
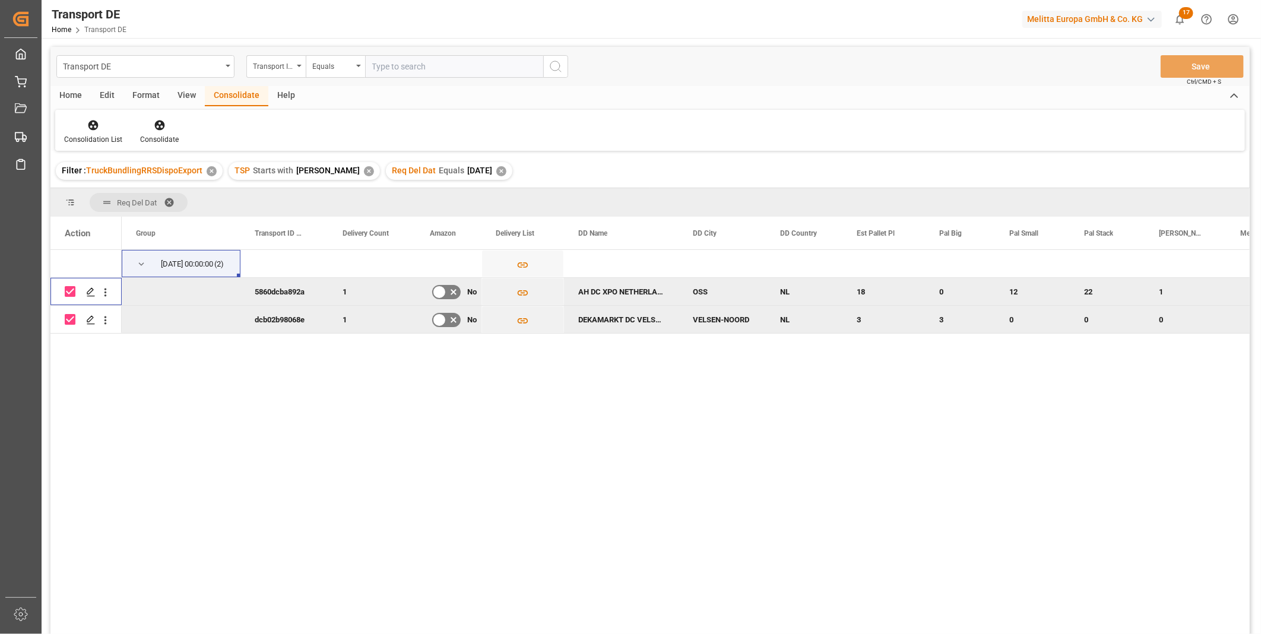
click at [72, 318] on input "Press Space to toggle row selection (checked)" at bounding box center [70, 319] width 11 height 11
checkbox input "false"
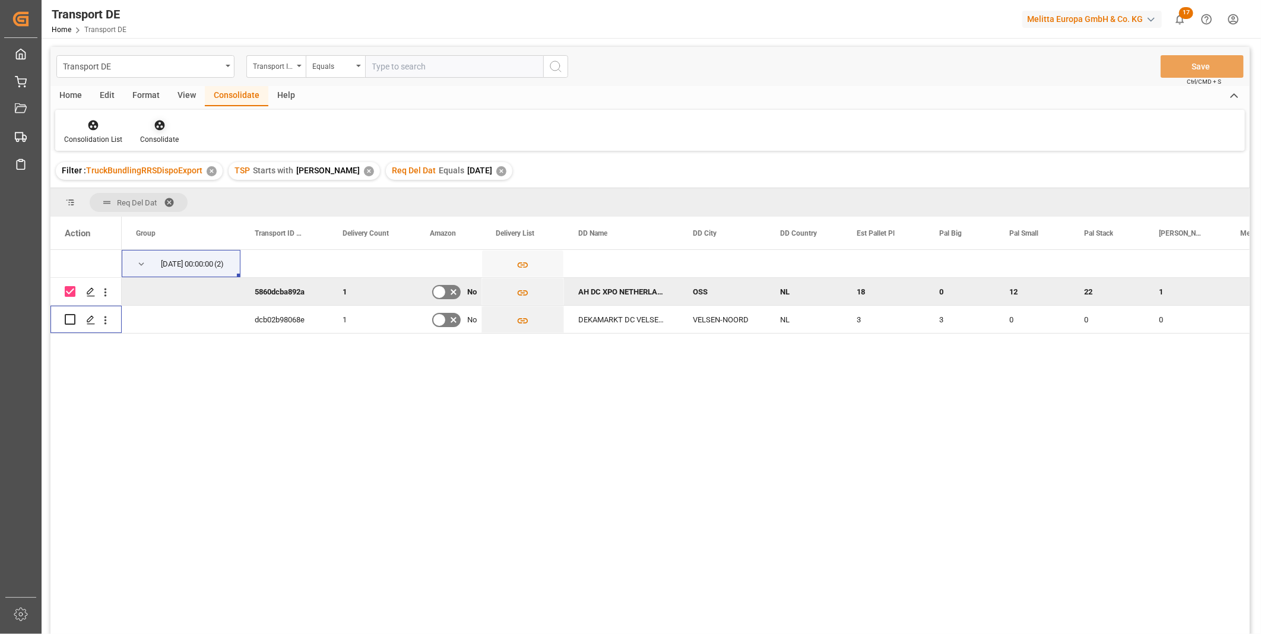
click at [156, 132] on div "Consolidate" at bounding box center [159, 132] width 56 height 26
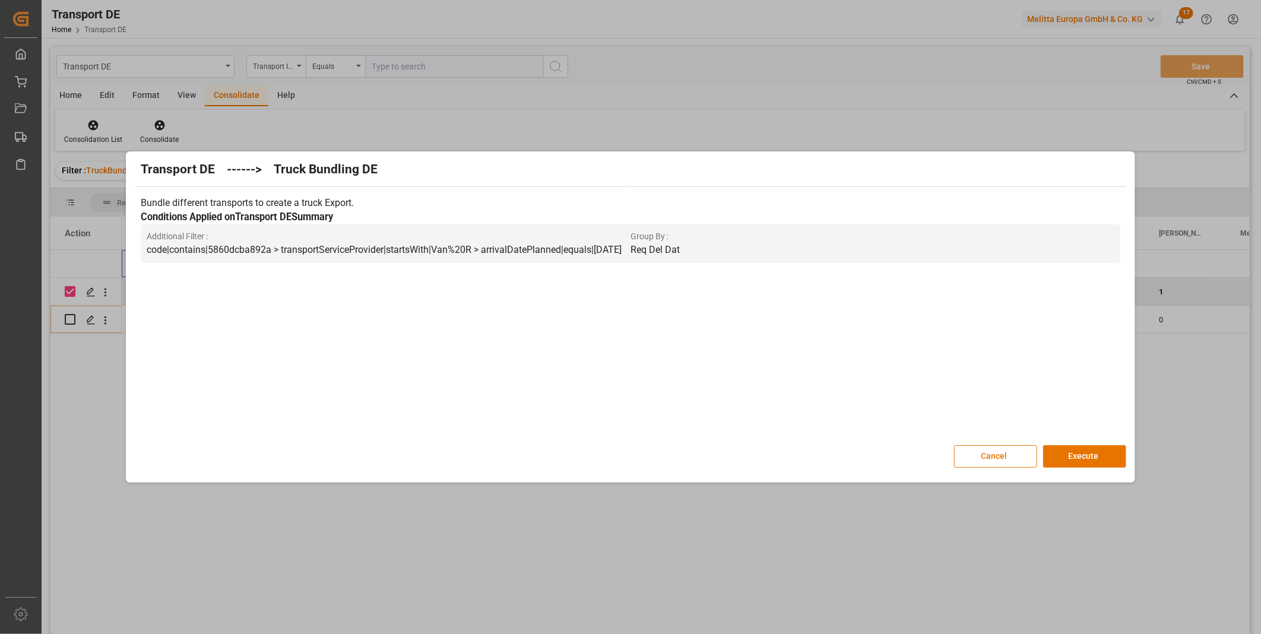
click at [1073, 443] on div "Transport DE ------> Truck Bundling DE Bundle different transports to create a …" at bounding box center [630, 316] width 1002 height 325
click at [1075, 445] on div "Transport DE ------> Truck Bundling DE Bundle different transports to create a …" at bounding box center [630, 316] width 1002 height 325
drag, startPoint x: 1075, startPoint y: 445, endPoint x: 1078, endPoint y: 455, distance: 10.5
click at [1078, 455] on button "Execute" at bounding box center [1084, 456] width 83 height 23
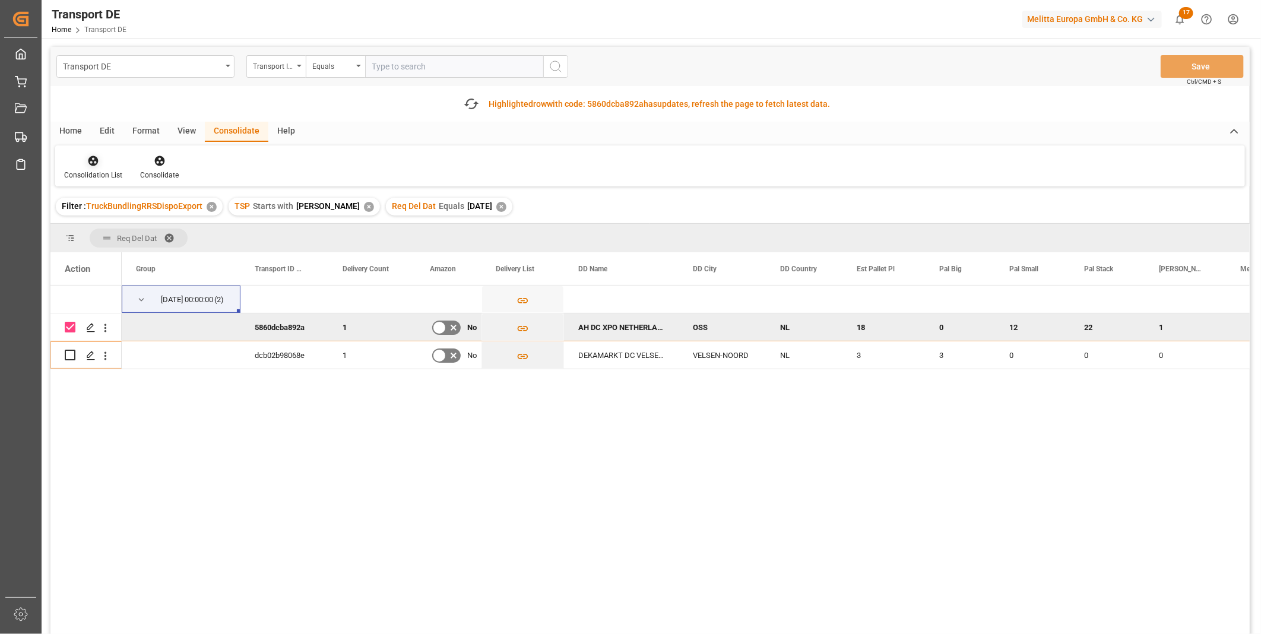
click at [84, 162] on div at bounding box center [93, 160] width 58 height 12
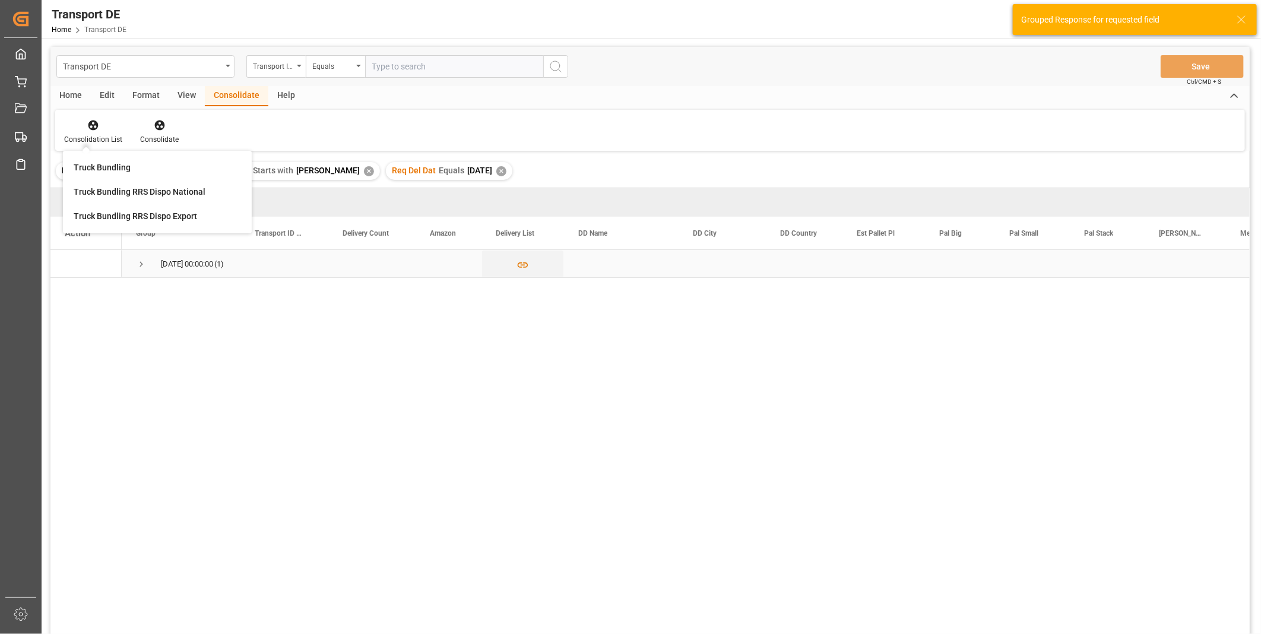
drag, startPoint x: 204, startPoint y: 249, endPoint x: 736, endPoint y: 331, distance: 538.7
click at [736, 331] on div "10.09.2025 00:00:00 (1)" at bounding box center [686, 446] width 1128 height 392
click at [140, 272] on span "Press SPACE to select this row." at bounding box center [141, 263] width 11 height 27
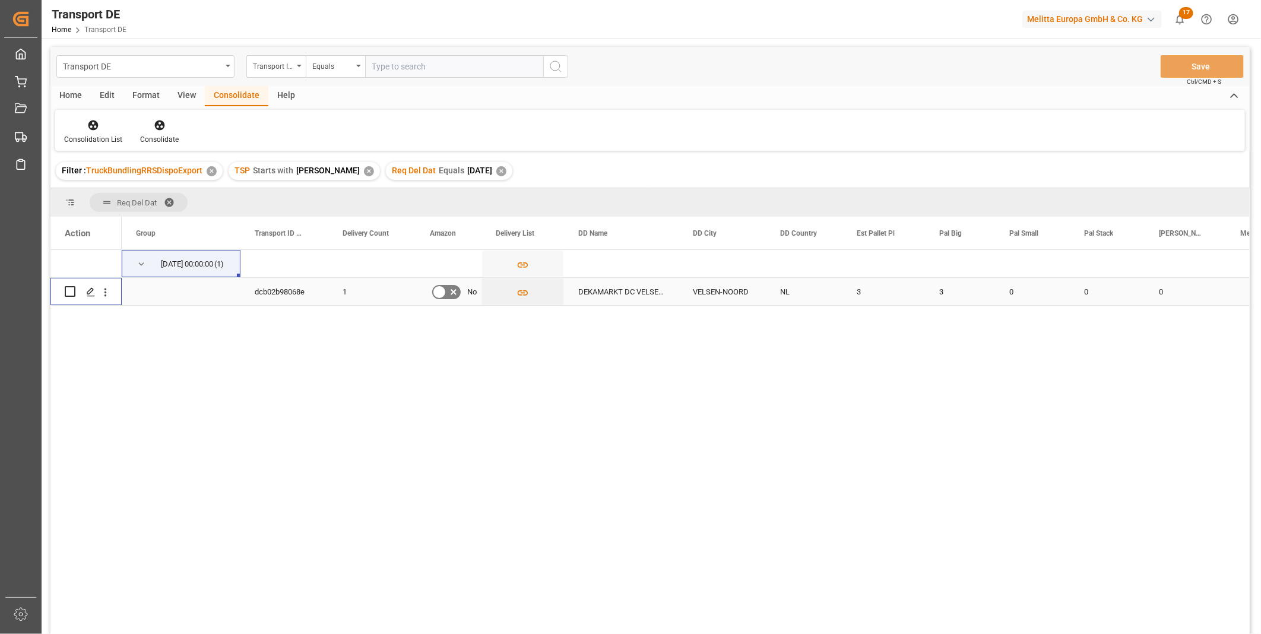
click at [72, 287] on input "Press Space to toggle row selection (unchecked)" at bounding box center [70, 291] width 11 height 11
checkbox input "true"
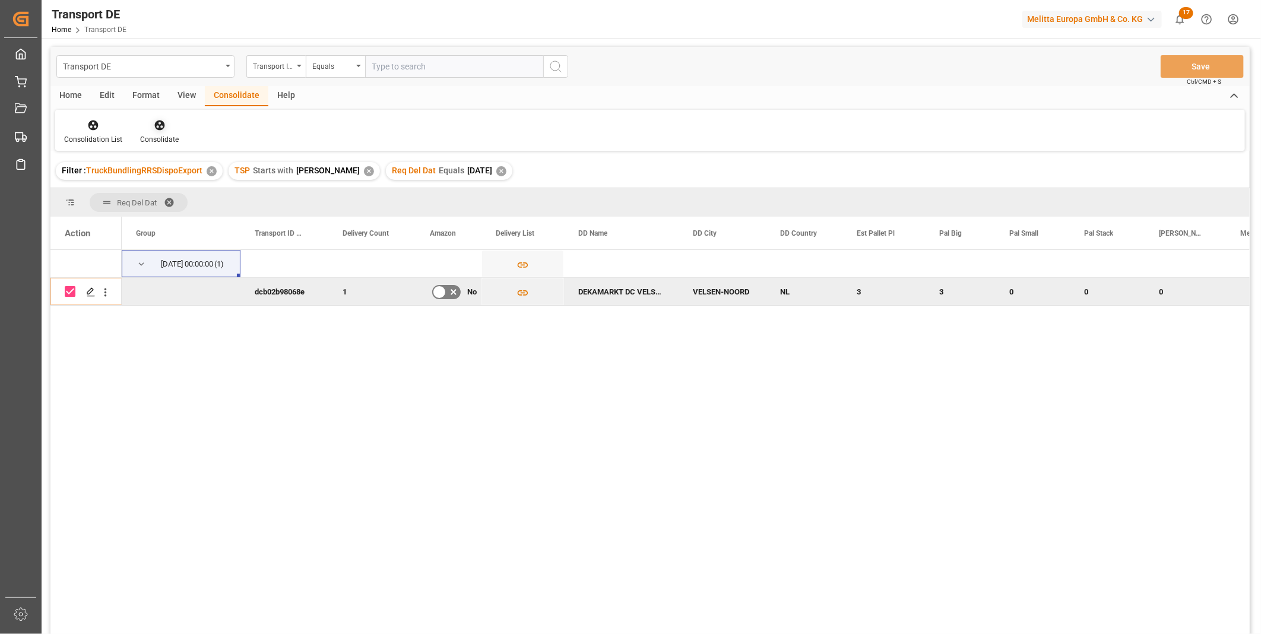
click at [160, 120] on icon at bounding box center [160, 125] width 12 height 12
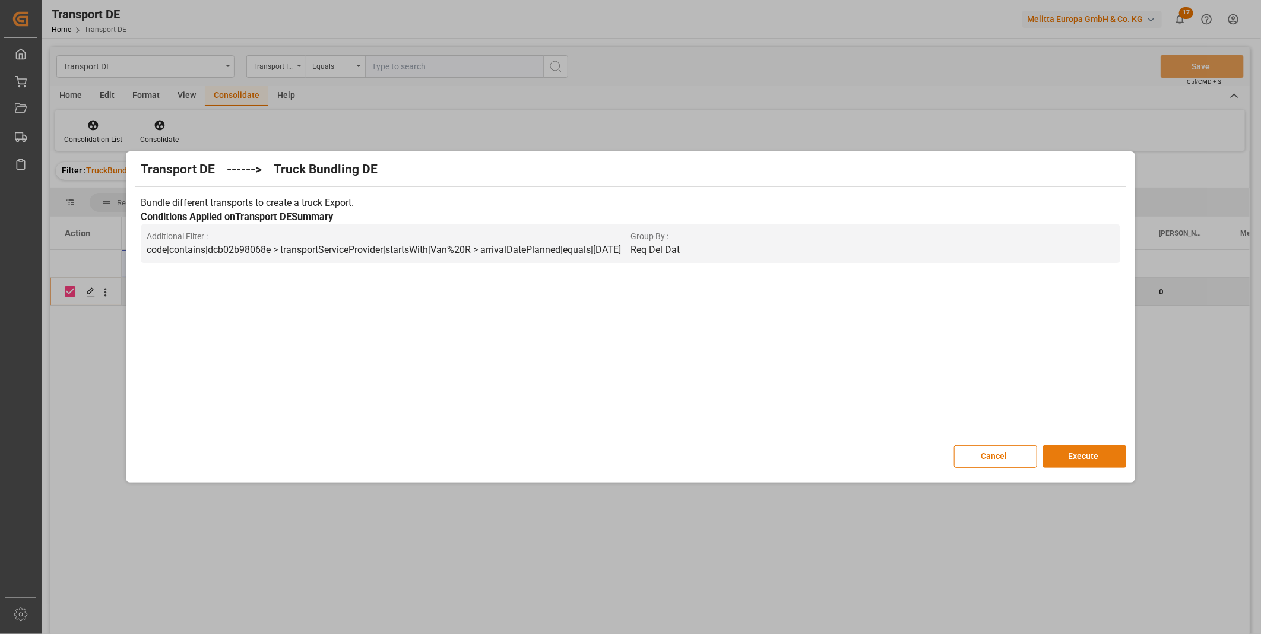
click at [1081, 453] on button "Execute" at bounding box center [1084, 456] width 83 height 23
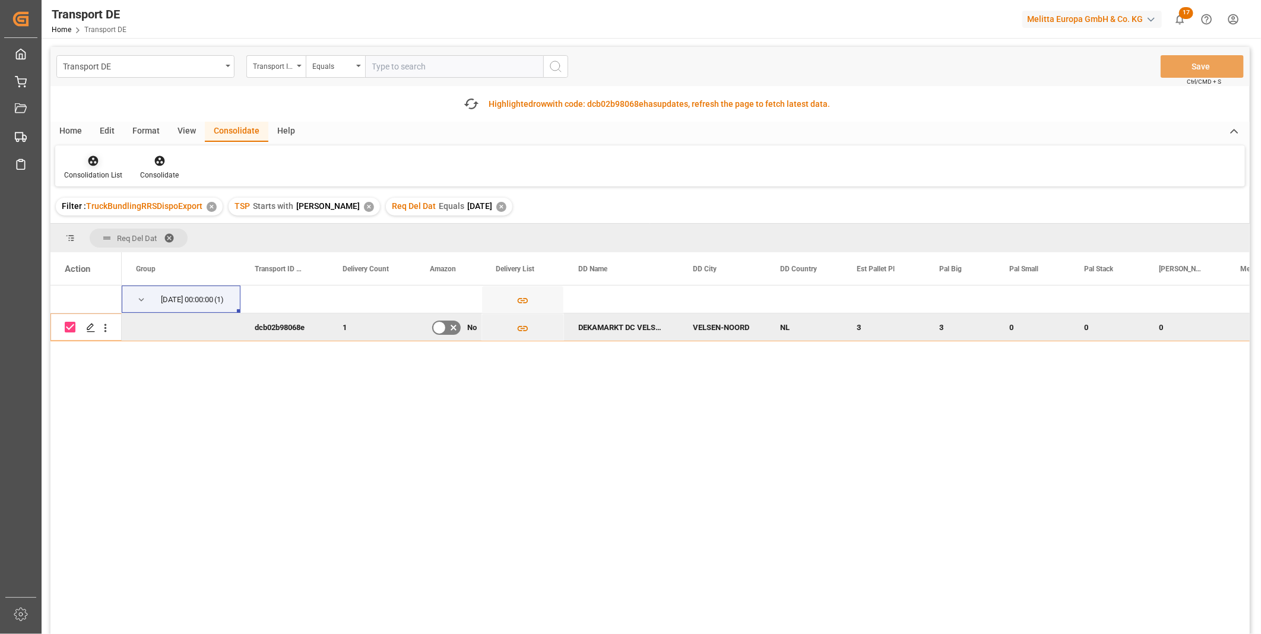
click at [96, 165] on icon at bounding box center [93, 161] width 12 height 12
click at [141, 264] on div "Truck Bundling Truck Bundling RRS Dispo National Truck Bundling RRS Dispo Export" at bounding box center [157, 227] width 189 height 83
click at [107, 183] on div "Consolidation List Consolidate" at bounding box center [649, 165] width 1189 height 41
click at [97, 163] on icon at bounding box center [93, 161] width 10 height 10
click at [163, 246] on div "Transport DE Transport ID Logward Equals Save Ctrl/CMD + S Fetch latest updates…" at bounding box center [649, 374] width 1199 height 654
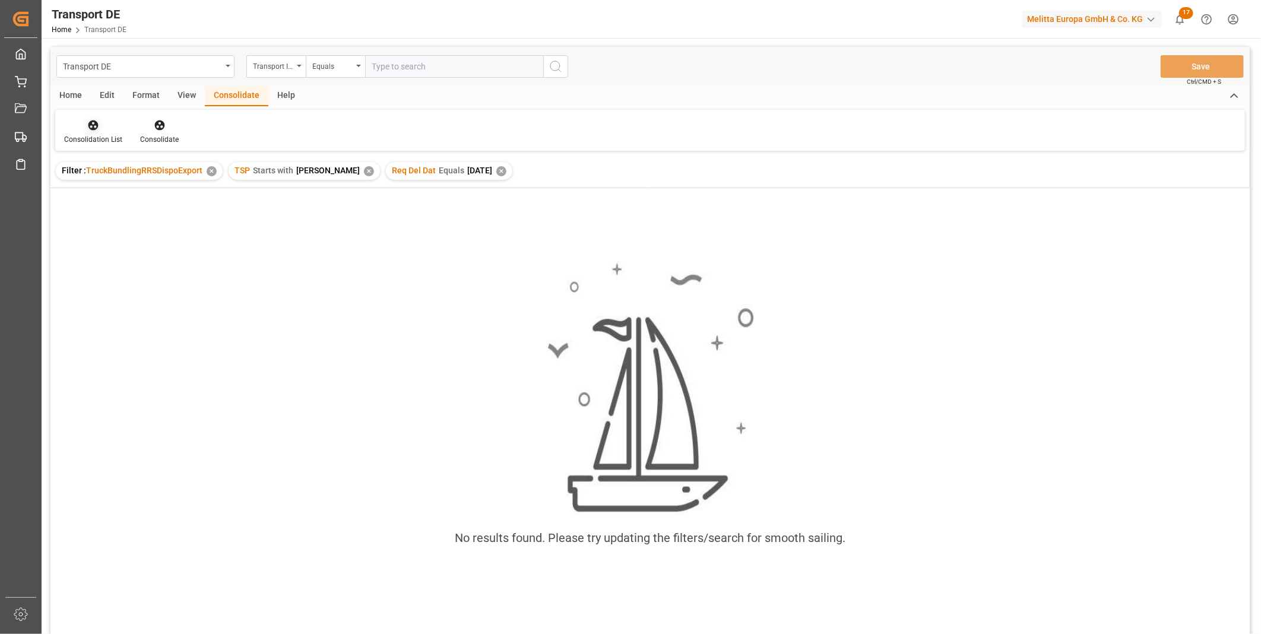
click at [93, 122] on icon at bounding box center [93, 125] width 12 height 12
click at [153, 215] on div "Truck Bundling RRS Dispo Export" at bounding box center [135, 216] width 123 height 12
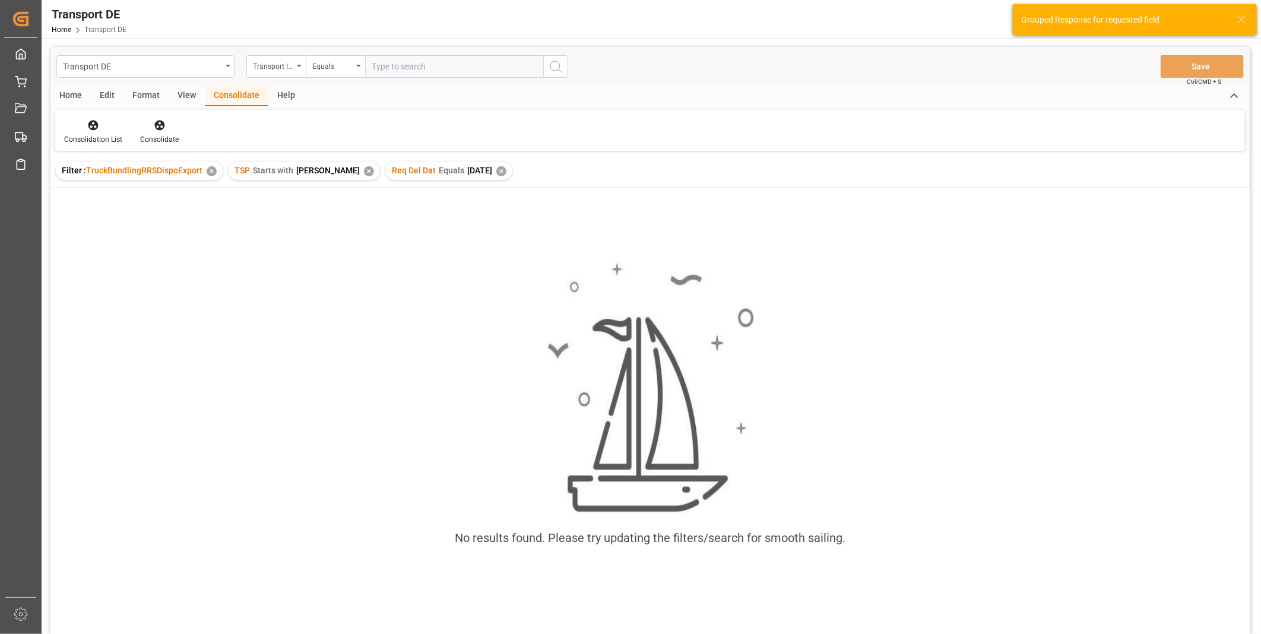
click at [496, 171] on div "✕" at bounding box center [501, 171] width 10 height 10
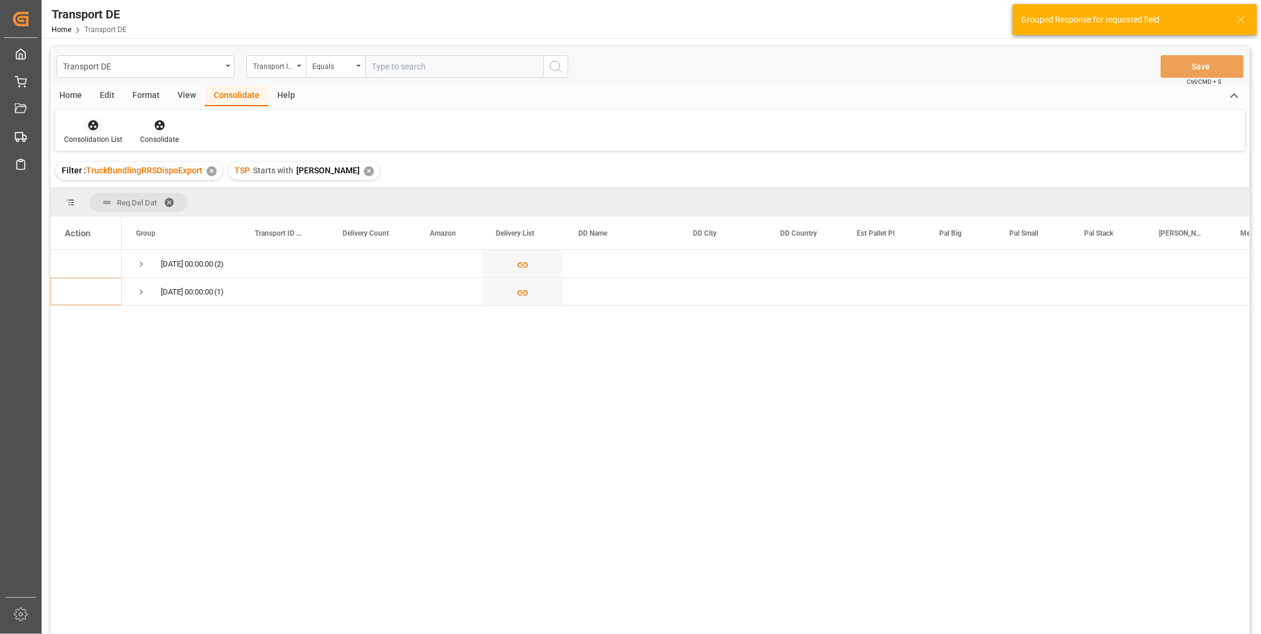
click at [64, 128] on div at bounding box center [93, 125] width 58 height 12
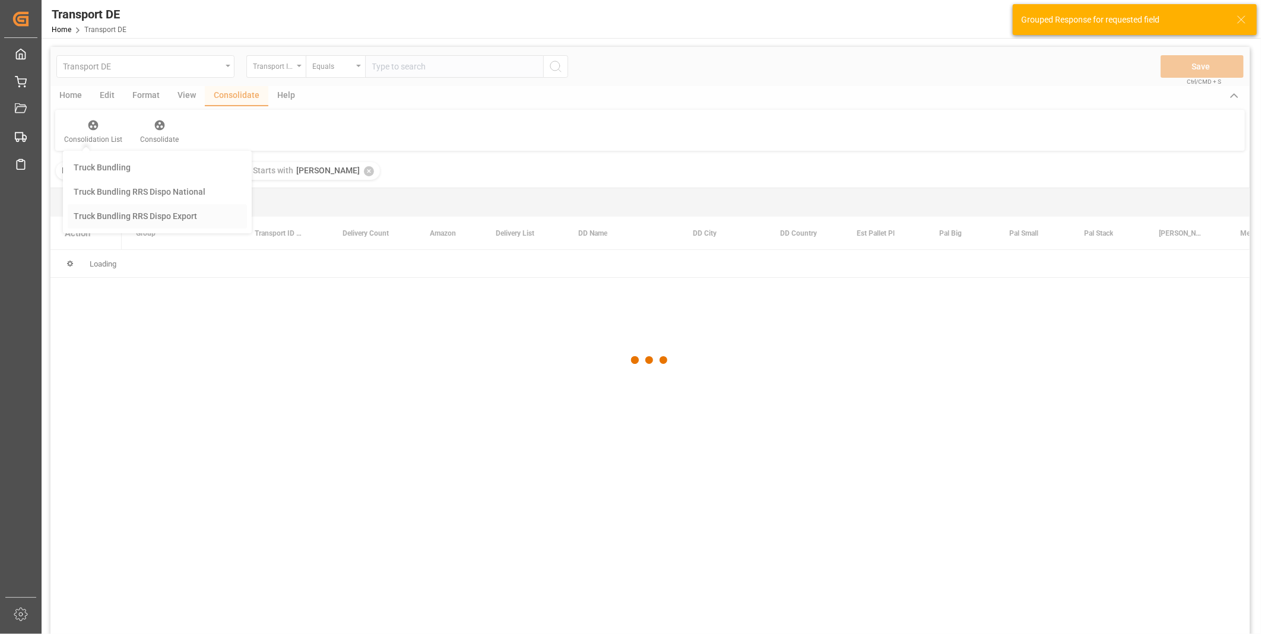
click at [126, 209] on div "Transport DE Transport ID Logward Equals Save Ctrl/CMD + S Home Edit Format Vie…" at bounding box center [649, 356] width 1199 height 618
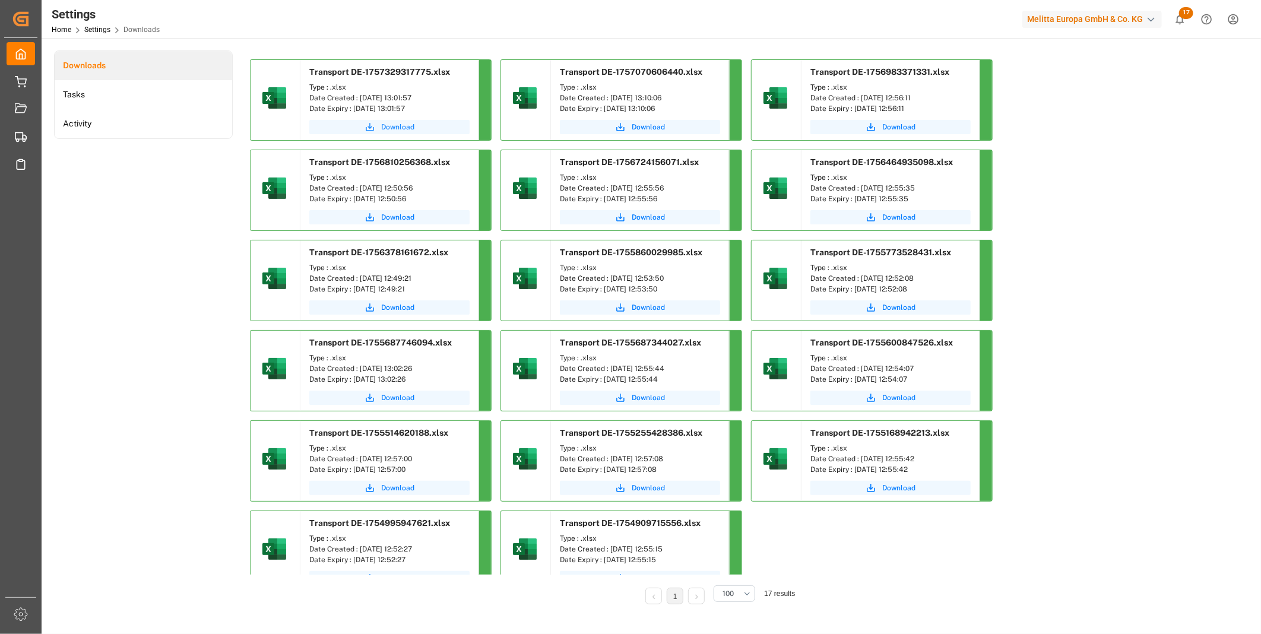
click at [389, 129] on span "Download" at bounding box center [397, 127] width 33 height 11
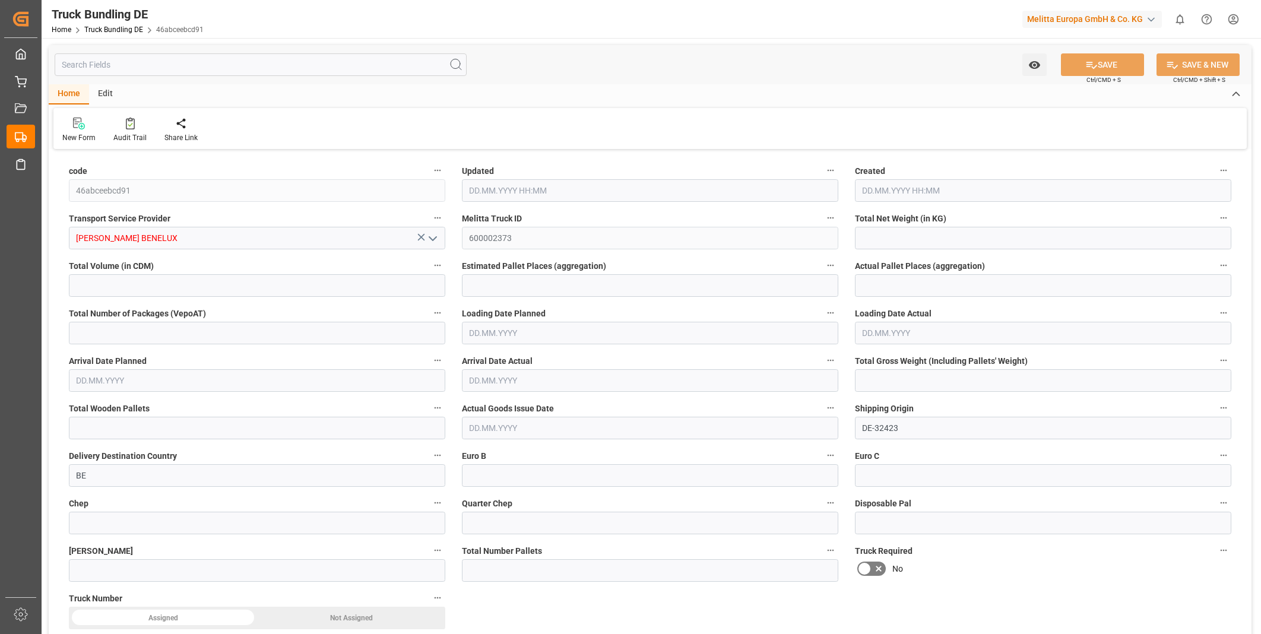
type input "4417.699"
type input "23044.808"
type input "15"
type input "0"
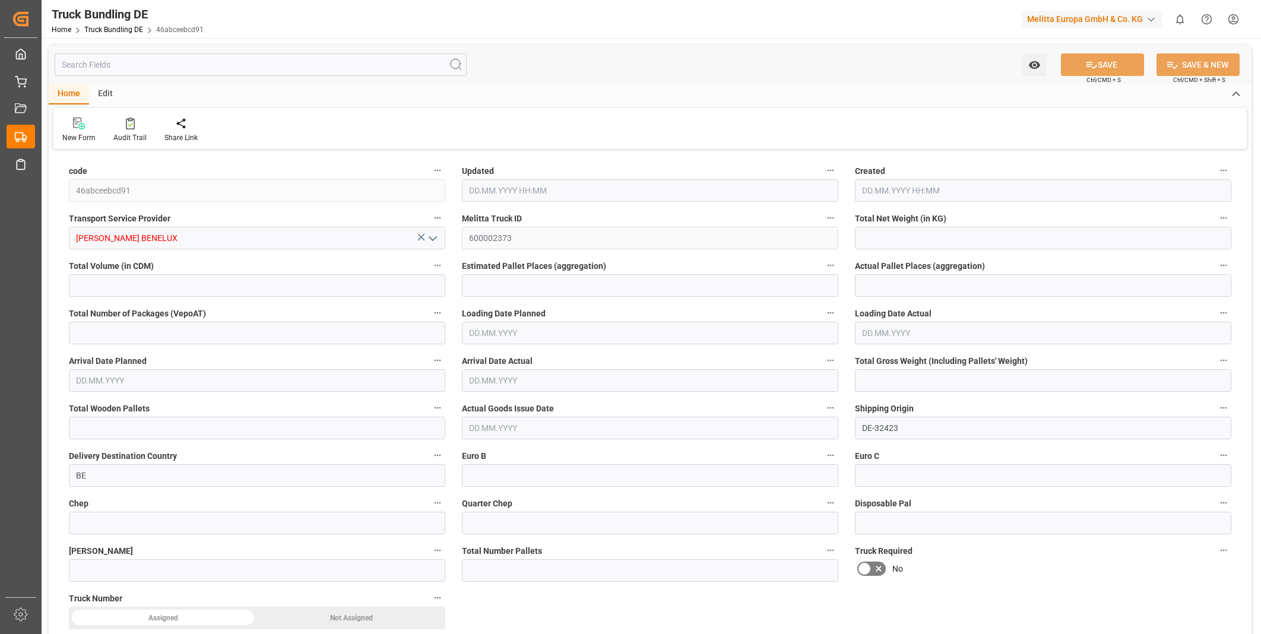
type input "6491.801"
type input "30"
type input "0"
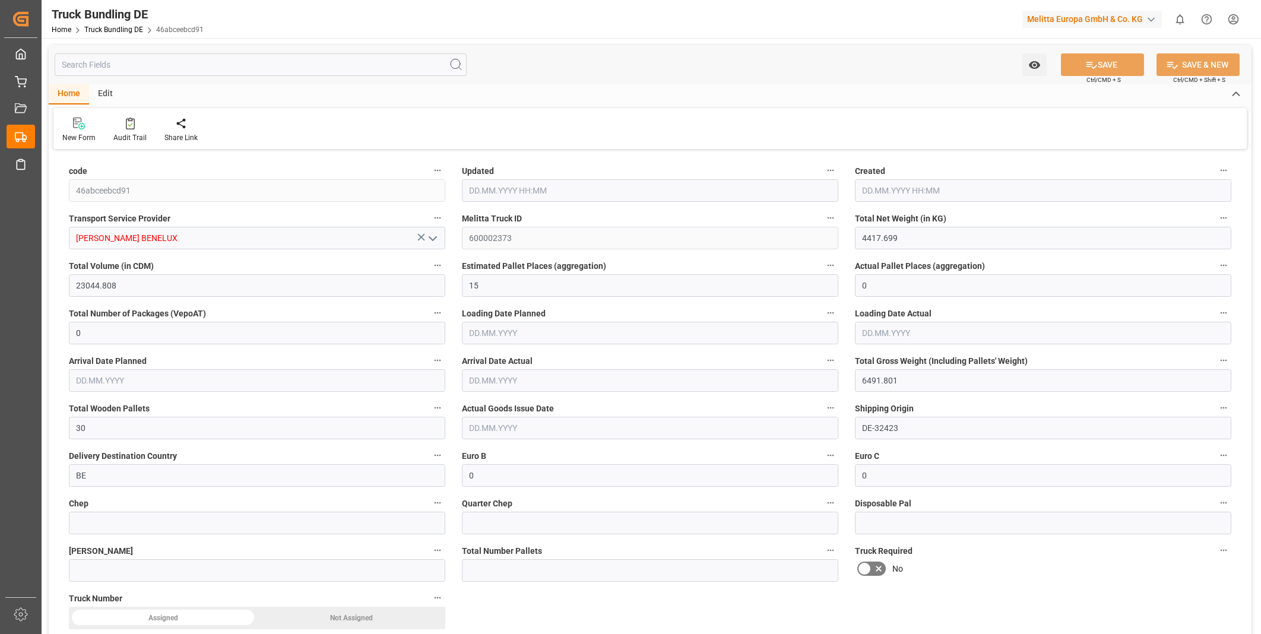
type input "0"
type input "08.09.2025 13:08"
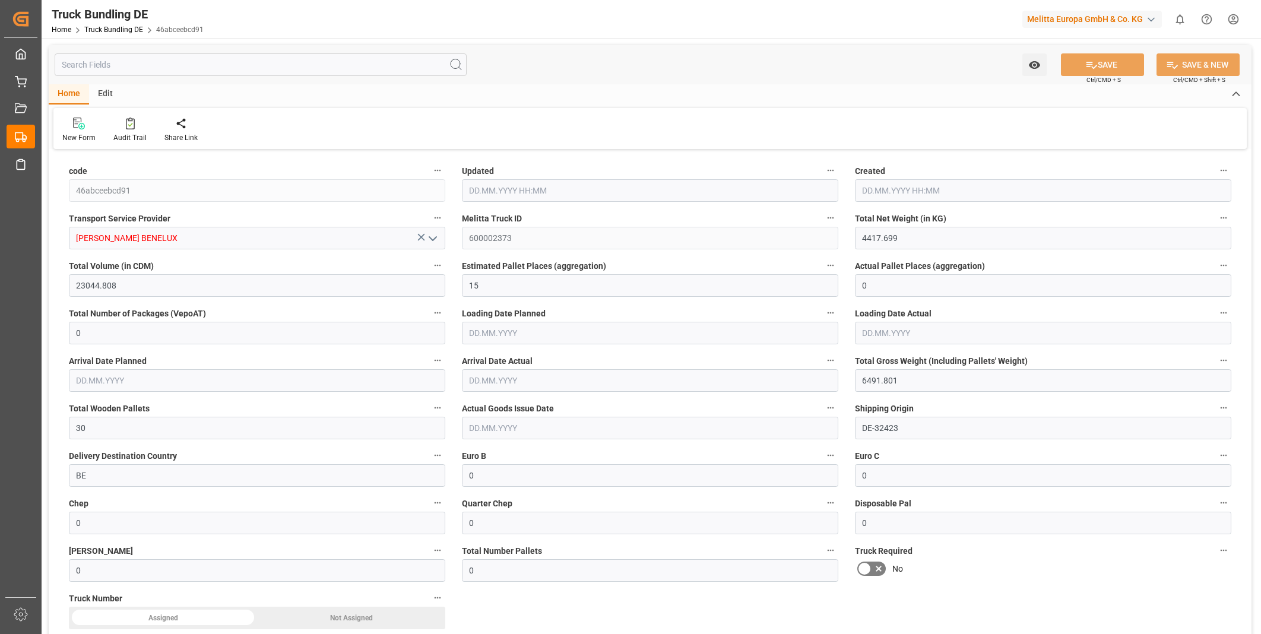
type input "08.09.2025 13:07"
type input "[DATE]"
type input "[DATE] 13:08"
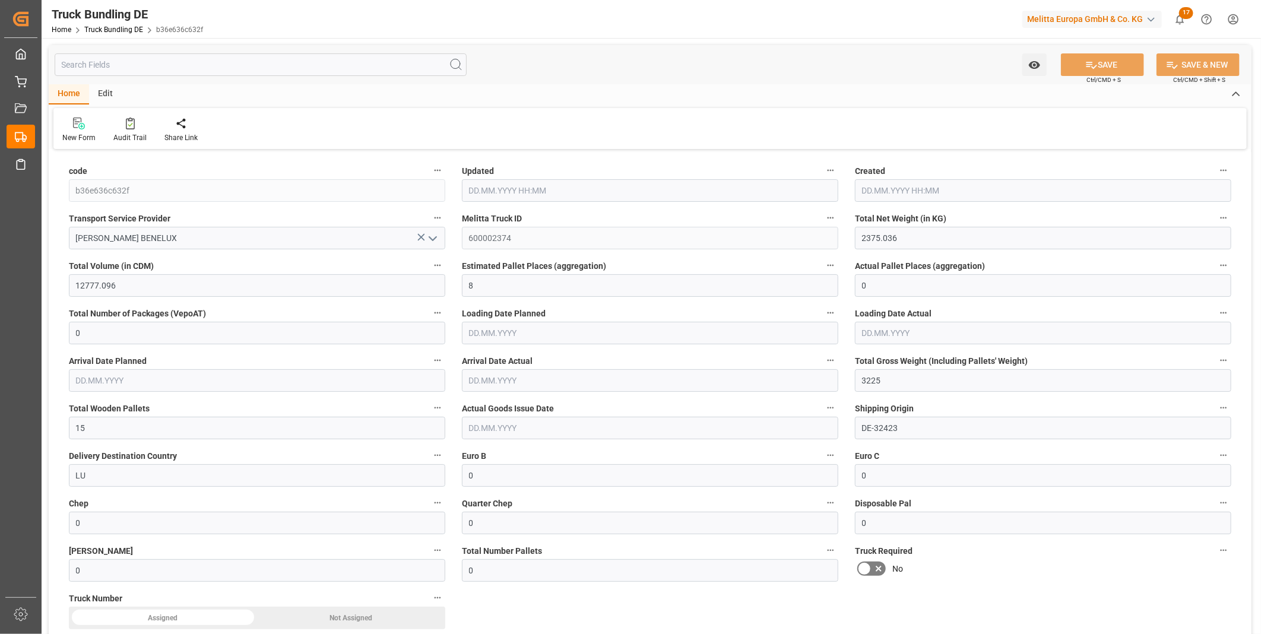
type input "[DATE] 13:08"
type input "[DATE]"
type input "5435.042"
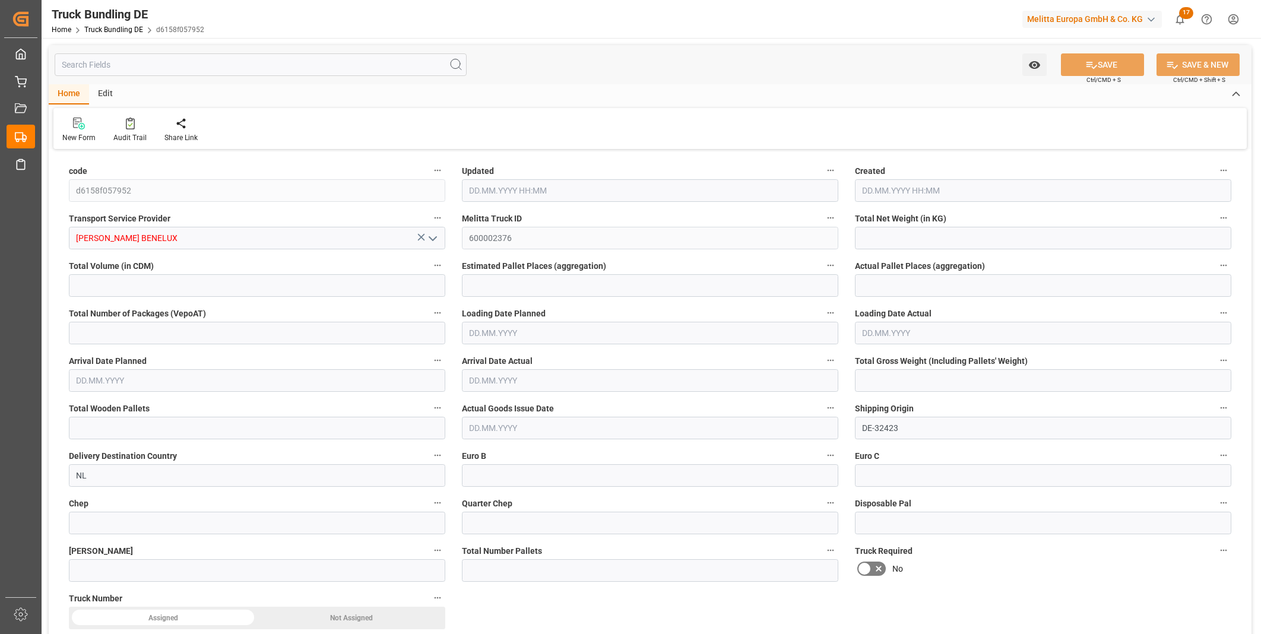
type input "30390.945"
type input "18"
type input "0"
type input "7761.28"
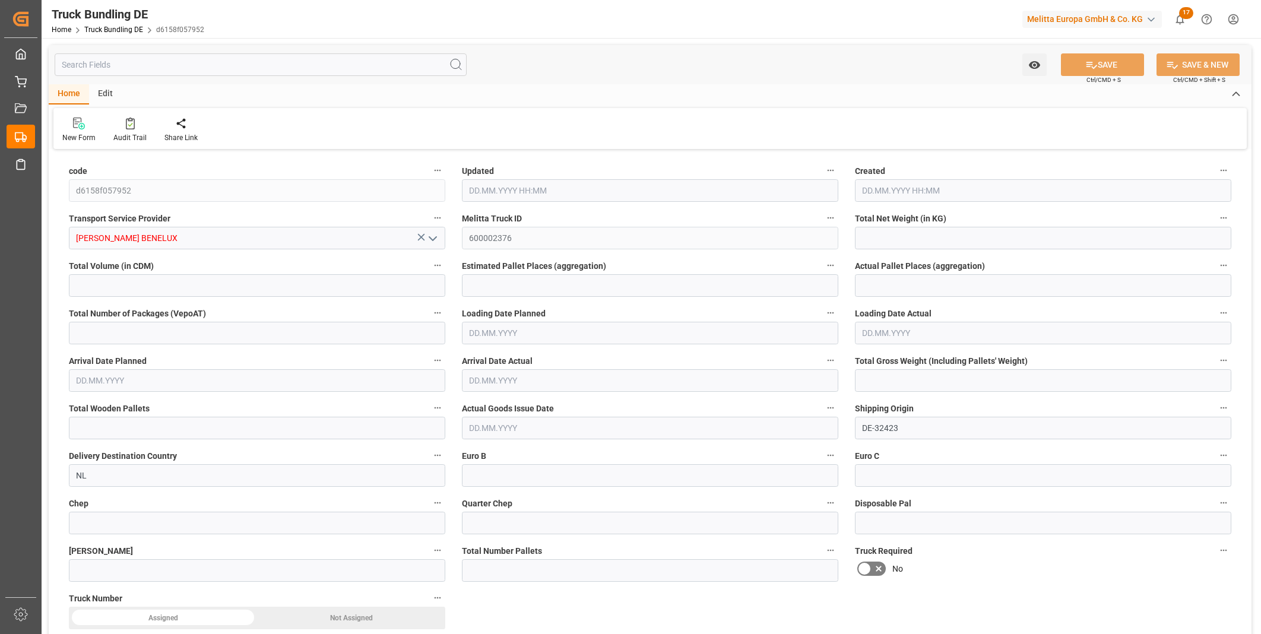
type input "36"
type input "0"
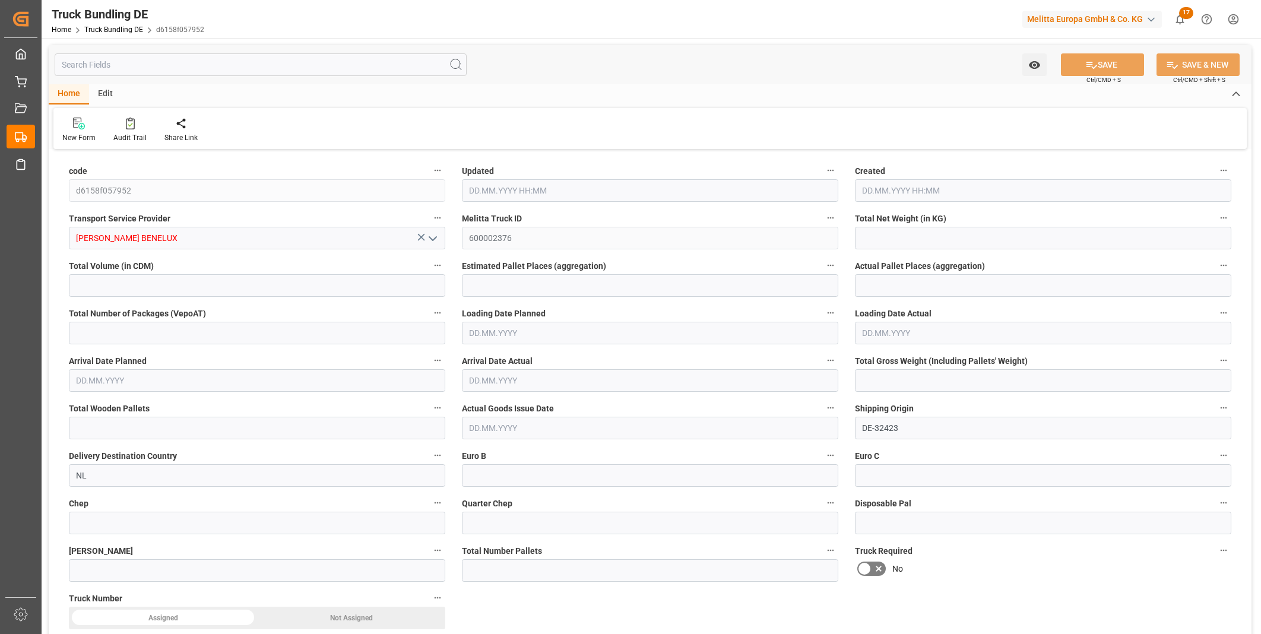
type input "0"
type input "08.09.2025 13:08"
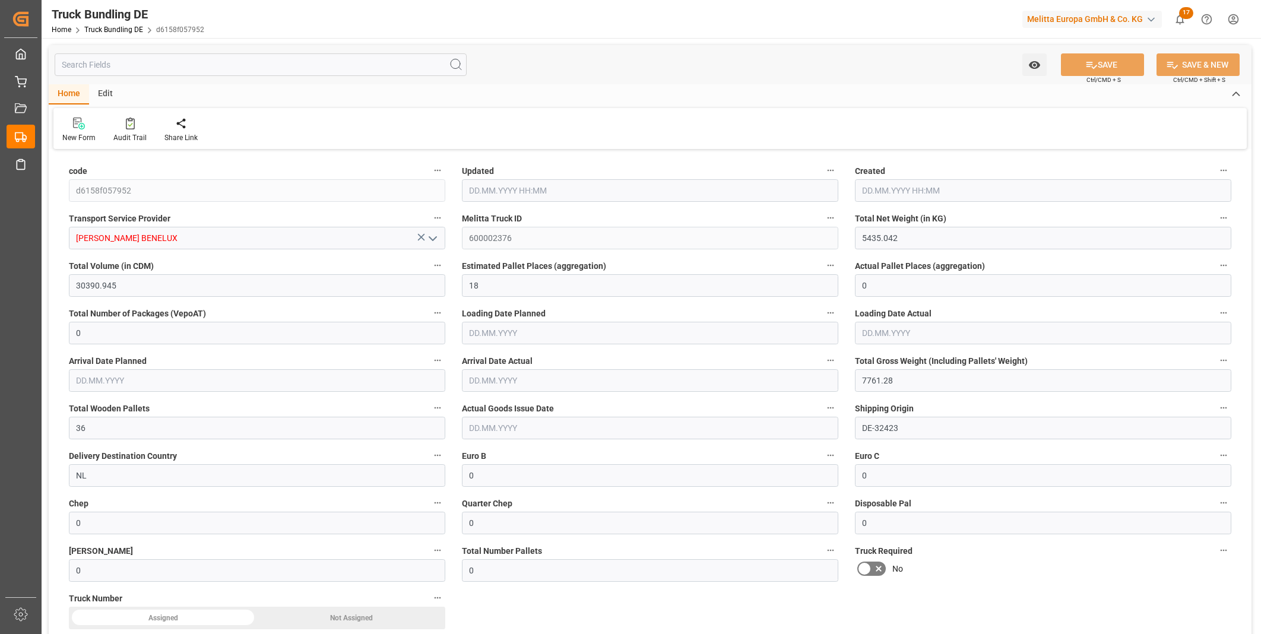
type input "[DATE]"
type input "602.496"
type input "4530.72"
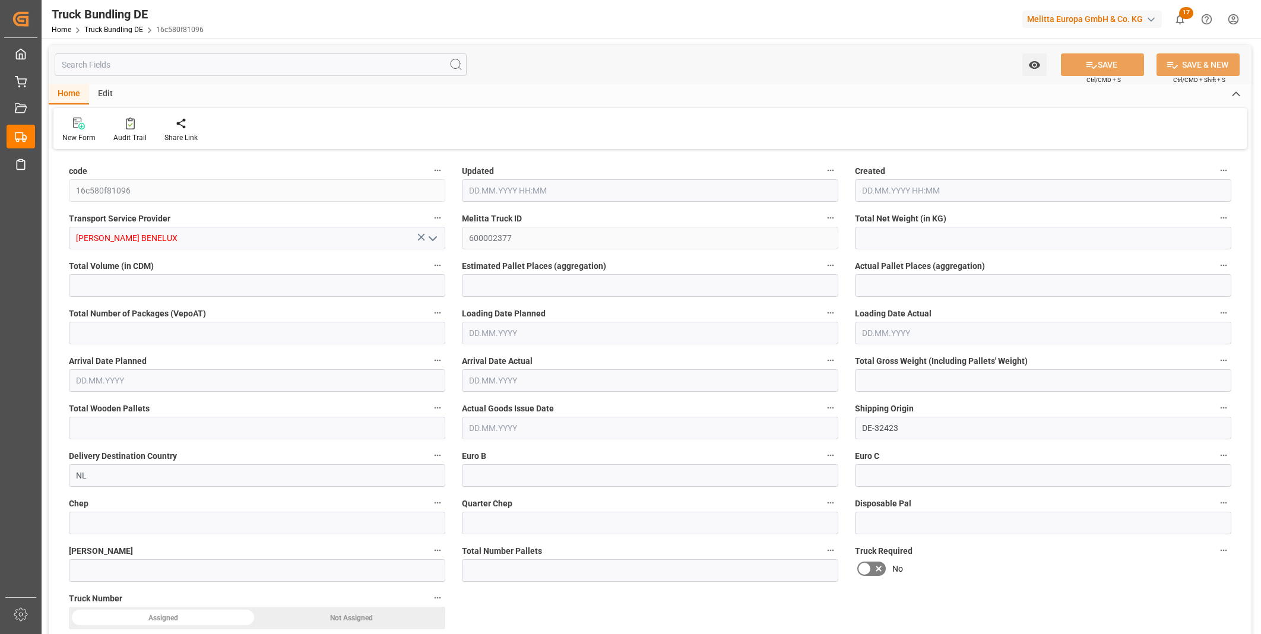
type input "3"
type input "0"
type input "749"
type input "3"
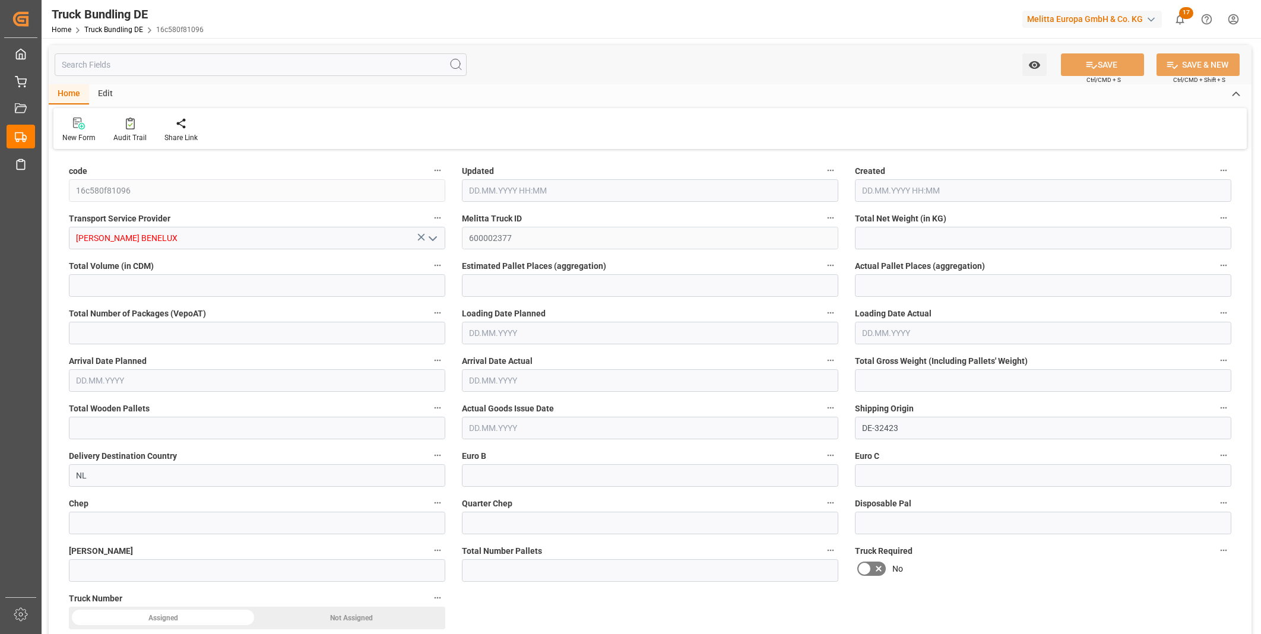
type input "0"
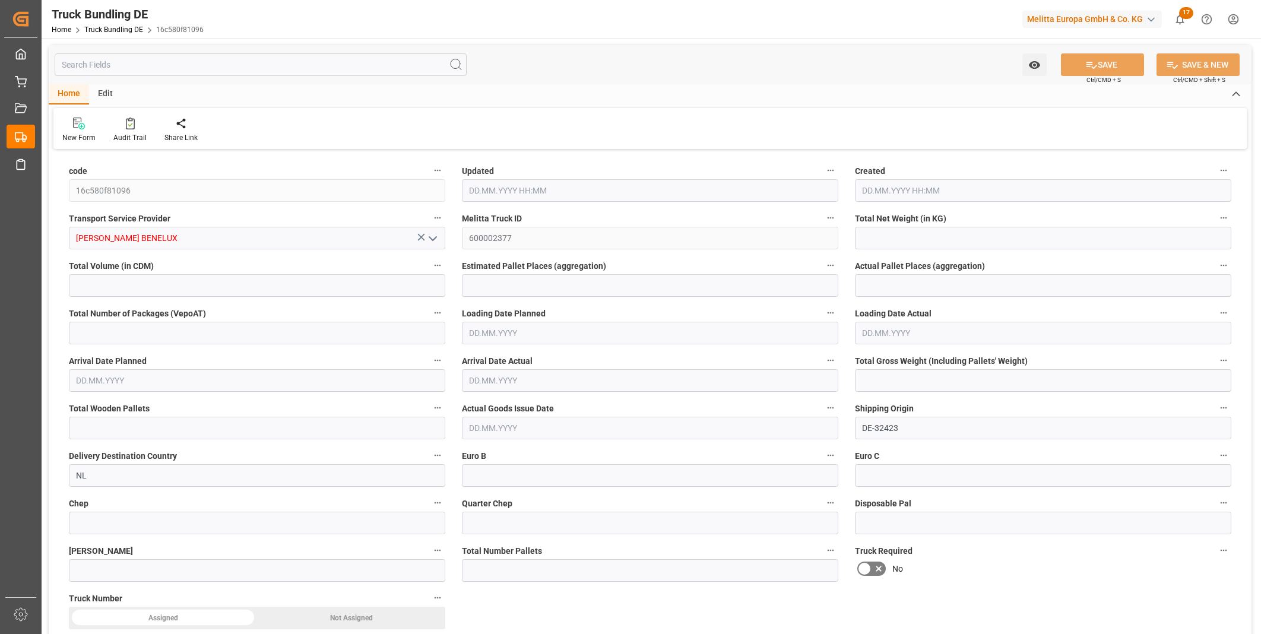
type input "0"
type input "[DATE] 13:09"
type input "[DATE]"
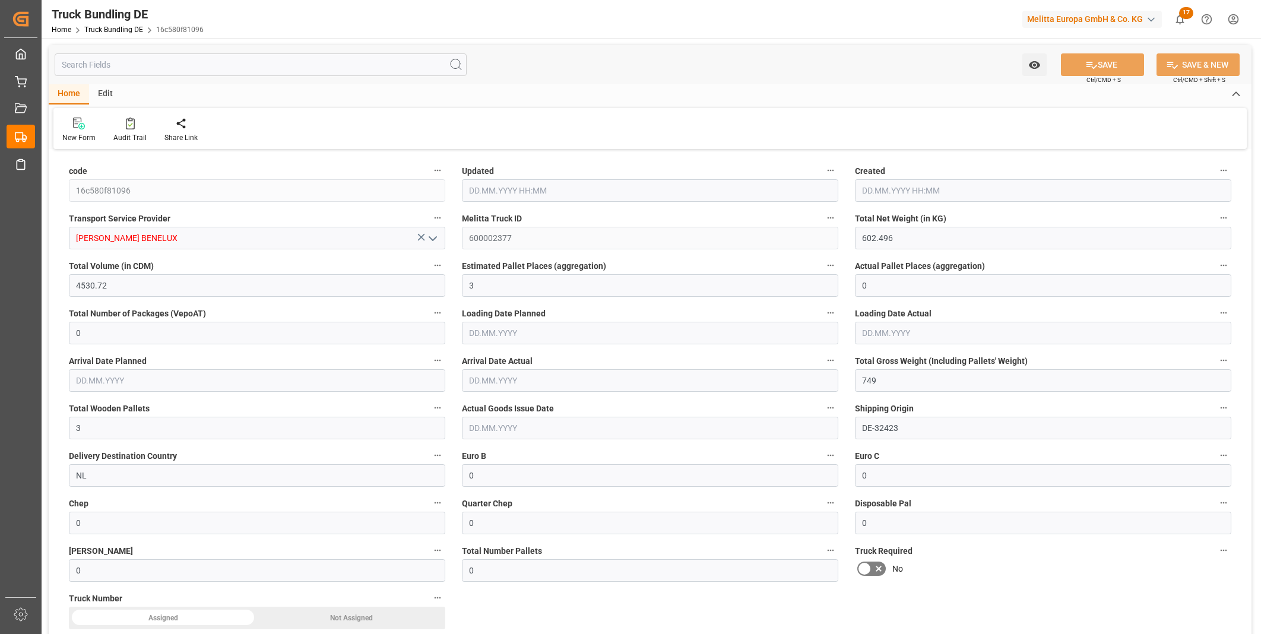
type input "[DATE]"
